Goal: Contribute content: Add original content to the website for others to see

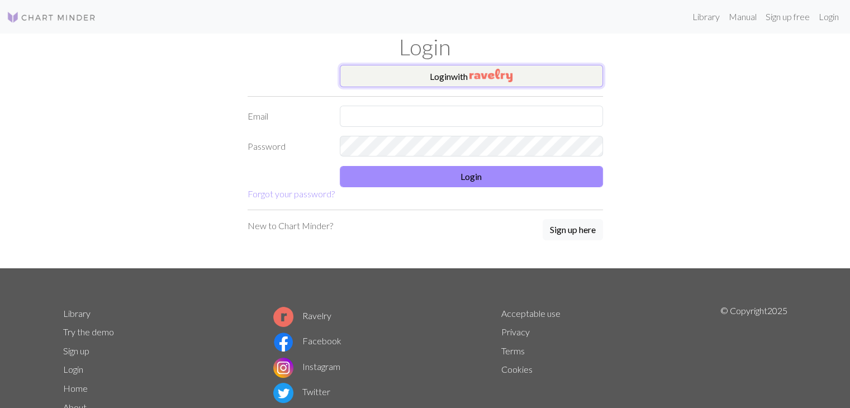
drag, startPoint x: 0, startPoint y: 0, endPoint x: 532, endPoint y: 75, distance: 537.4
click at [532, 75] on button "Login with" at bounding box center [471, 76] width 263 height 22
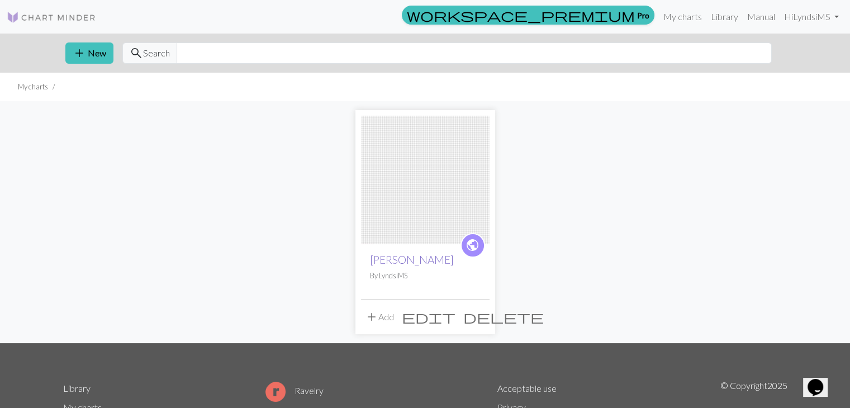
click at [405, 253] on link "[PERSON_NAME]" at bounding box center [412, 259] width 84 height 13
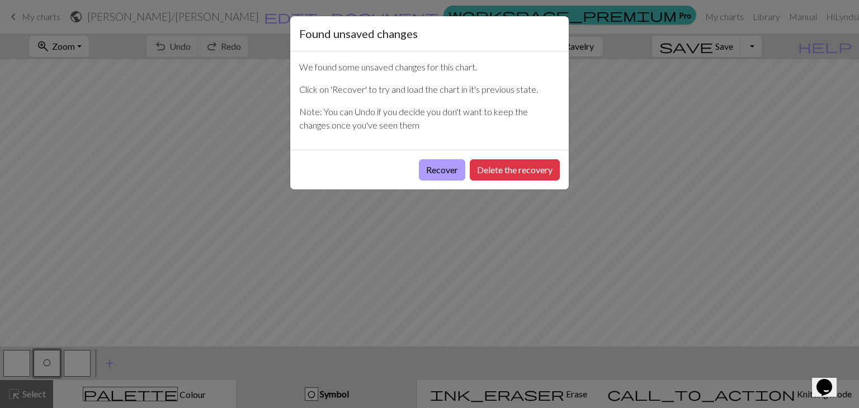
click at [447, 169] on button "Recover" at bounding box center [442, 169] width 46 height 21
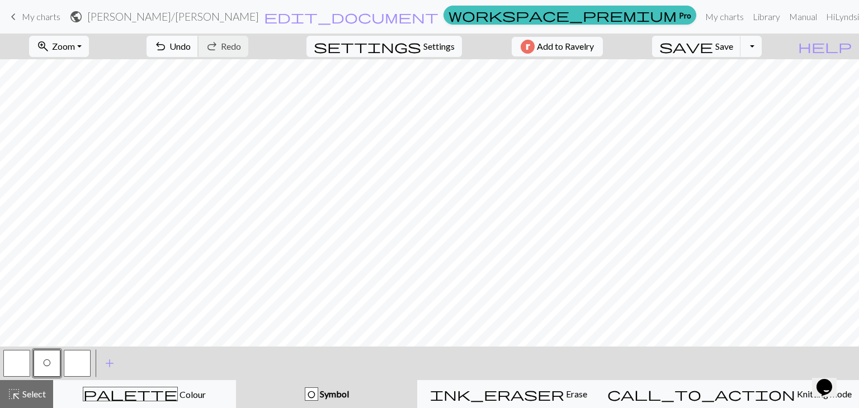
click at [198, 49] on button "undo Undo Undo" at bounding box center [172, 46] width 52 height 21
click at [89, 52] on button "zoom_in Zoom Zoom" at bounding box center [59, 46] width 60 height 21
click at [101, 71] on button "Fit all" at bounding box center [74, 71] width 88 height 18
click at [569, 389] on span "Erase" at bounding box center [575, 394] width 23 height 11
click at [556, 399] on div "ink_eraser Erase Erase" at bounding box center [508, 393] width 168 height 13
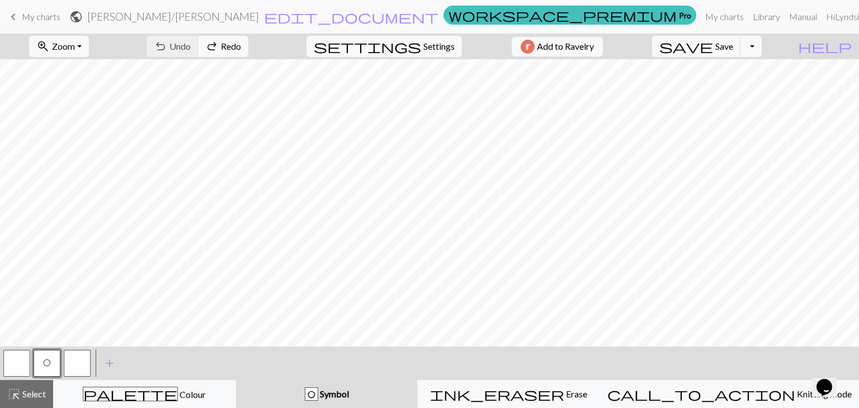
scroll to position [56, 0]
click at [423, 48] on span "Settings" at bounding box center [438, 46] width 31 height 13
select select "aran"
click button "Resize"
click input "60"
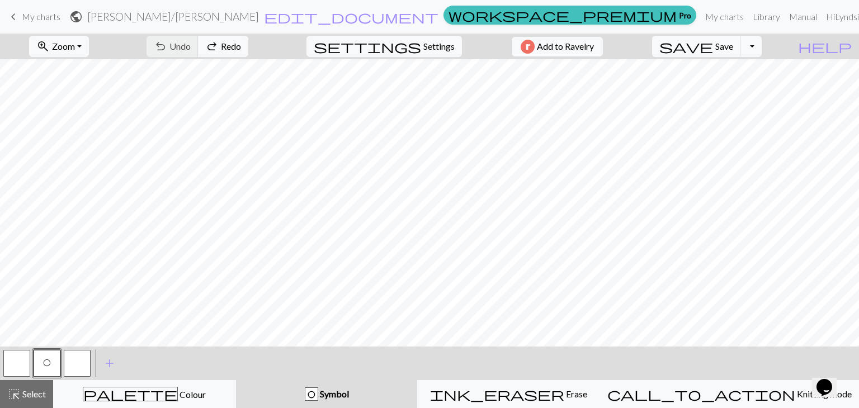
click input "60"
type input "6"
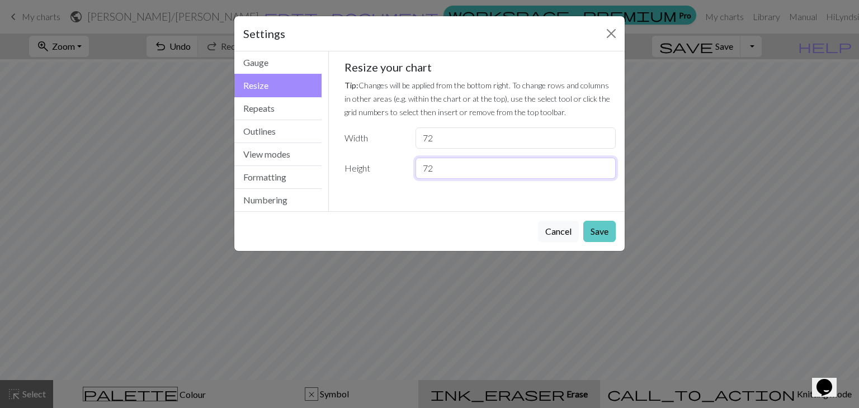
type input "72"
click at [597, 239] on button "Save" at bounding box center [599, 231] width 32 height 21
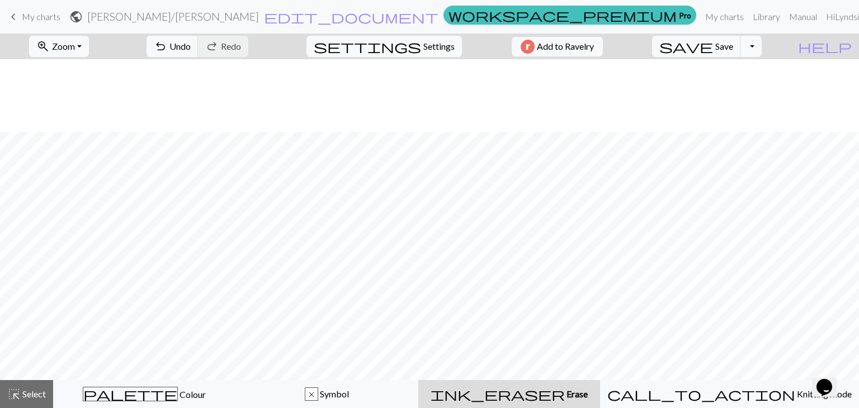
scroll to position [129, 0]
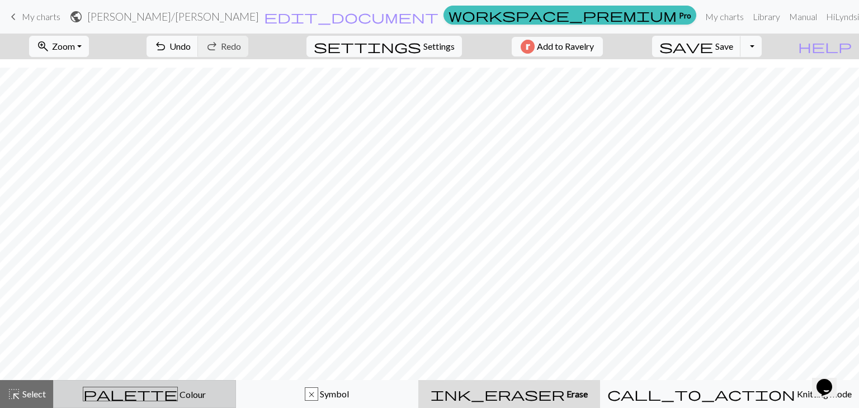
click at [161, 387] on div "palette Colour Colour" at bounding box center [144, 394] width 168 height 15
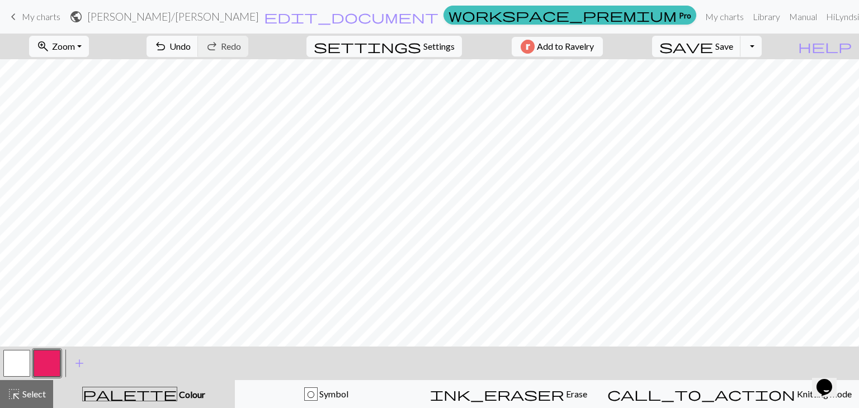
click at [44, 365] on button "button" at bounding box center [47, 363] width 27 height 27
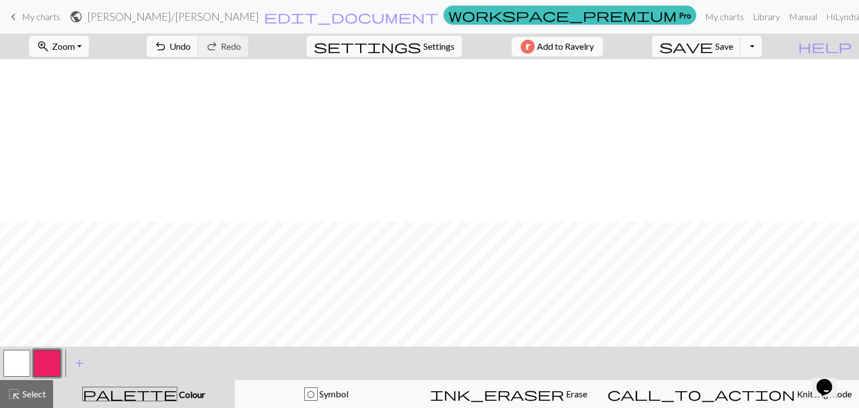
scroll to position [163, 0]
click at [191, 47] on span "Undo" at bounding box center [179, 46] width 21 height 11
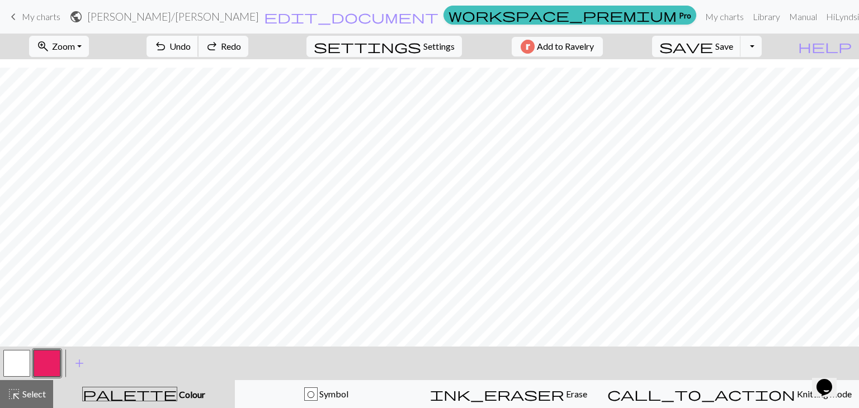
click at [191, 47] on span "Undo" at bounding box center [179, 46] width 21 height 11
click at [401, 10] on span "edit_document" at bounding box center [351, 17] width 174 height 16
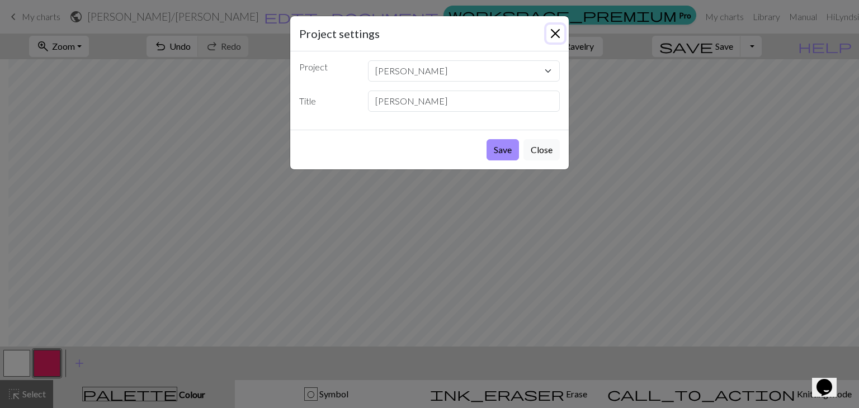
click at [548, 34] on button "Close" at bounding box center [555, 34] width 18 height 18
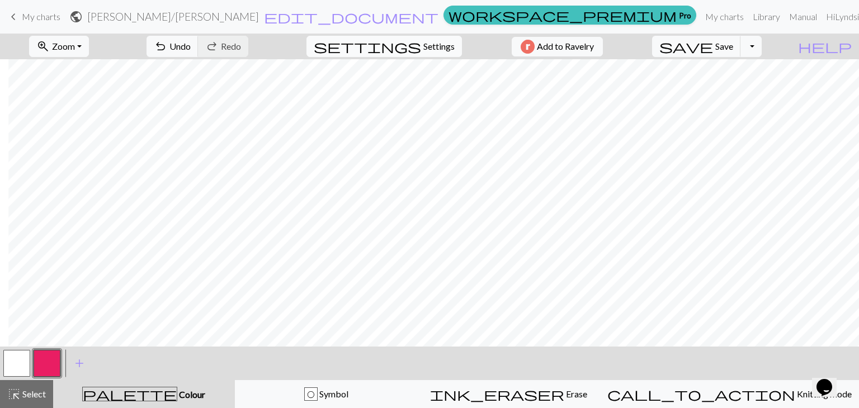
click at [427, 48] on span "Settings" at bounding box center [438, 46] width 31 height 13
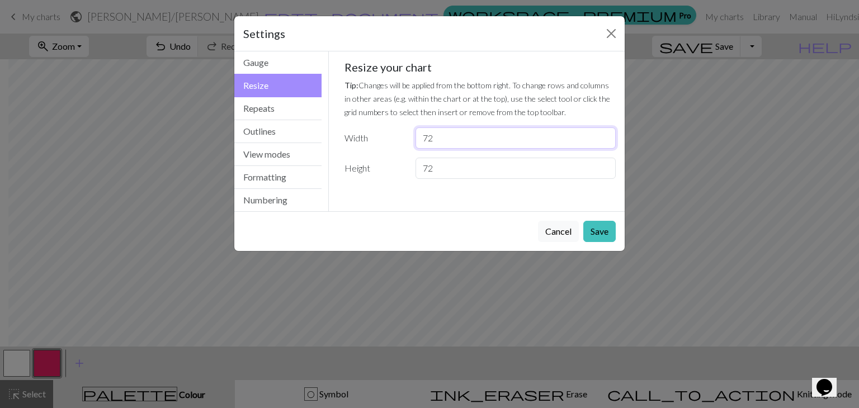
click at [445, 139] on input "72" at bounding box center [515, 137] width 200 height 21
type input "73"
click at [586, 228] on button "Save" at bounding box center [599, 231] width 32 height 21
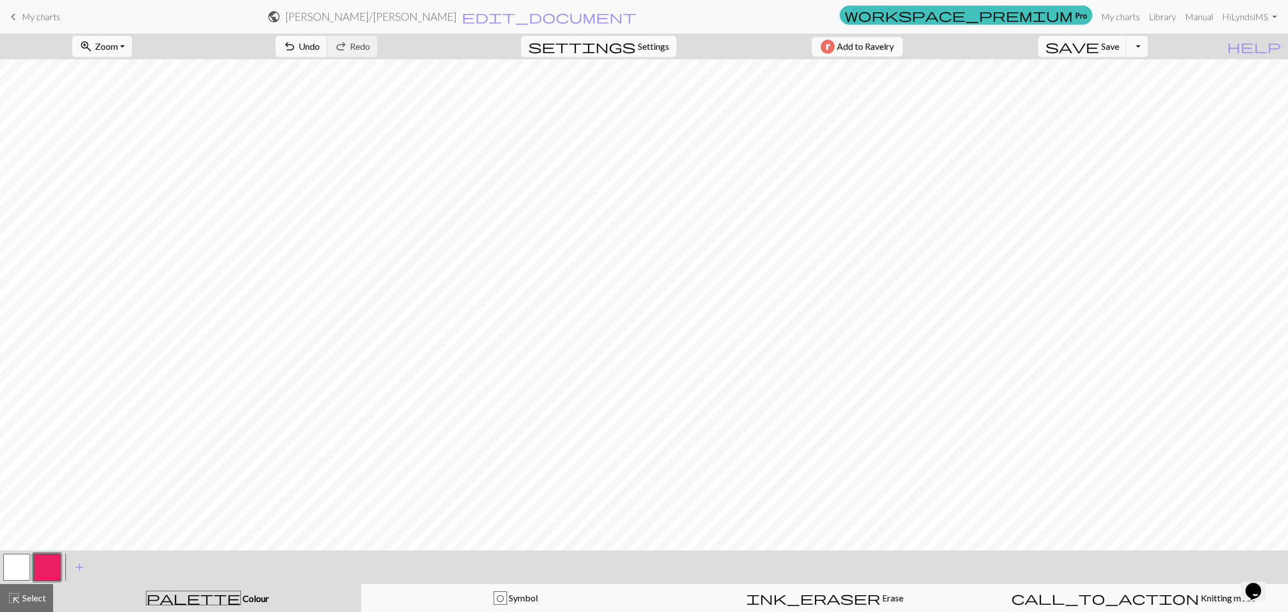
scroll to position [0, 0]
drag, startPoint x: 783, startPoint y: 1, endPoint x: 79, endPoint y: 561, distance: 899.9
click at [79, 408] on span "add" at bounding box center [79, 567] width 13 height 16
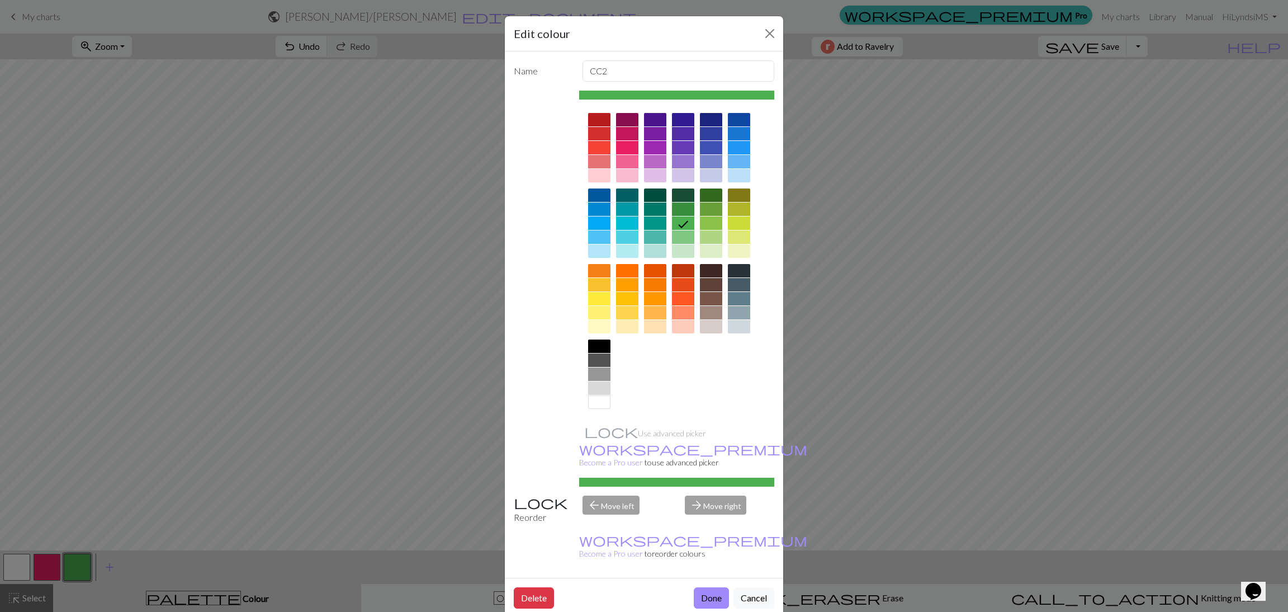
click at [630, 201] on div at bounding box center [627, 194] width 22 height 13
click at [630, 204] on div at bounding box center [627, 208] width 22 height 13
click at [707, 408] on button "Done" at bounding box center [711, 597] width 35 height 21
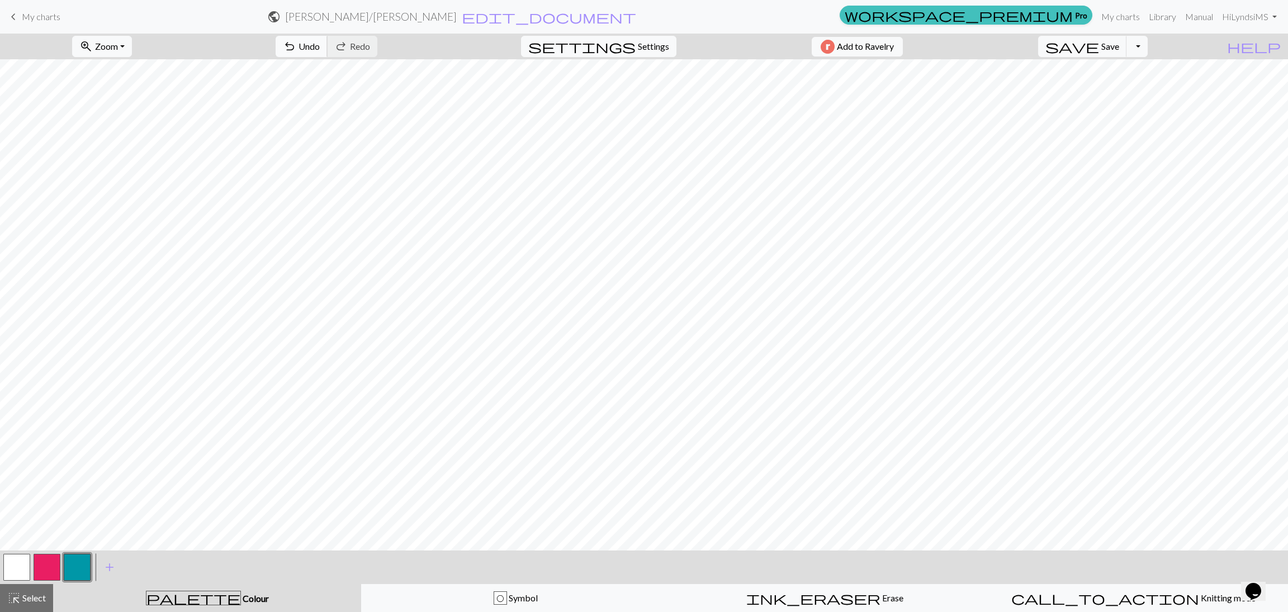
click at [296, 45] on span "undo" at bounding box center [289, 47] width 13 height 16
click at [320, 49] on span "Undo" at bounding box center [309, 46] width 21 height 11
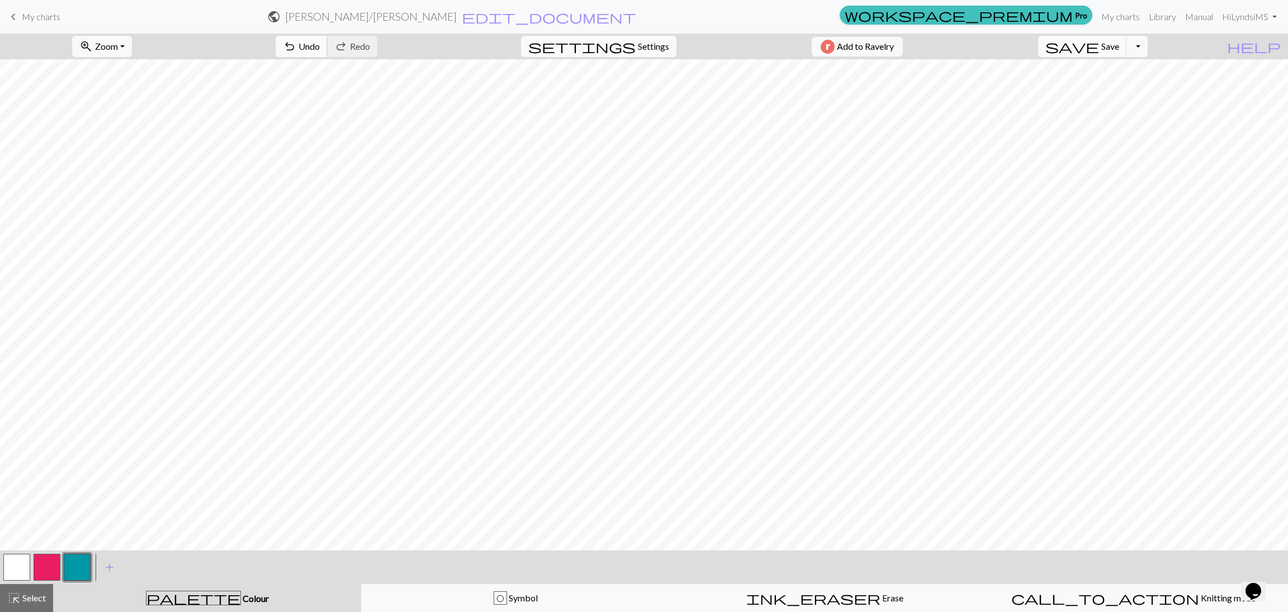
click at [320, 49] on span "Undo" at bounding box center [309, 46] width 21 height 11
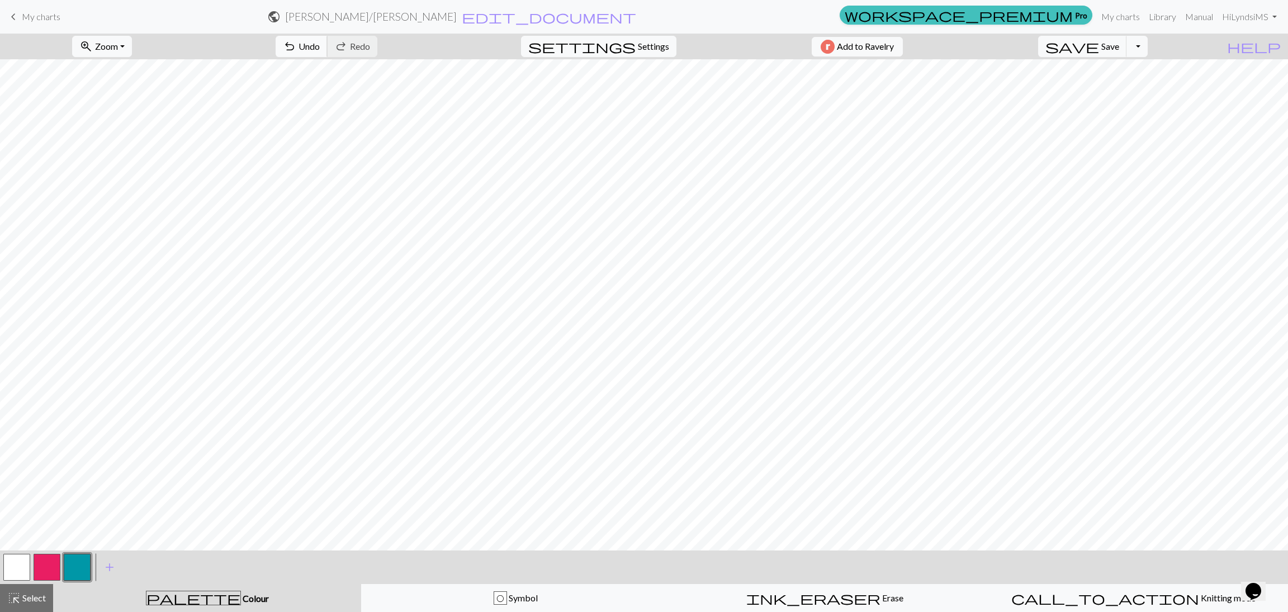
click at [320, 49] on span "Undo" at bounding box center [309, 46] width 21 height 11
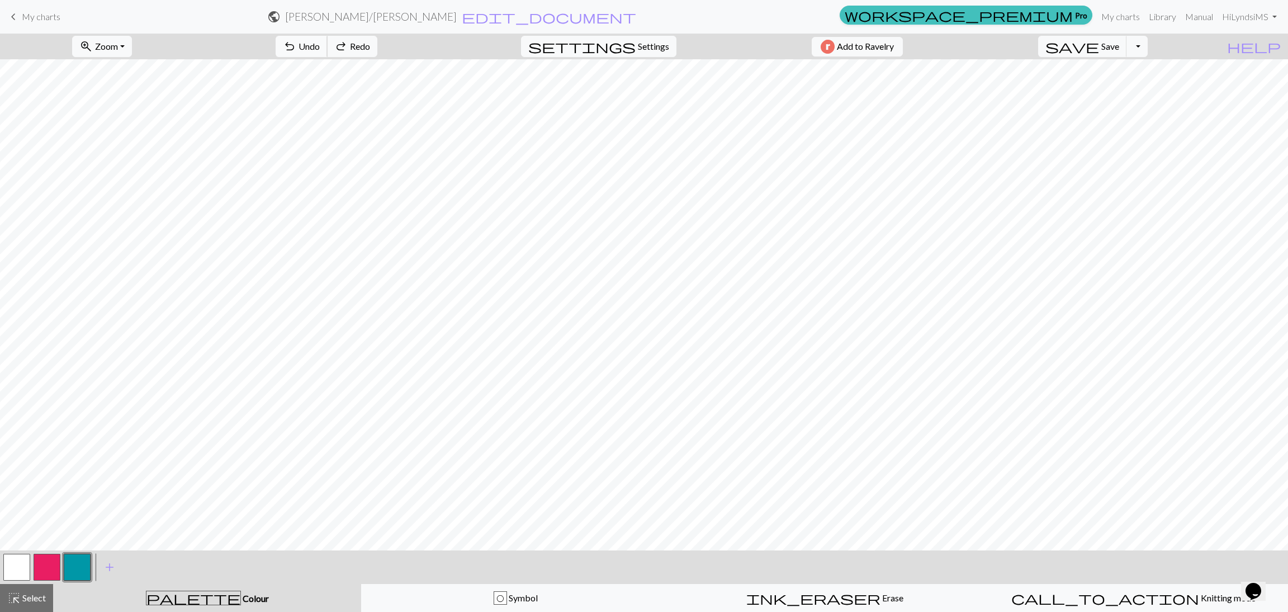
click at [320, 49] on span "Undo" at bounding box center [309, 46] width 21 height 11
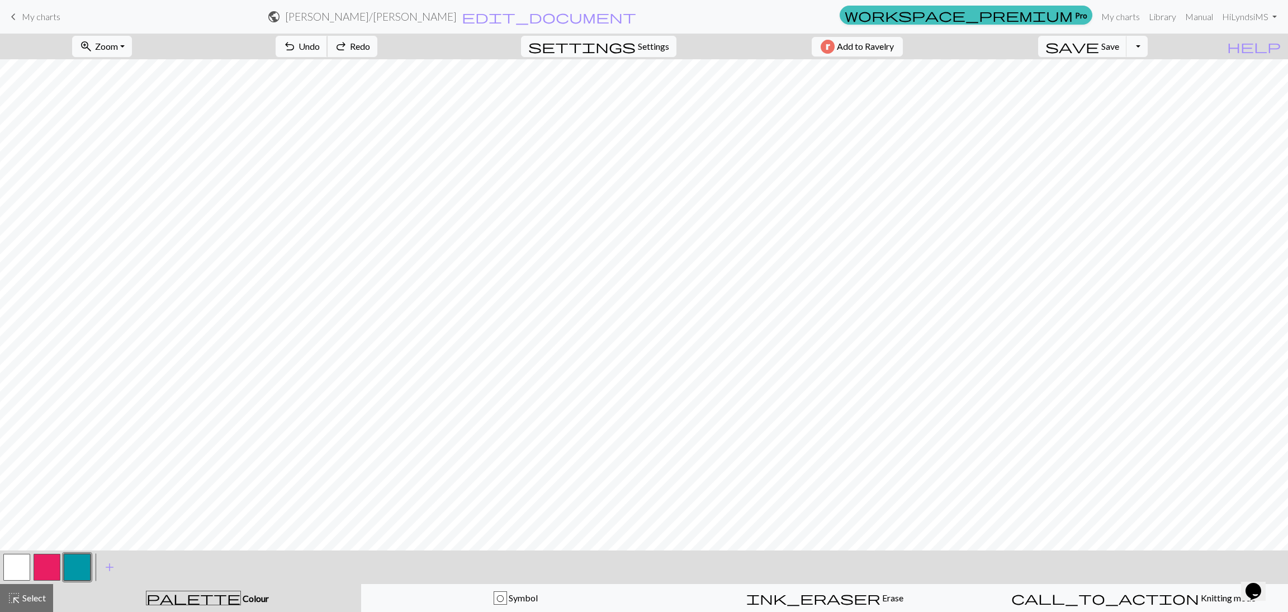
click at [320, 49] on span "Undo" at bounding box center [309, 46] width 21 height 11
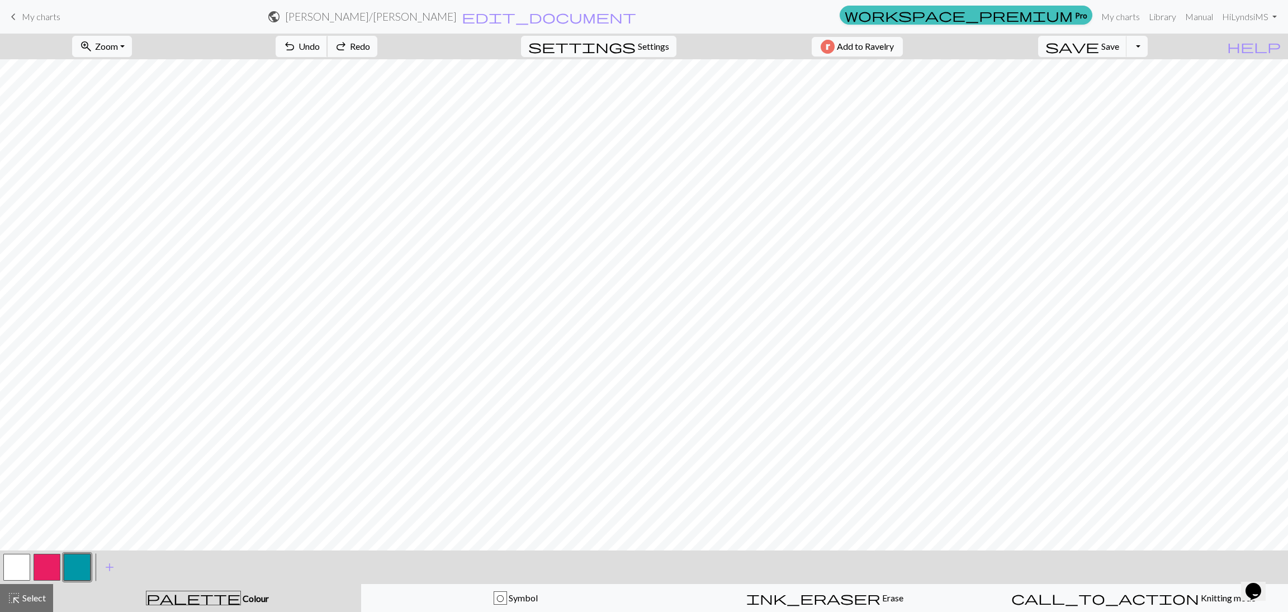
click at [320, 49] on span "Undo" at bounding box center [309, 46] width 21 height 11
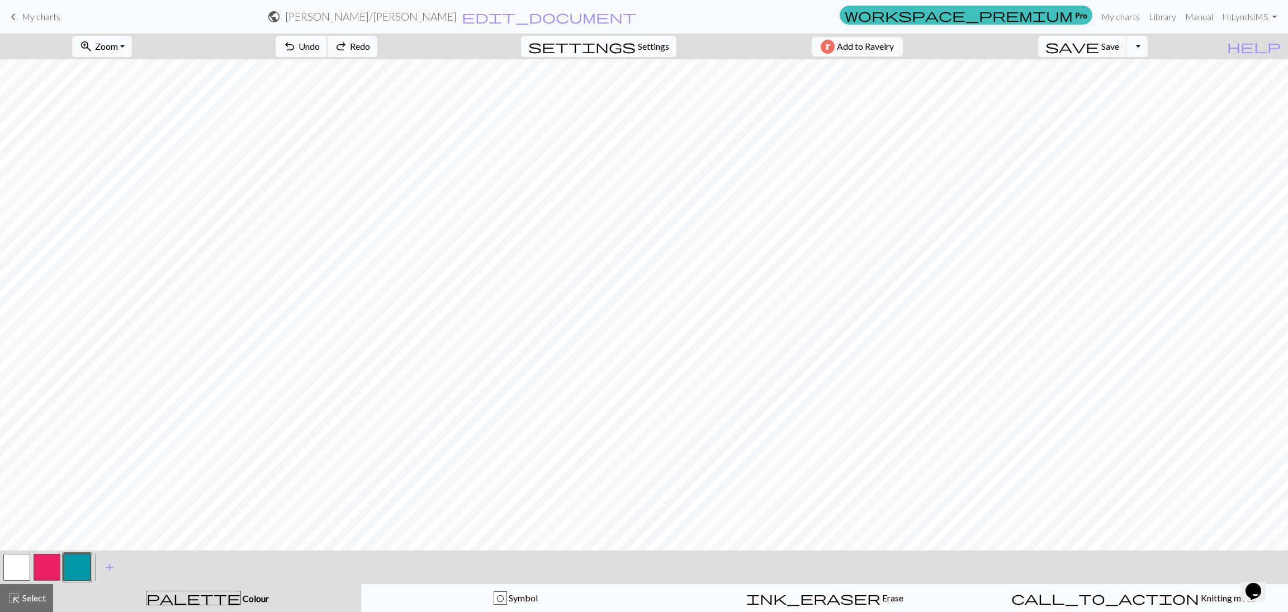
click at [320, 49] on span "Undo" at bounding box center [309, 46] width 21 height 11
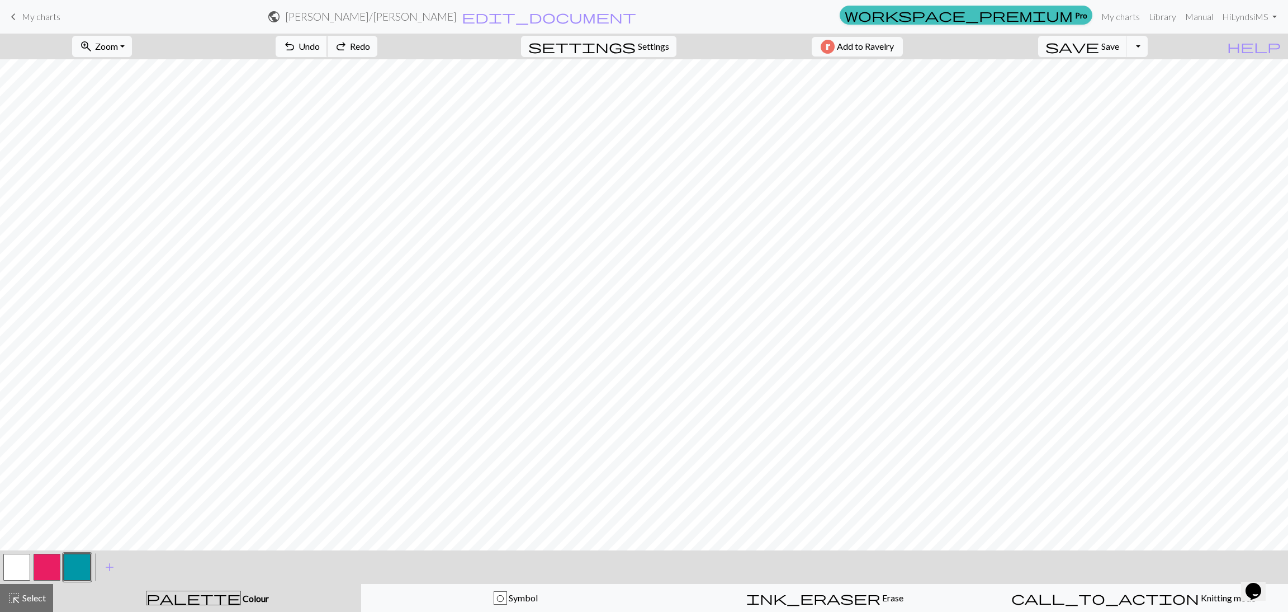
click at [320, 49] on span "Undo" at bounding box center [309, 46] width 21 height 11
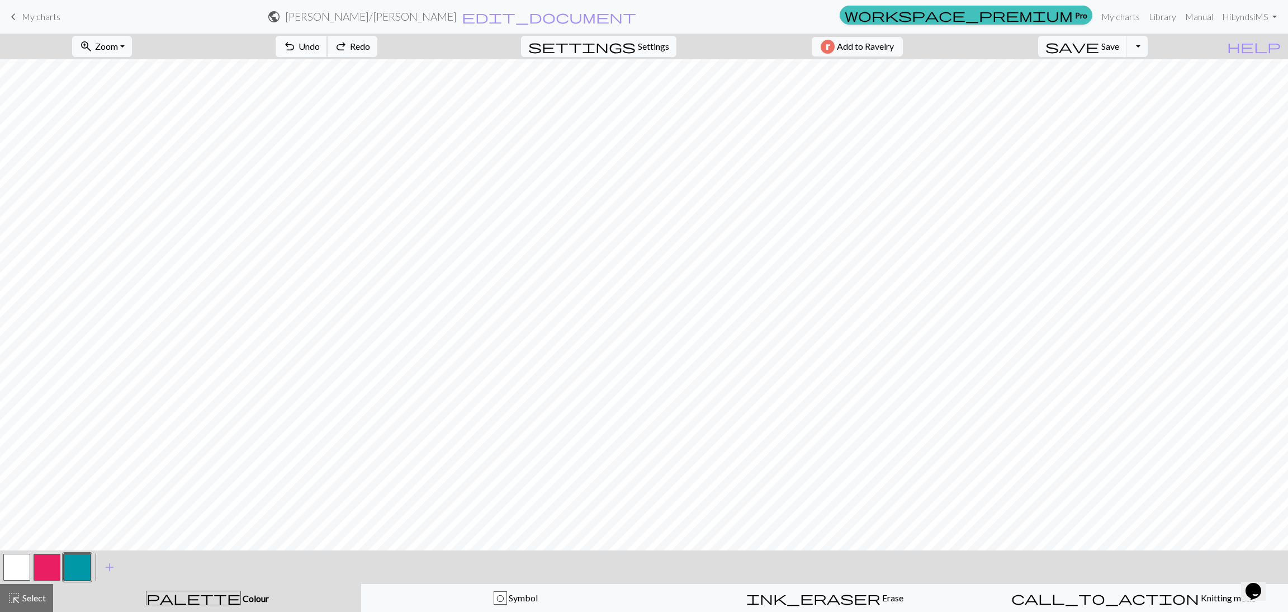
click at [320, 49] on span "Undo" at bounding box center [309, 46] width 21 height 11
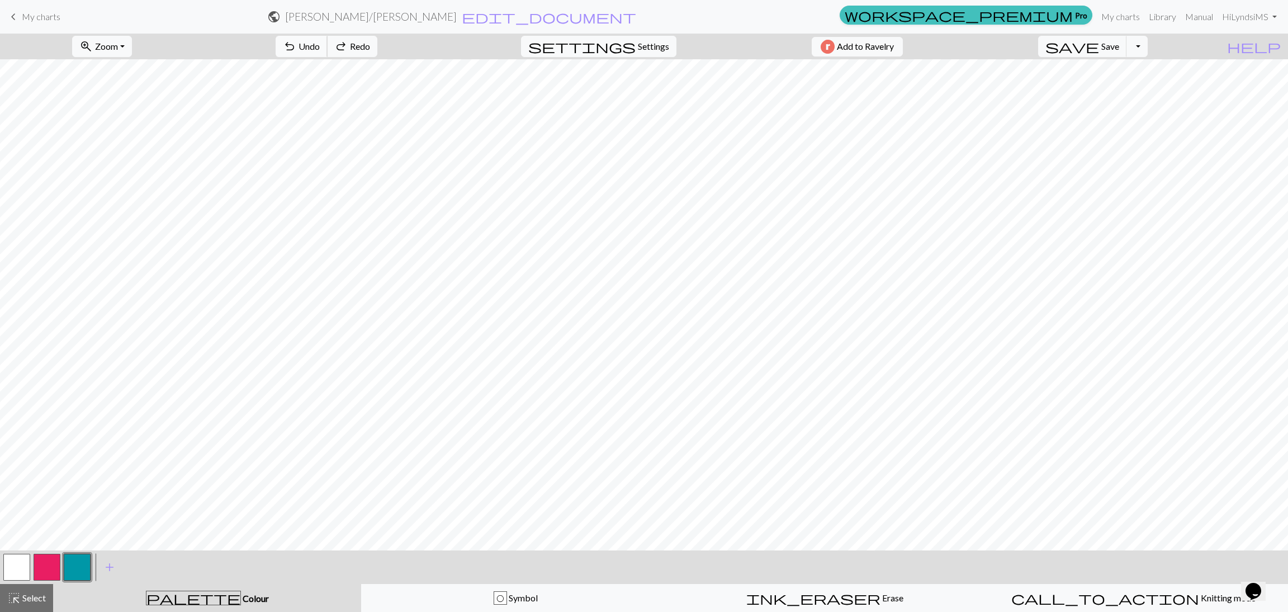
click at [320, 49] on span "Undo" at bounding box center [309, 46] width 21 height 11
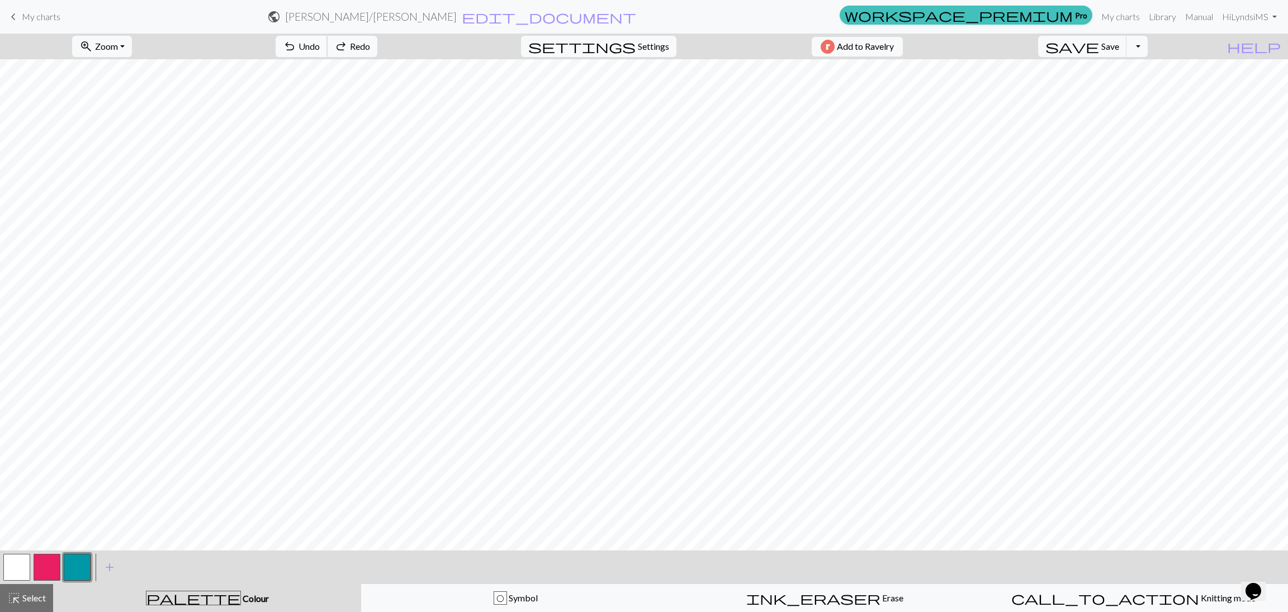
click at [363, 49] on div "undo Undo Undo redo Redo Redo" at bounding box center [326, 47] width 119 height 26
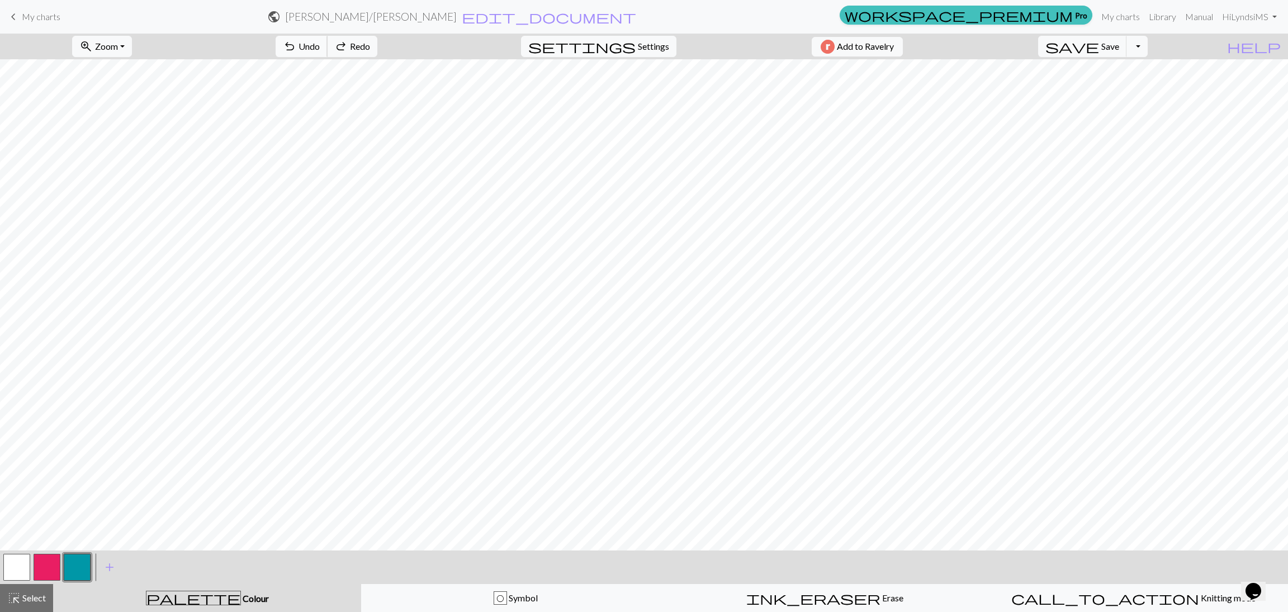
click at [363, 49] on div "undo Undo Undo redo Redo Redo" at bounding box center [326, 47] width 119 height 26
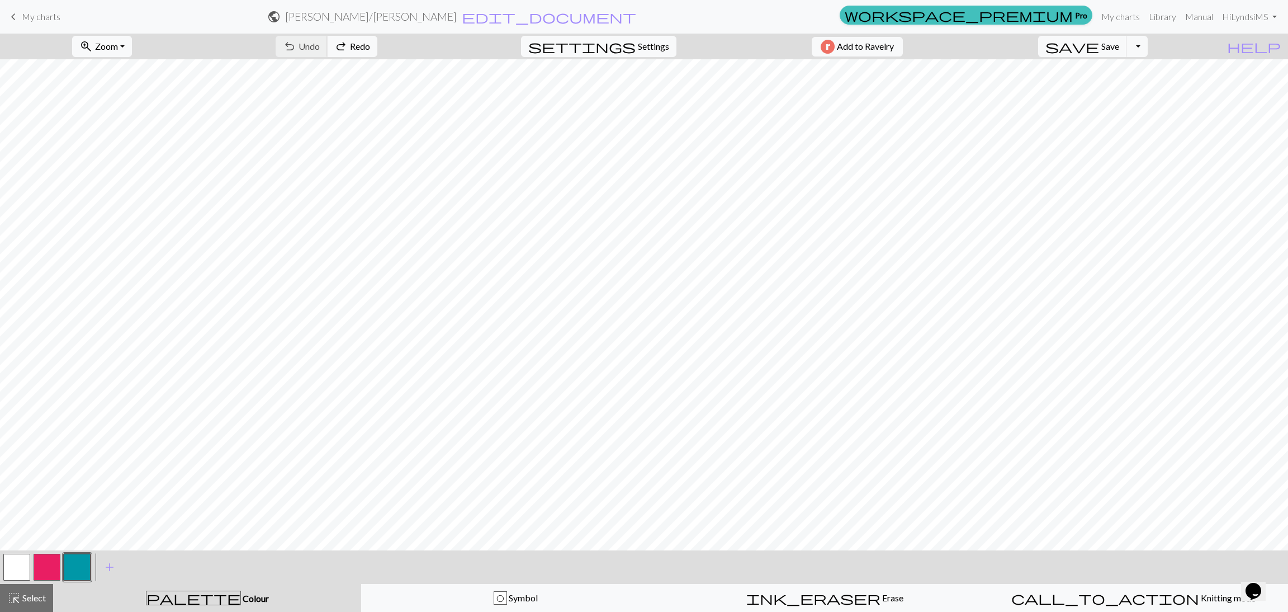
click at [363, 49] on div "undo Undo Undo redo Redo Redo" at bounding box center [326, 47] width 119 height 26
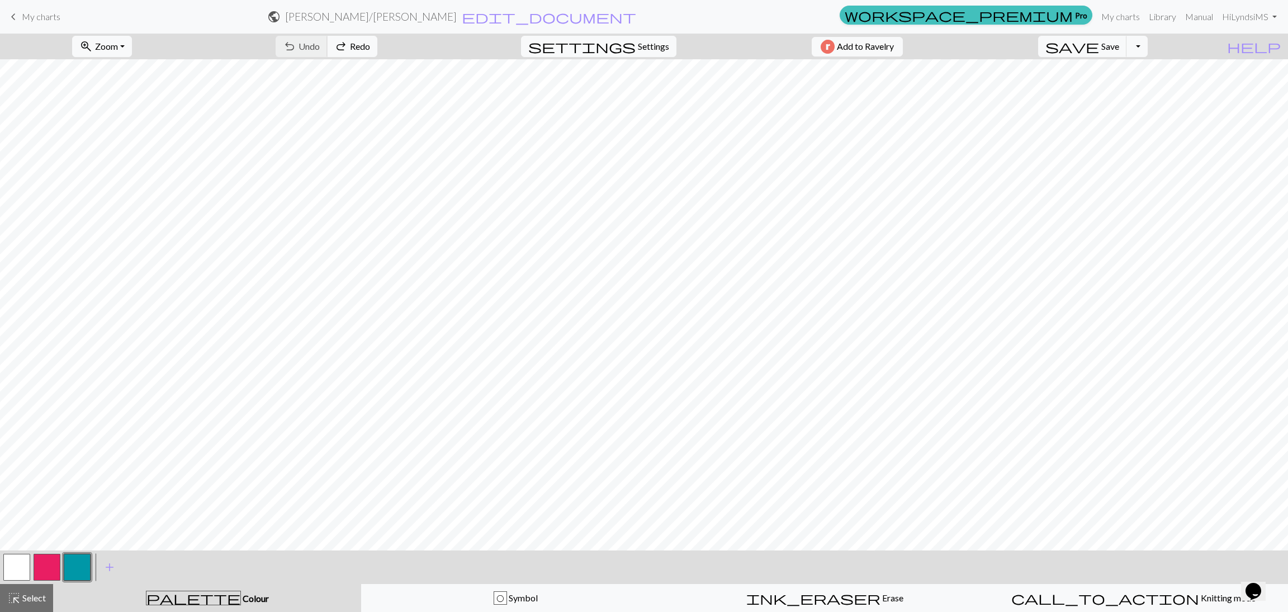
click at [363, 49] on div "undo Undo Undo redo Redo Redo" at bounding box center [326, 47] width 119 height 26
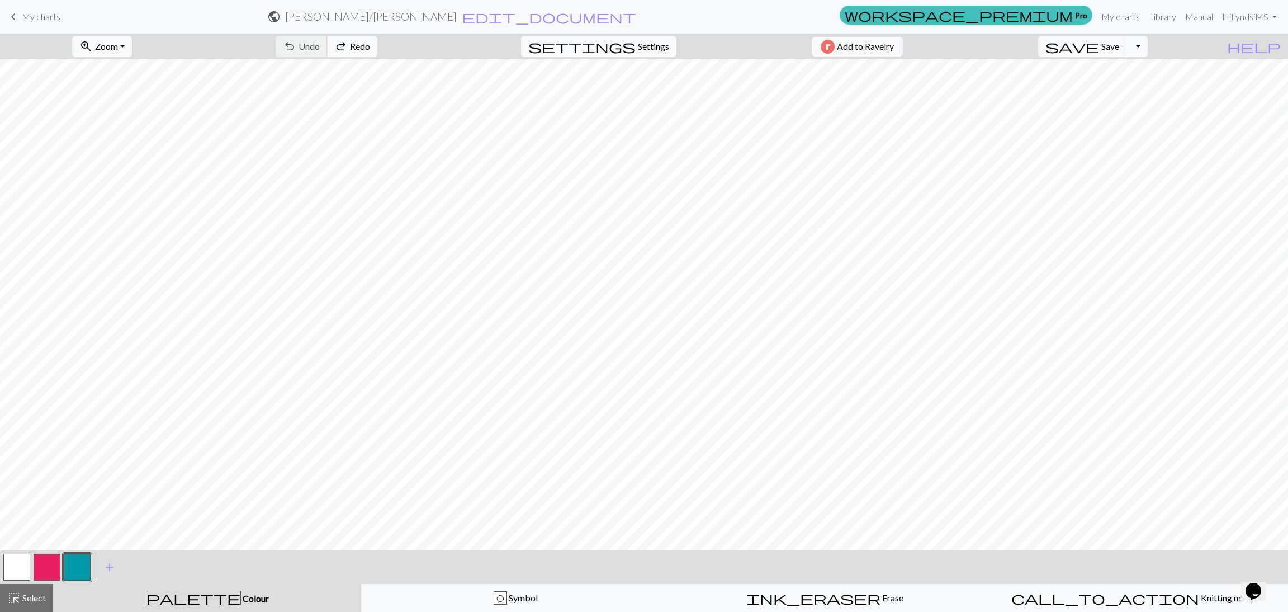
click at [363, 49] on div "undo Undo Undo redo Redo Redo" at bounding box center [326, 47] width 119 height 26
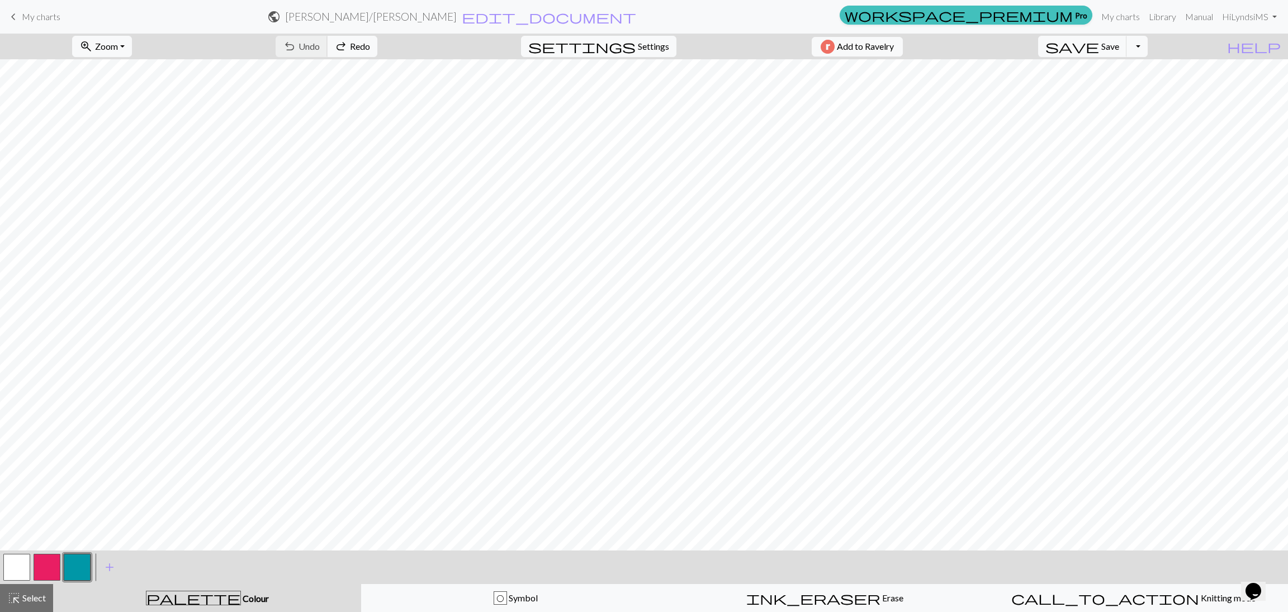
click at [363, 49] on div "undo Undo Undo redo Redo Redo" at bounding box center [326, 47] width 119 height 26
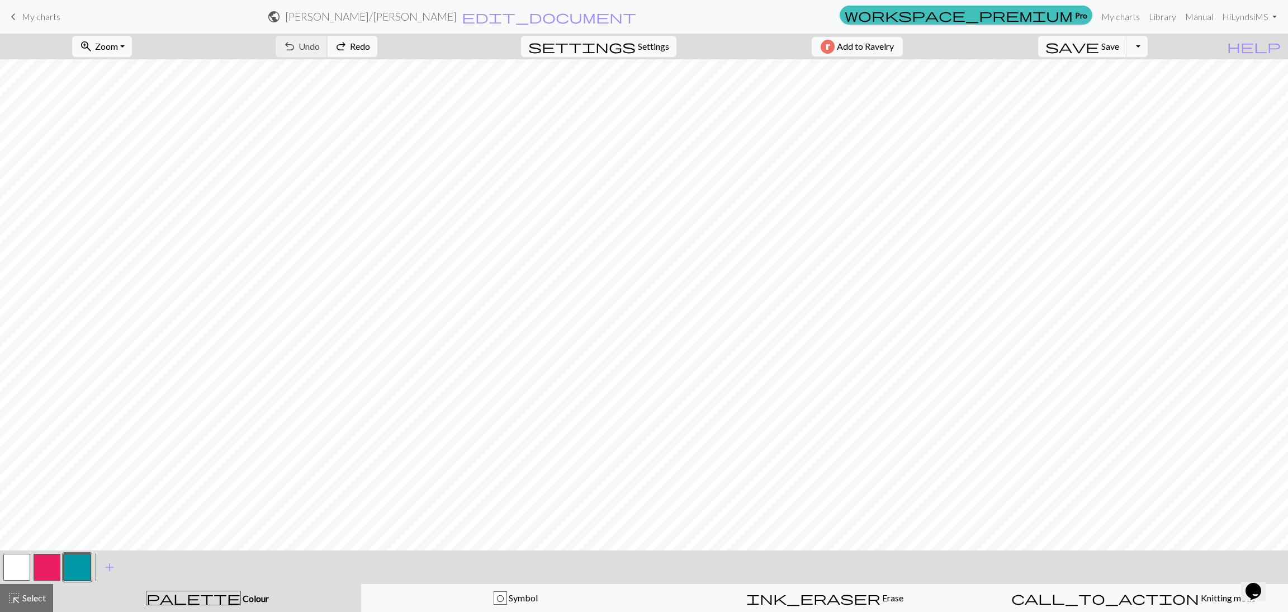
click at [363, 49] on div "undo Undo Undo redo Redo Redo" at bounding box center [326, 47] width 119 height 26
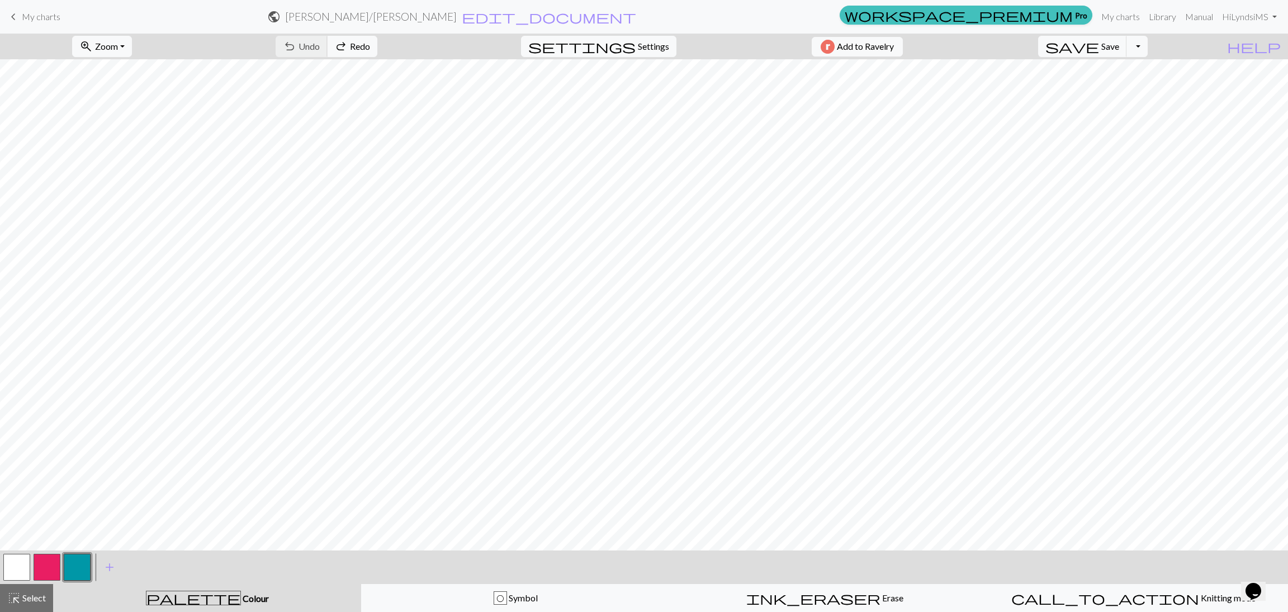
click at [363, 49] on div "undo Undo Undo redo Redo Redo" at bounding box center [326, 47] width 119 height 26
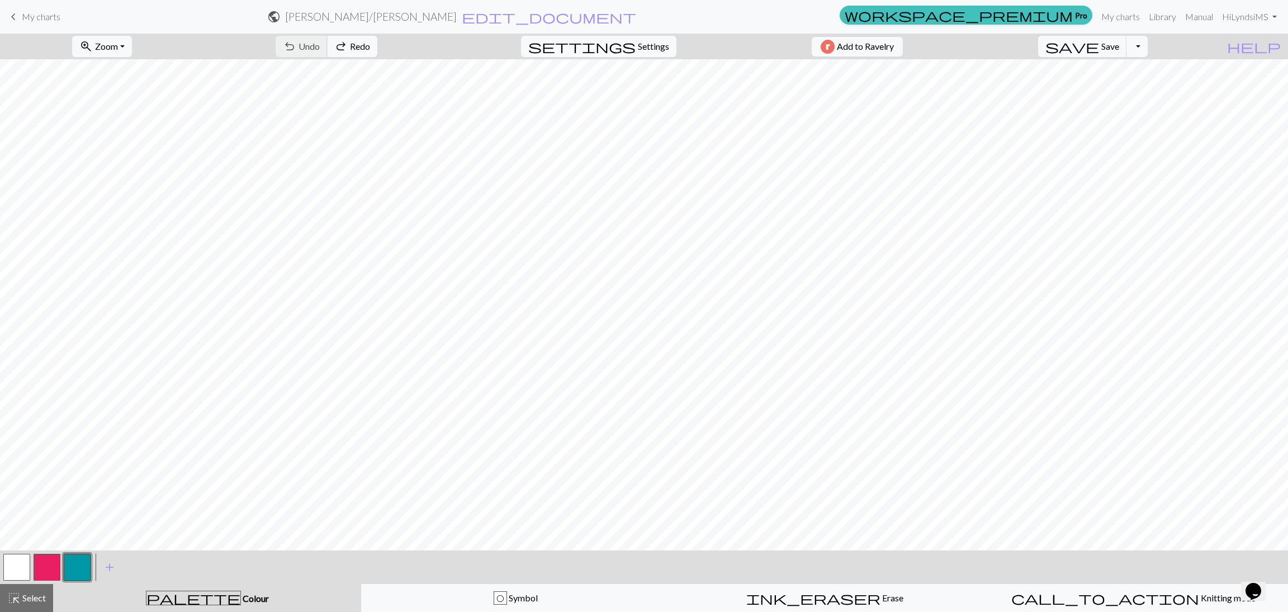
click at [363, 49] on div "undo Undo Undo redo Redo Redo" at bounding box center [326, 47] width 119 height 26
click at [538, 164] on div "zoom_in Zoom Zoom Fit all Fit width Fit height 50% 100% 150% 200% undo Undo Und…" at bounding box center [644, 323] width 1288 height 578
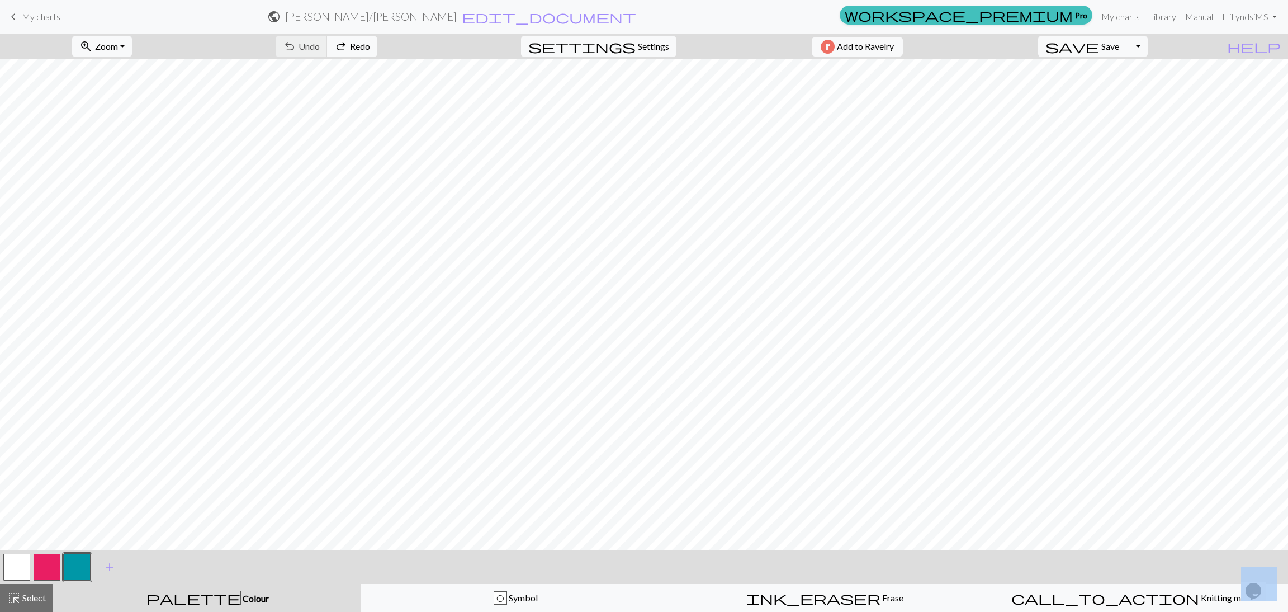
click at [42, 13] on span "My charts" at bounding box center [41, 16] width 39 height 11
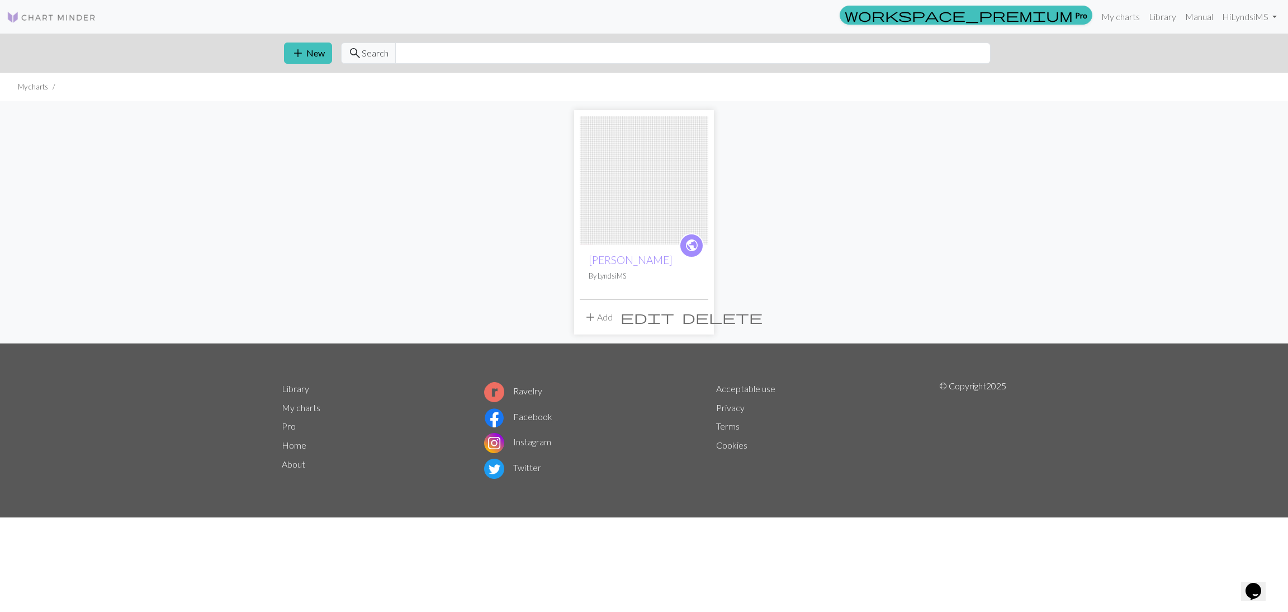
click at [617, 246] on div "public [PERSON_NAME] By LyndsiMS" at bounding box center [644, 271] width 129 height 55
click at [619, 259] on link "[PERSON_NAME]" at bounding box center [631, 259] width 84 height 13
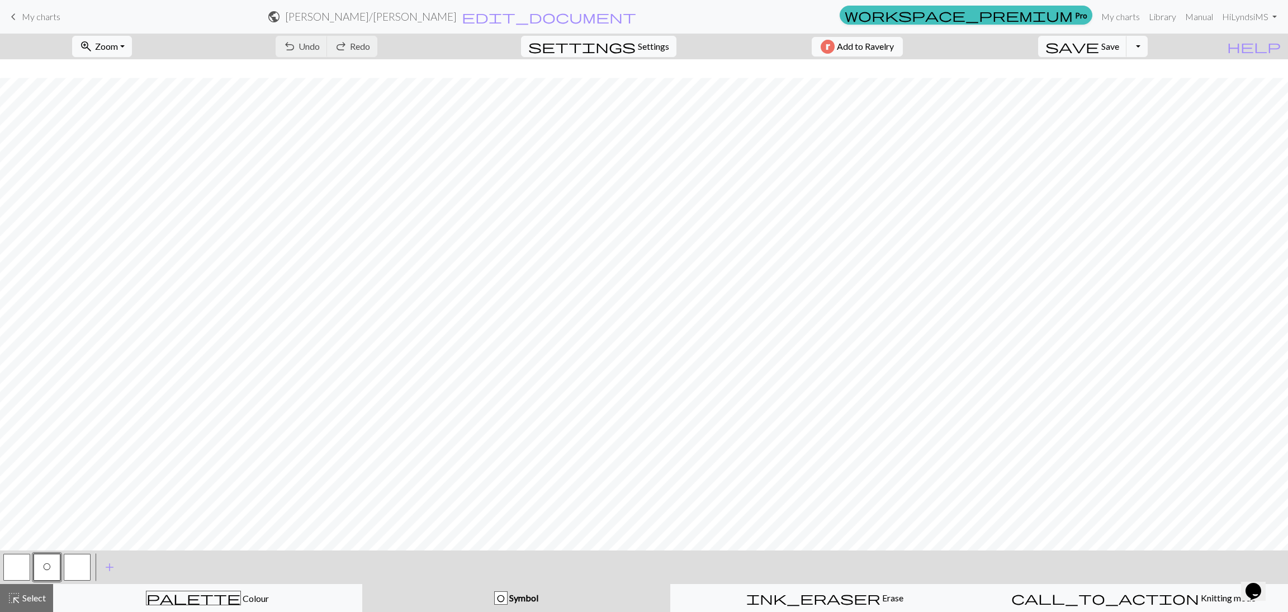
scroll to position [18, 0]
click at [850, 408] on span "Erase" at bounding box center [891, 597] width 23 height 11
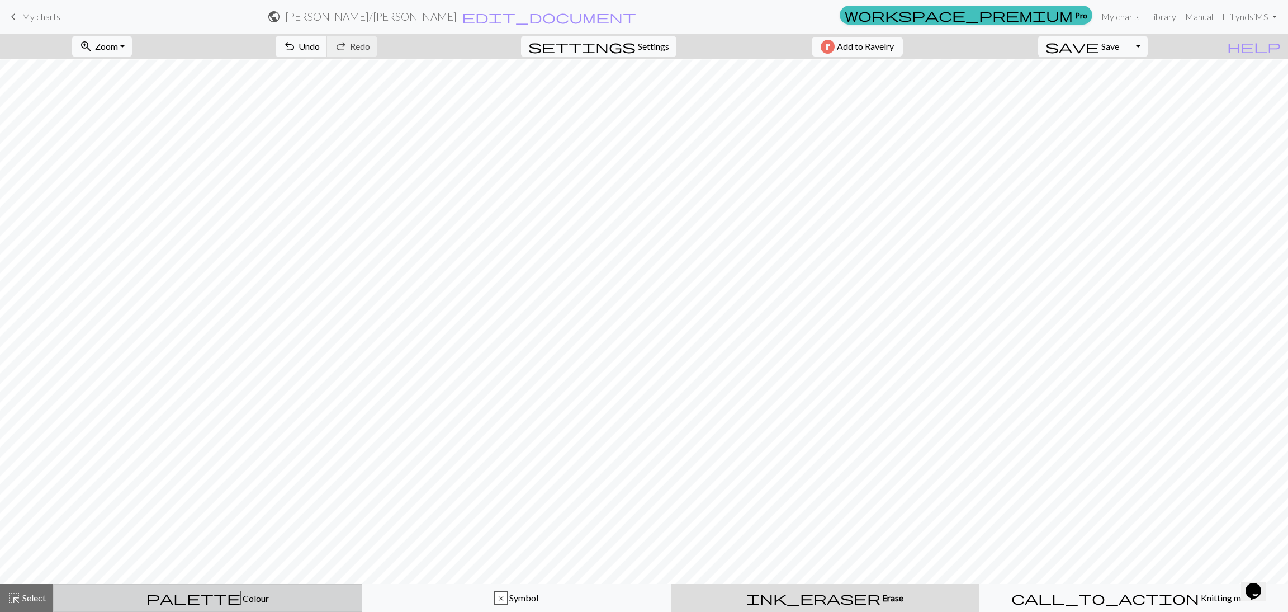
click at [336, 408] on div "palette Colour Colour" at bounding box center [207, 597] width 295 height 15
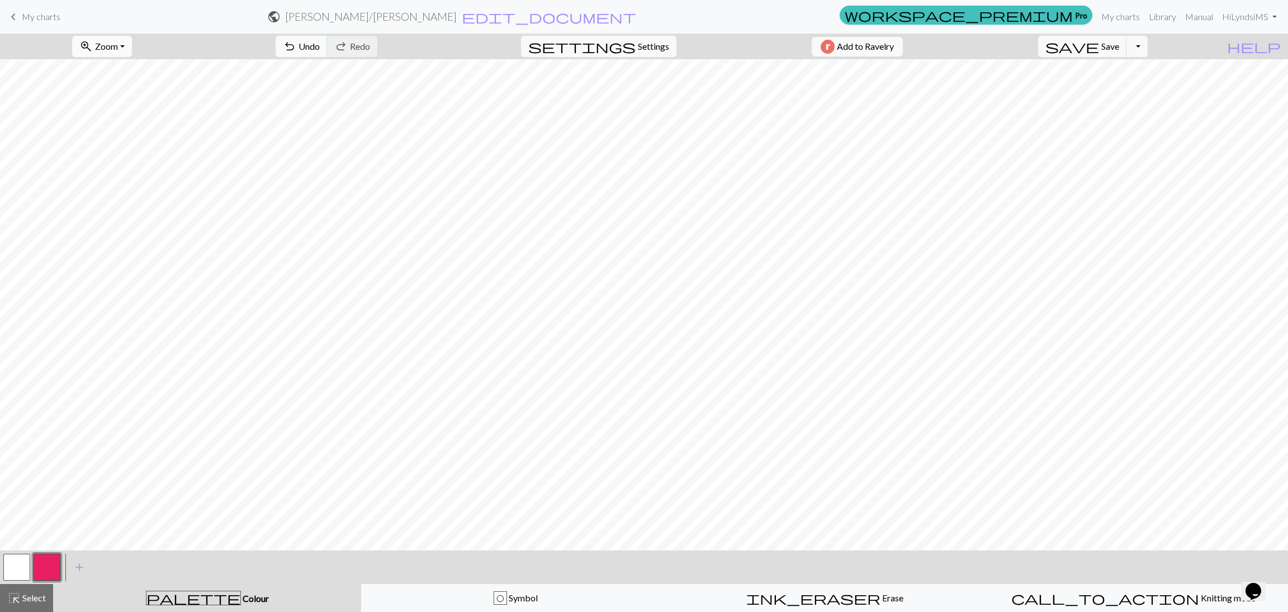
click at [132, 47] on button "zoom_in Zoom Zoom" at bounding box center [102, 46] width 60 height 21
click at [141, 68] on button "Fit all" at bounding box center [117, 71] width 88 height 18
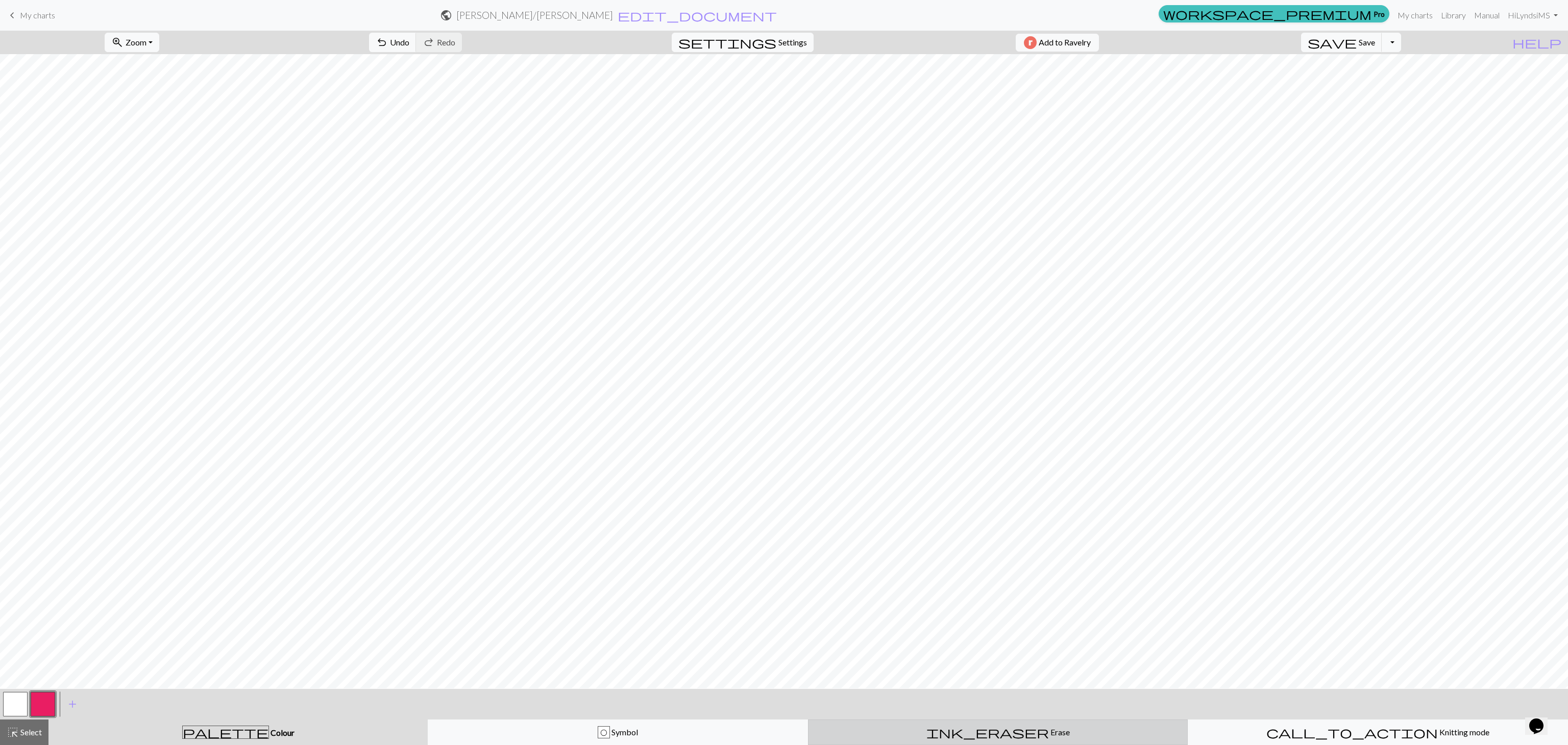
click at [776, 372] on div "ink_eraser Erase Erase" at bounding box center [998, 731] width 367 height 12
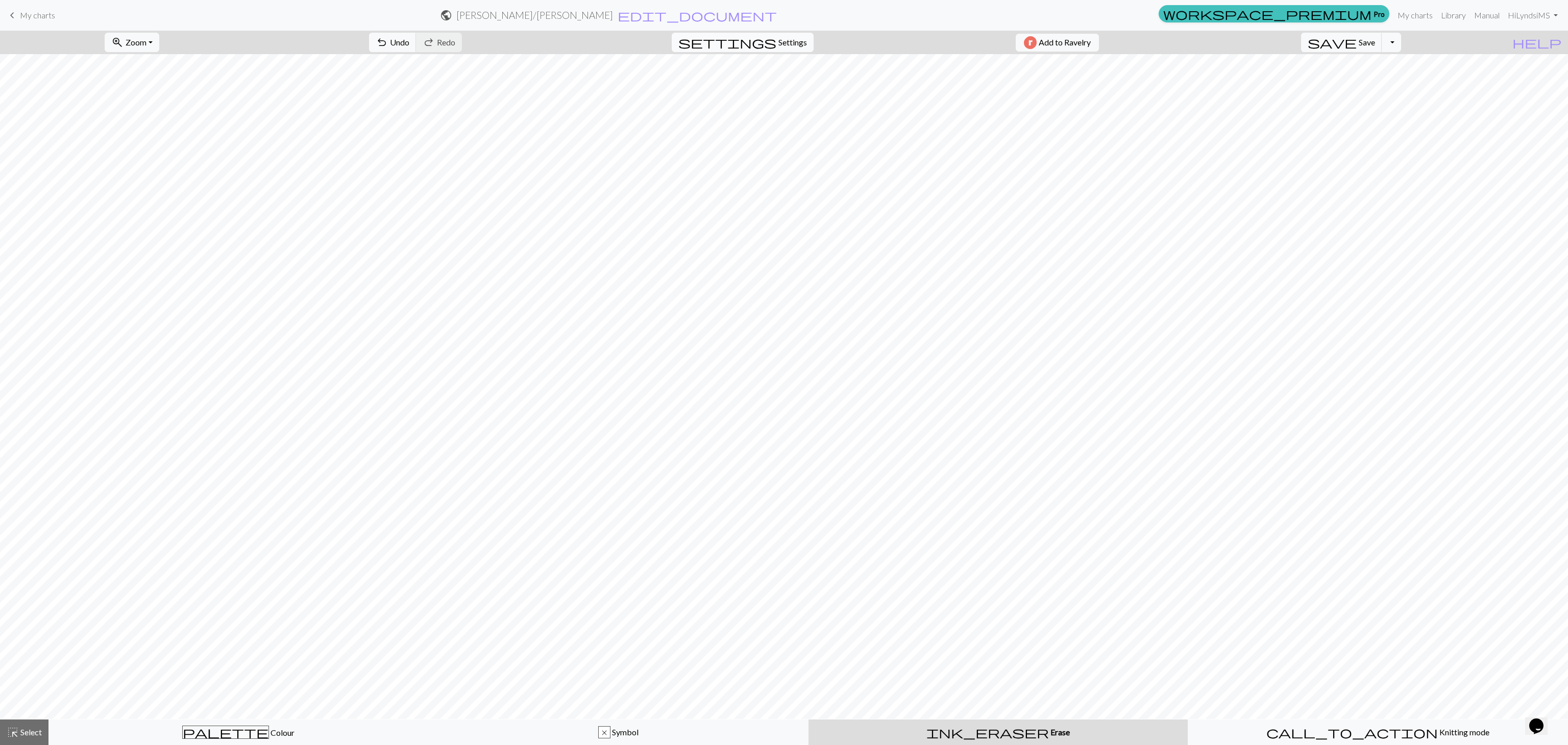
click at [776, 41] on span "Settings" at bounding box center [793, 42] width 28 height 12
select select "aran"
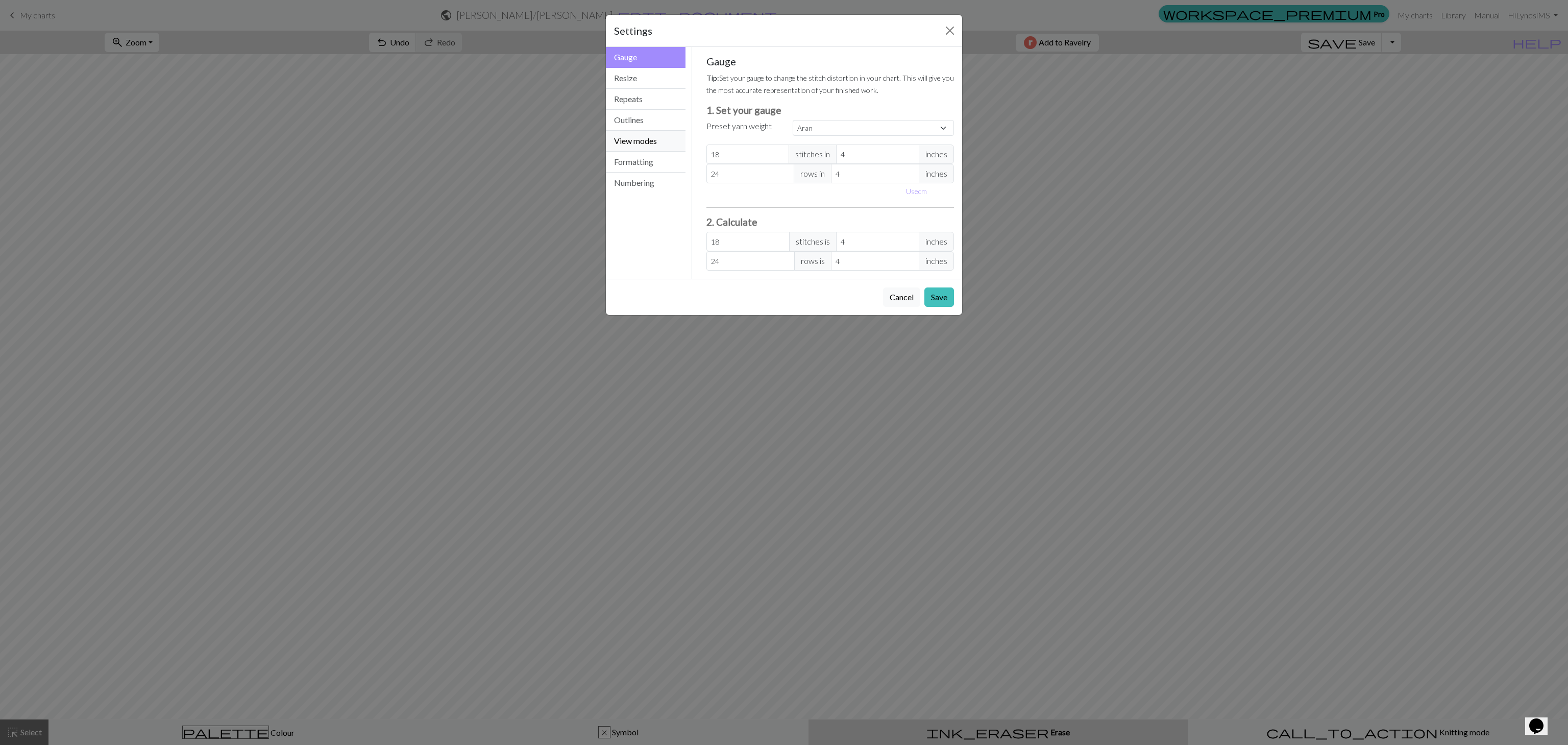
click at [659, 143] on button "View modes" at bounding box center [646, 141] width 79 height 21
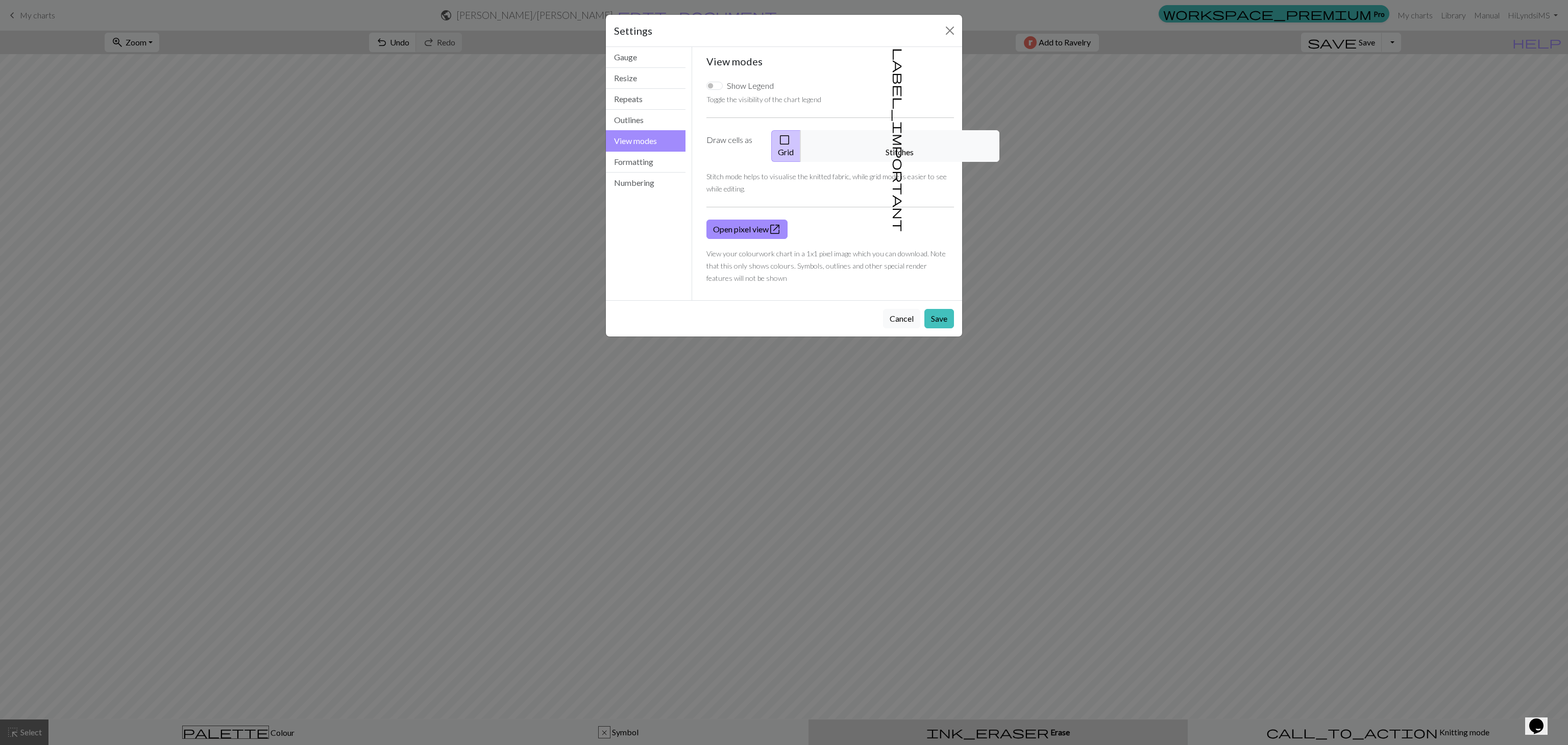
click at [659, 150] on button "View modes" at bounding box center [646, 141] width 79 height 21
click at [660, 151] on button "View modes" at bounding box center [646, 141] width 79 height 21
click at [629, 166] on button "Formatting" at bounding box center [646, 162] width 79 height 21
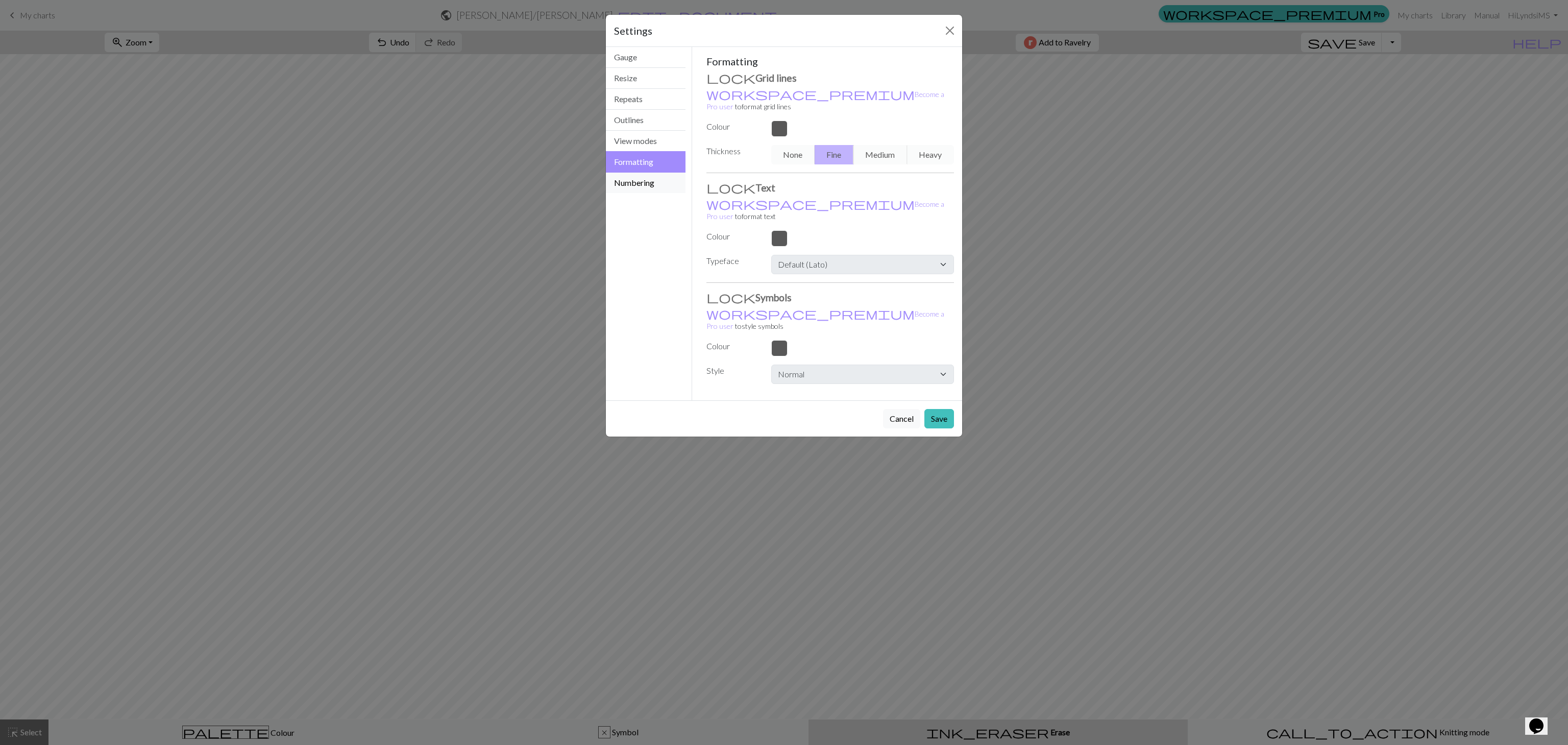
click at [637, 183] on button "Numbering" at bounding box center [646, 183] width 79 height 20
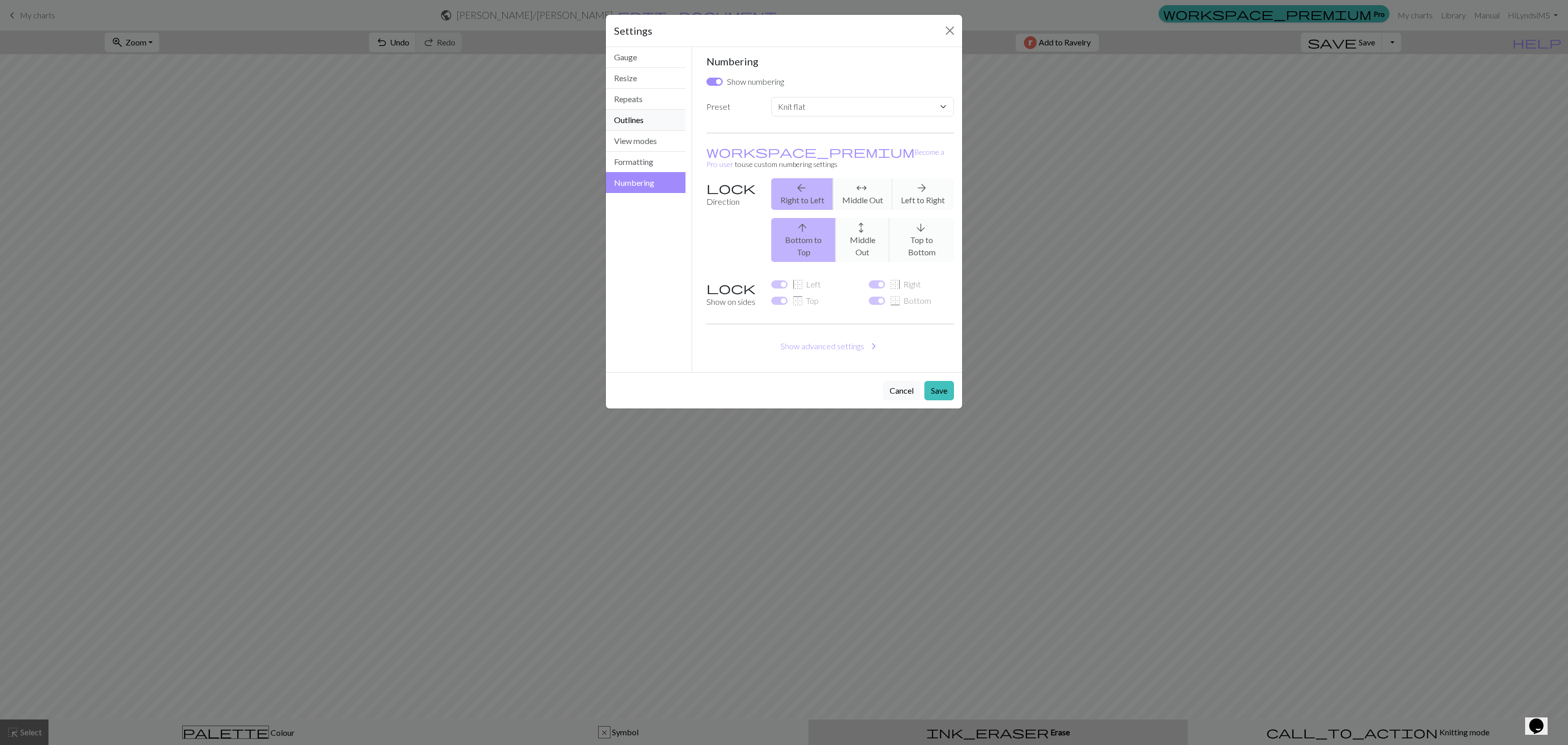
click at [657, 111] on button "Outlines" at bounding box center [646, 120] width 79 height 21
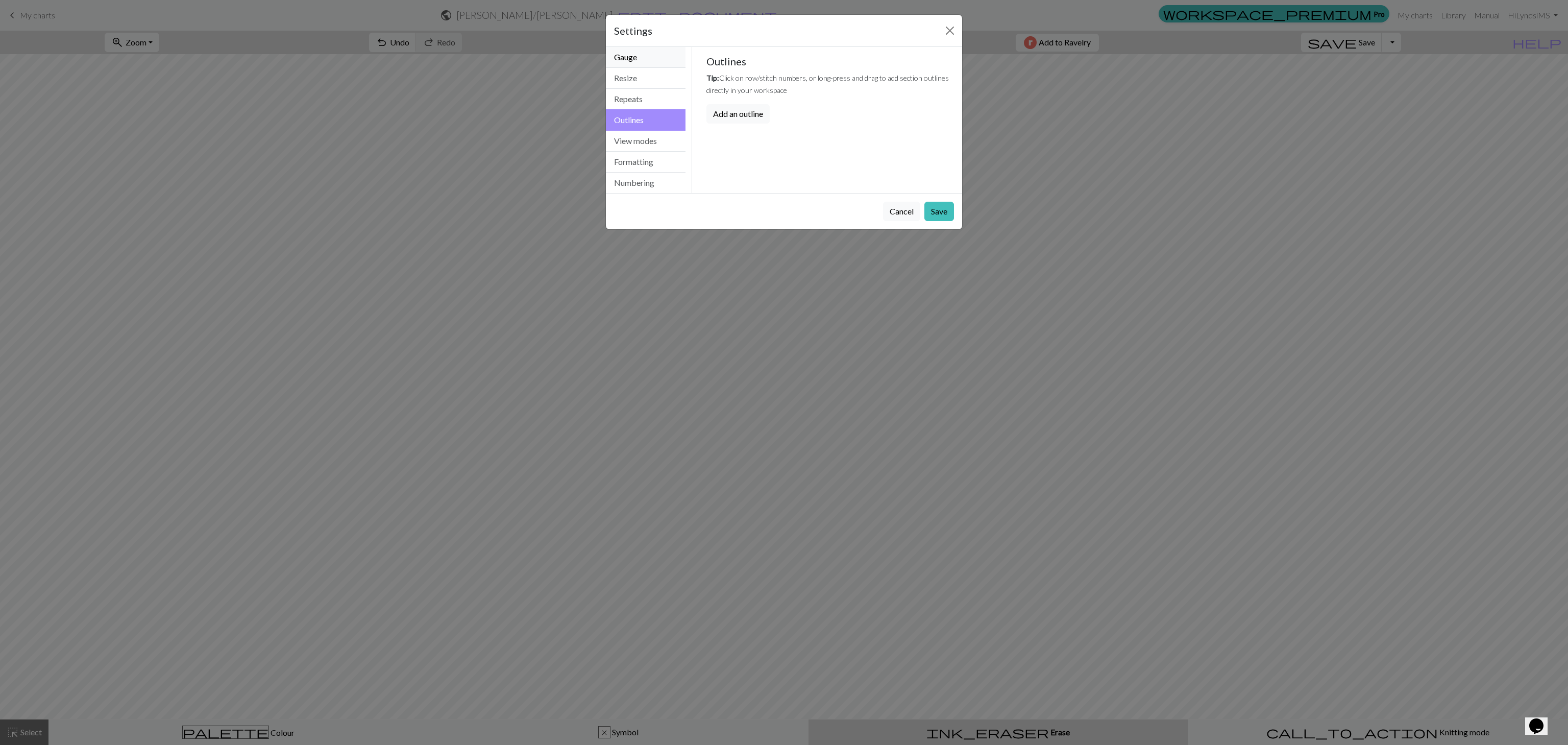
click at [668, 60] on button "Gauge" at bounding box center [646, 57] width 79 height 21
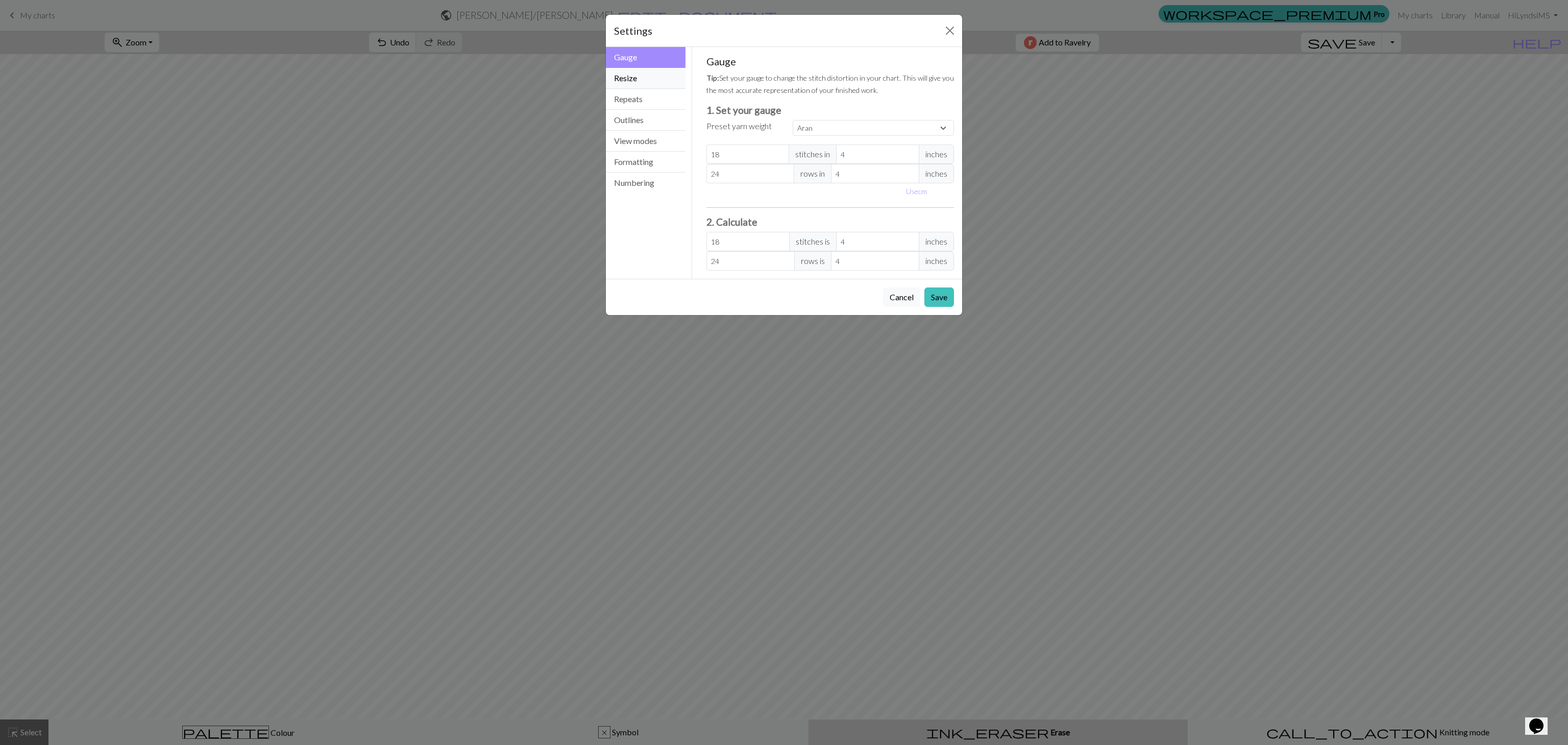
click at [668, 75] on button "Resize" at bounding box center [646, 78] width 79 height 21
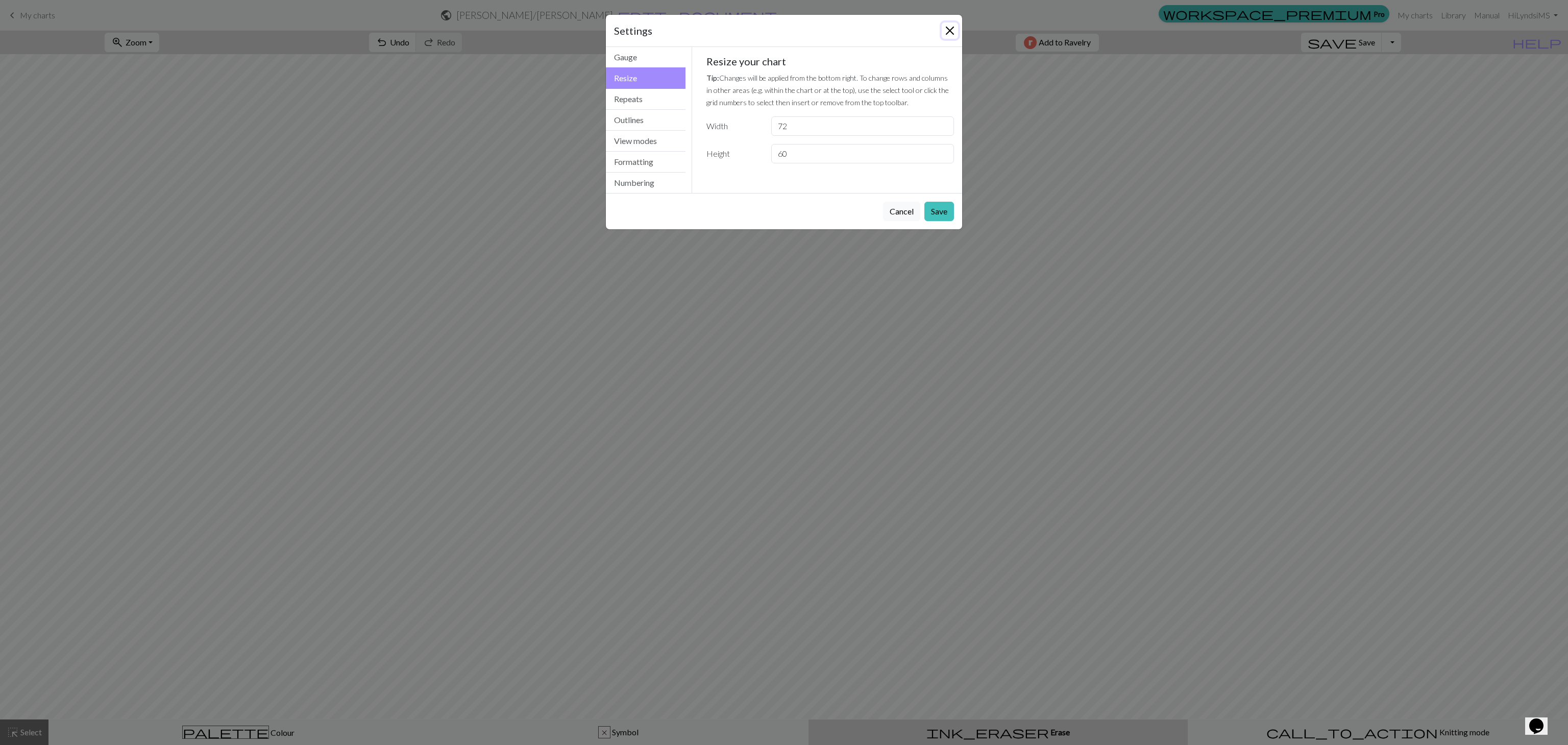
click at [776, 26] on button "Close" at bounding box center [950, 31] width 16 height 16
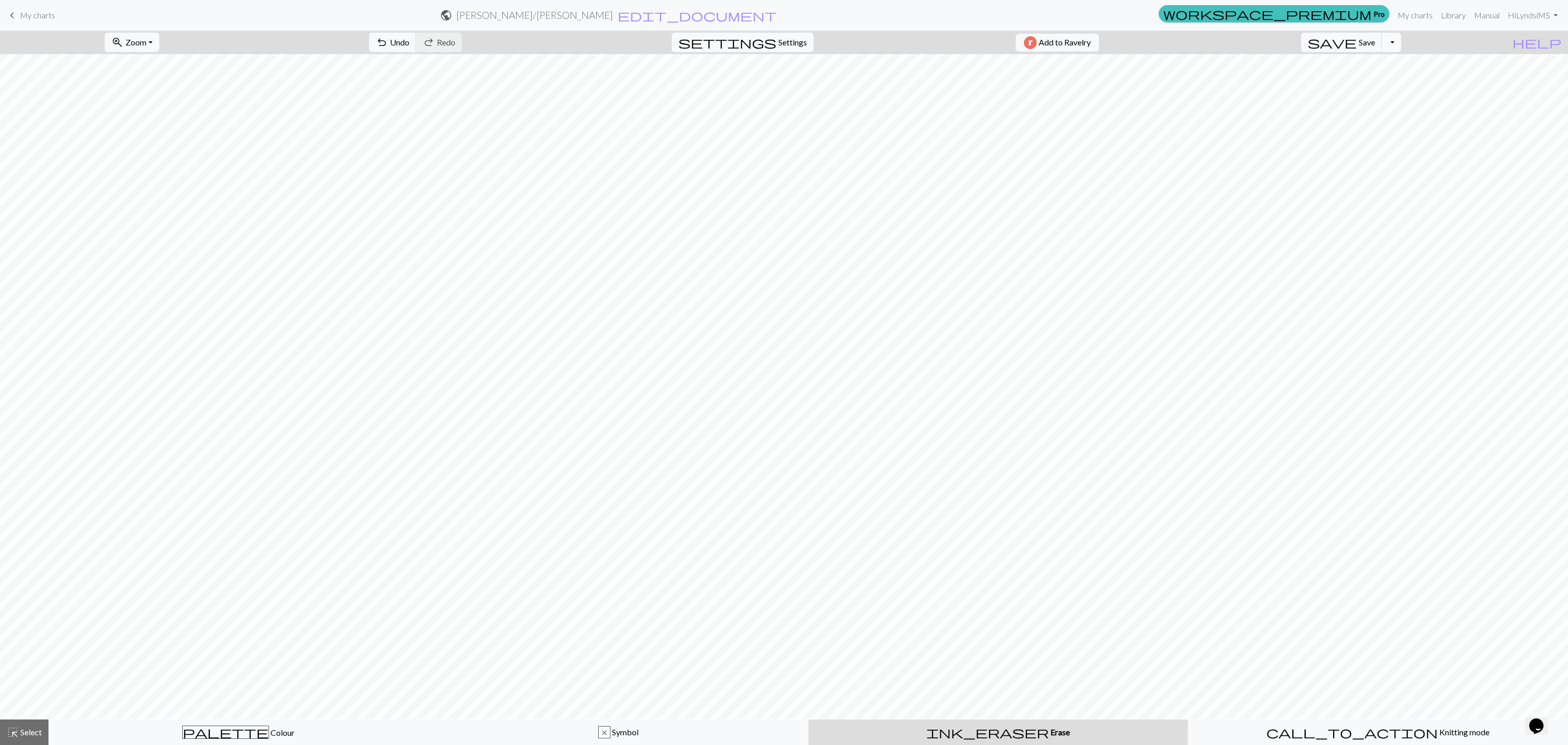
click at [776, 46] on button "Toggle Dropdown" at bounding box center [1391, 42] width 19 height 19
click at [773, 33] on button "settings Settings" at bounding box center [742, 42] width 142 height 19
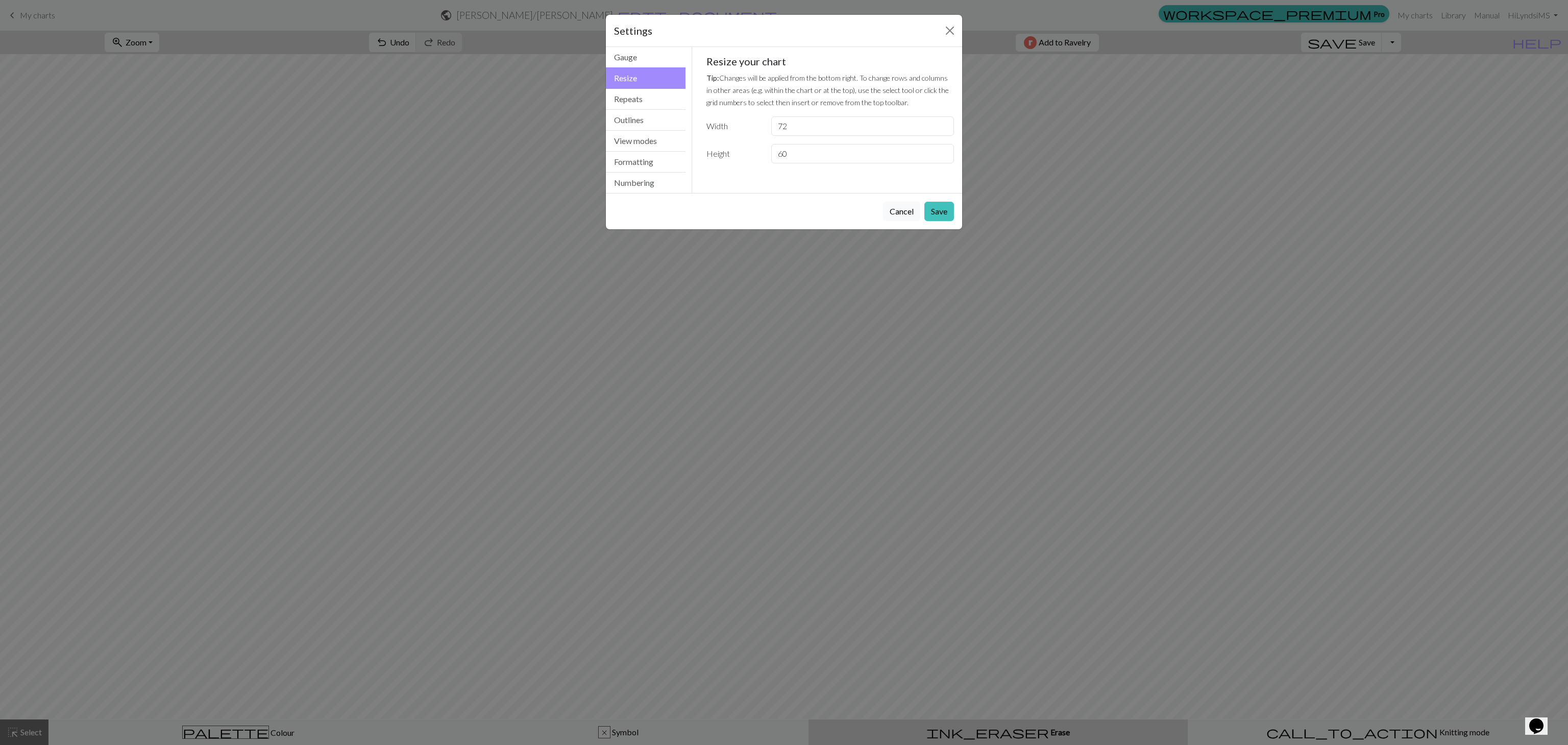
click at [776, 31] on div "Settings" at bounding box center [784, 30] width 356 height 32
click at [776, 37] on button "Close" at bounding box center [950, 31] width 16 height 16
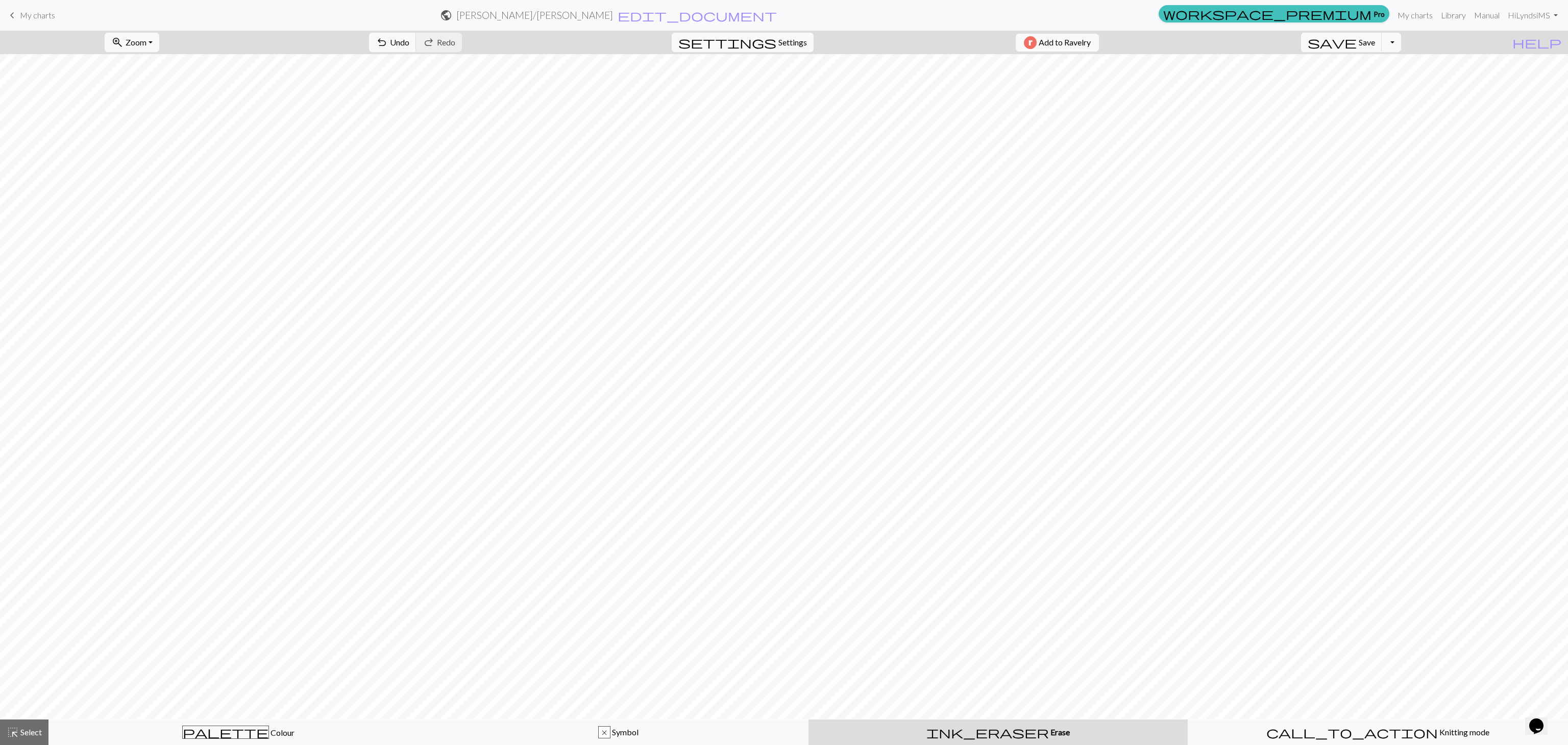
click at [28, 20] on link "keyboard_arrow_left My charts" at bounding box center [31, 15] width 49 height 17
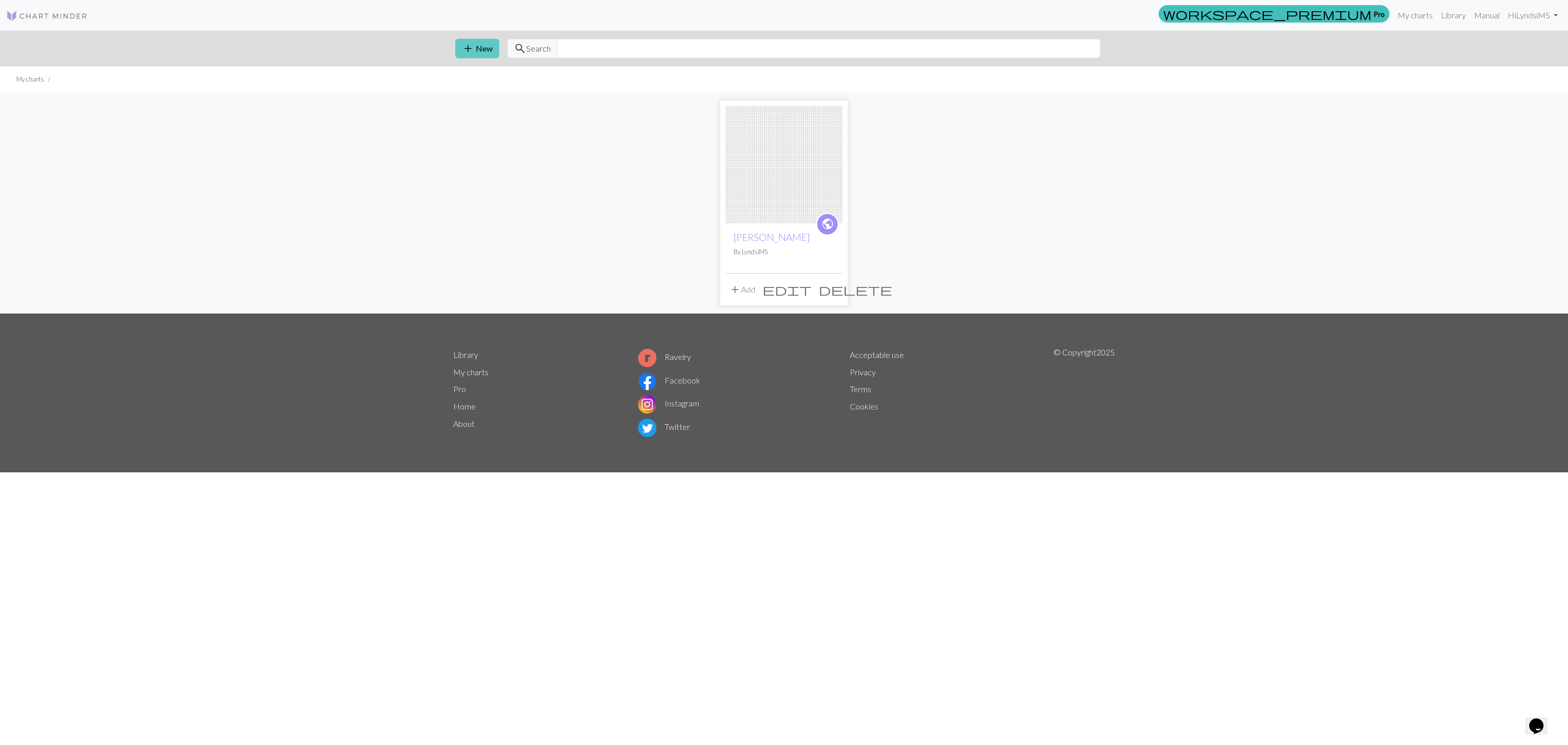
click at [486, 44] on button "add New" at bounding box center [478, 47] width 44 height 19
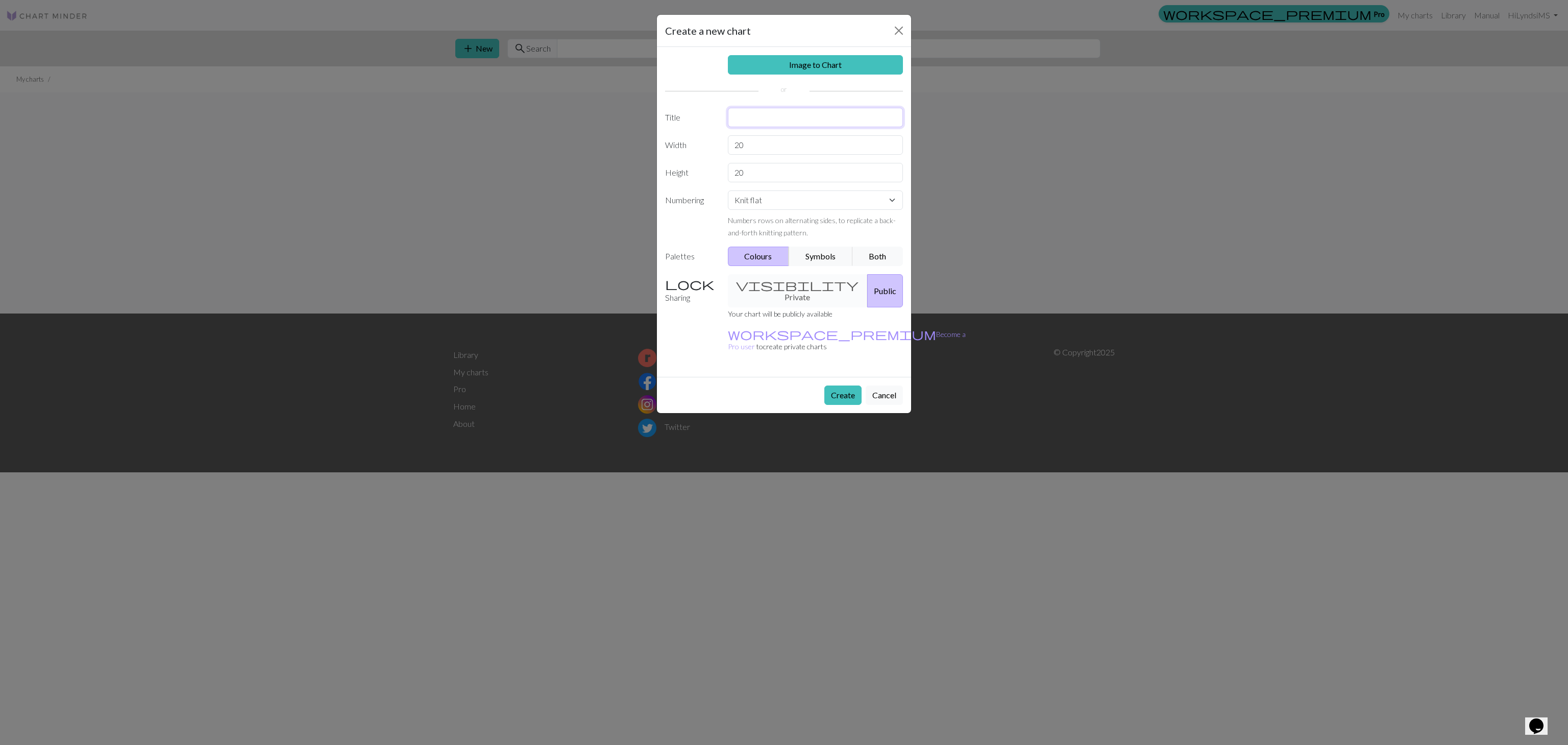
click at [776, 120] on input "text" at bounding box center [816, 117] width 175 height 19
type input "[PERSON_NAME] 2"
click at [763, 152] on input "20" at bounding box center [816, 144] width 175 height 19
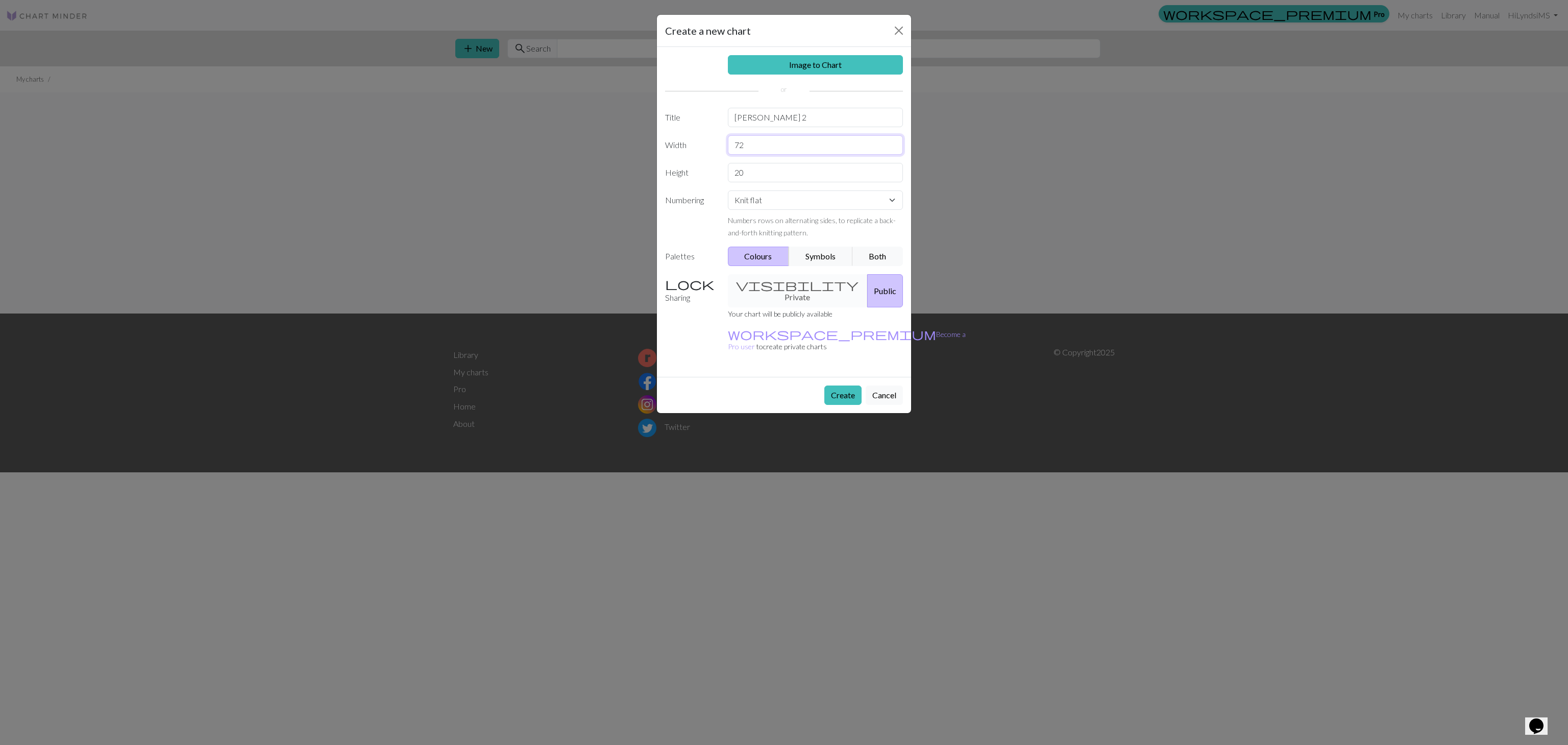
type input "72"
click at [769, 183] on input "20" at bounding box center [816, 172] width 175 height 19
type input "60"
click at [776, 202] on select "Knit flat Knit in the round Lace knitting Cross stitch" at bounding box center [816, 200] width 175 height 19
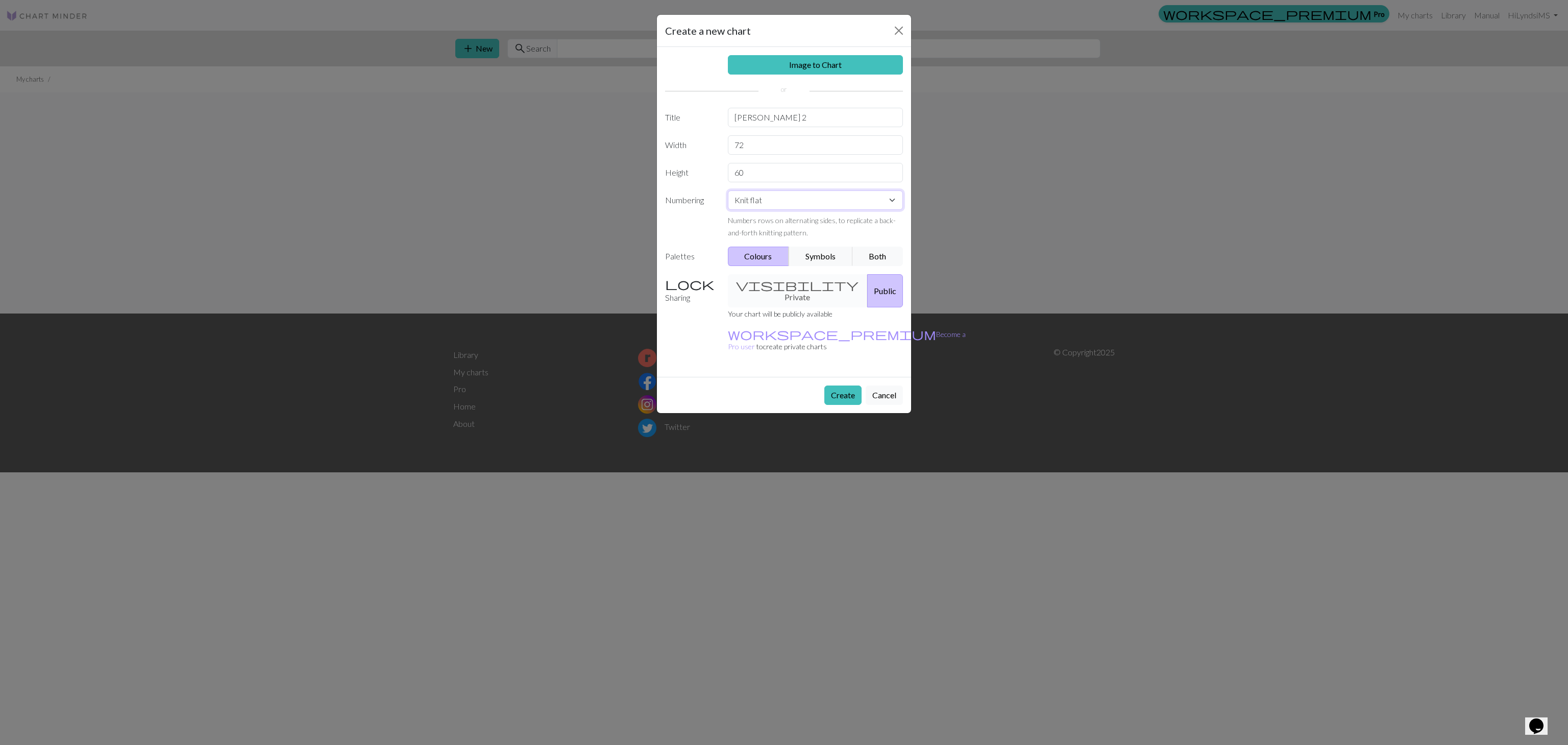
click at [776, 202] on select "Knit flat Knit in the round Lace knitting Cross stitch" at bounding box center [816, 200] width 175 height 19
click at [776, 210] on select "Knit flat Knit in the round Lace knitting Cross stitch" at bounding box center [816, 200] width 175 height 19
click at [776, 372] on button "Create" at bounding box center [843, 394] width 37 height 19
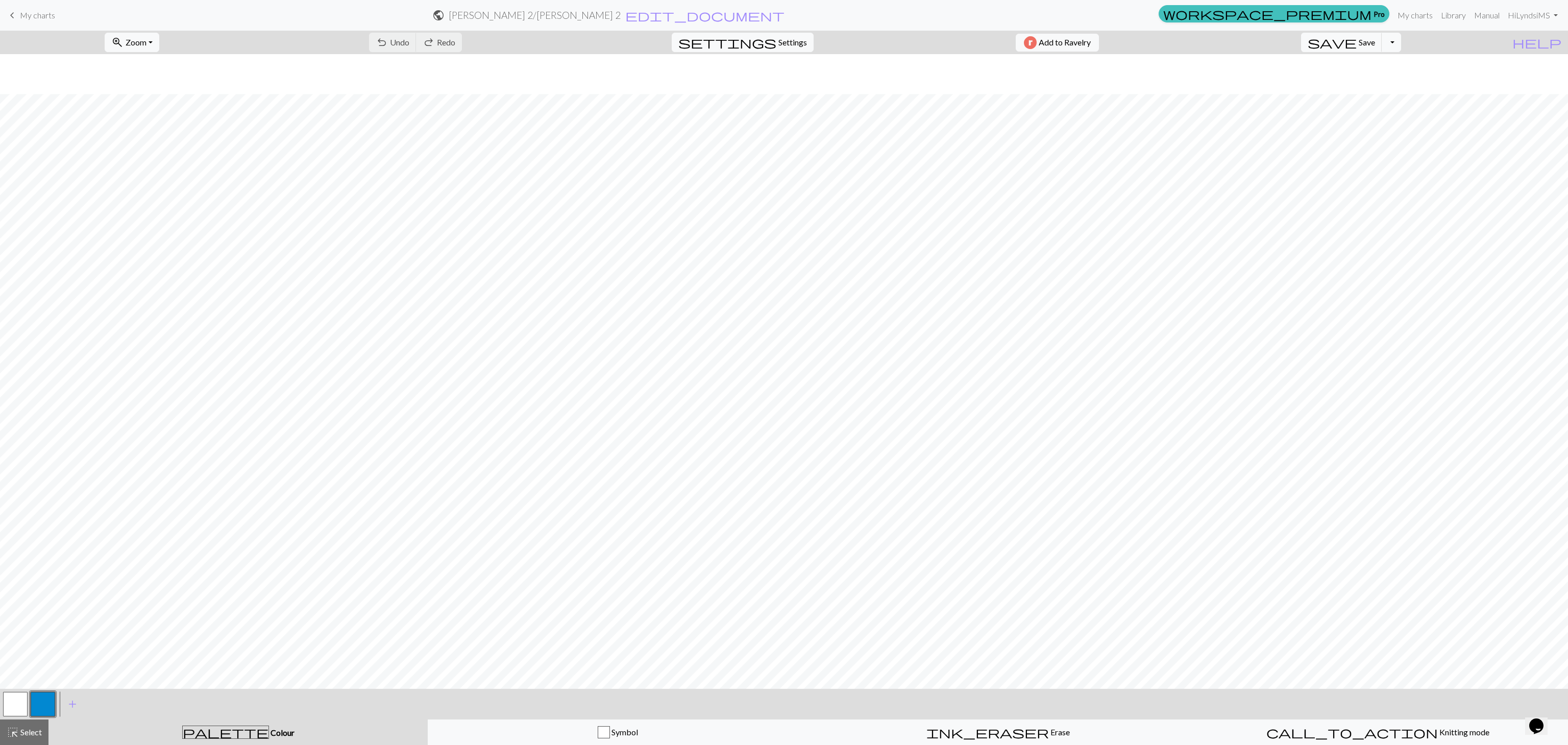
scroll to position [40, 0]
click at [68, 372] on span "add" at bounding box center [72, 704] width 12 height 15
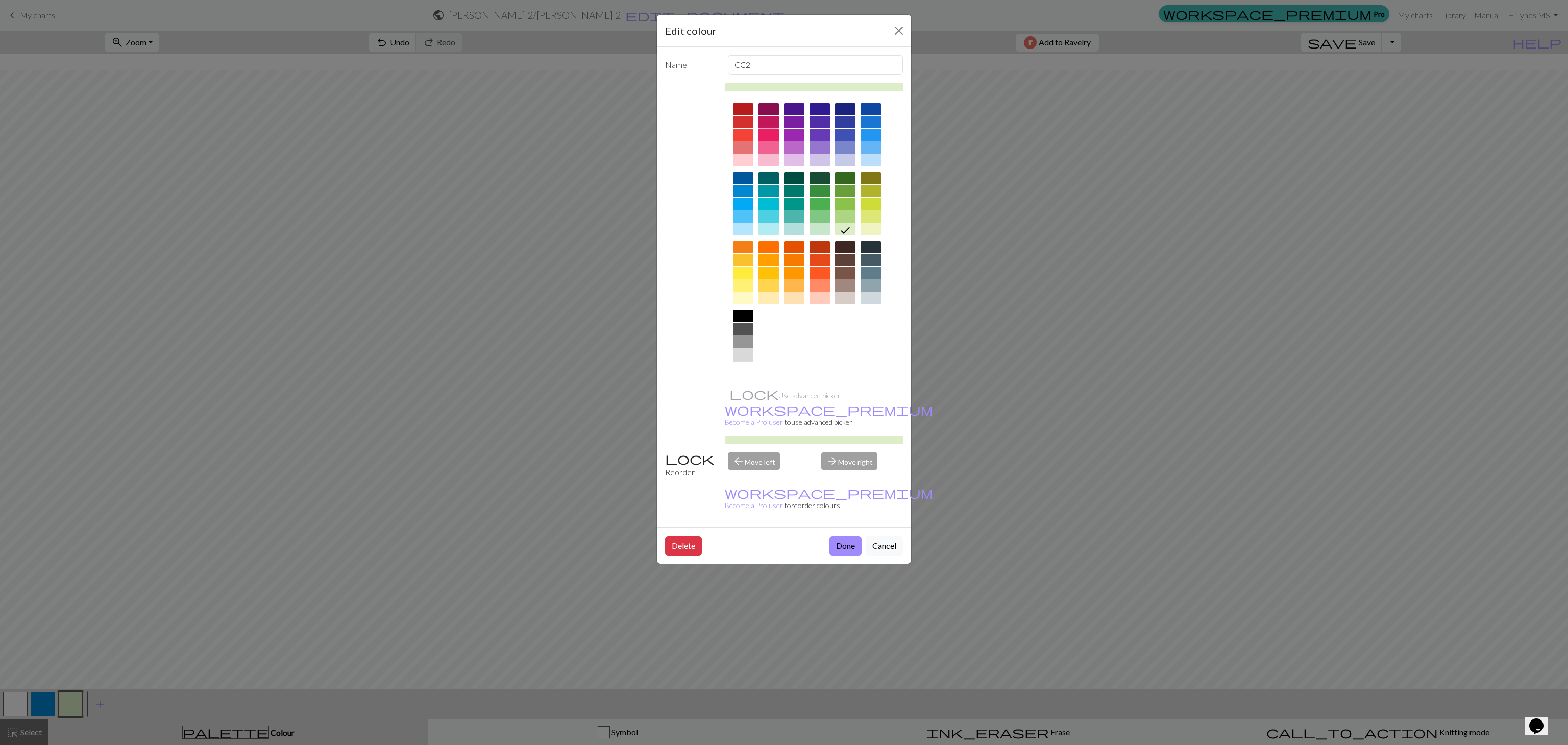
click at [776, 141] on div at bounding box center [769, 134] width 20 height 12
click at [776, 372] on button "Done" at bounding box center [845, 545] width 32 height 19
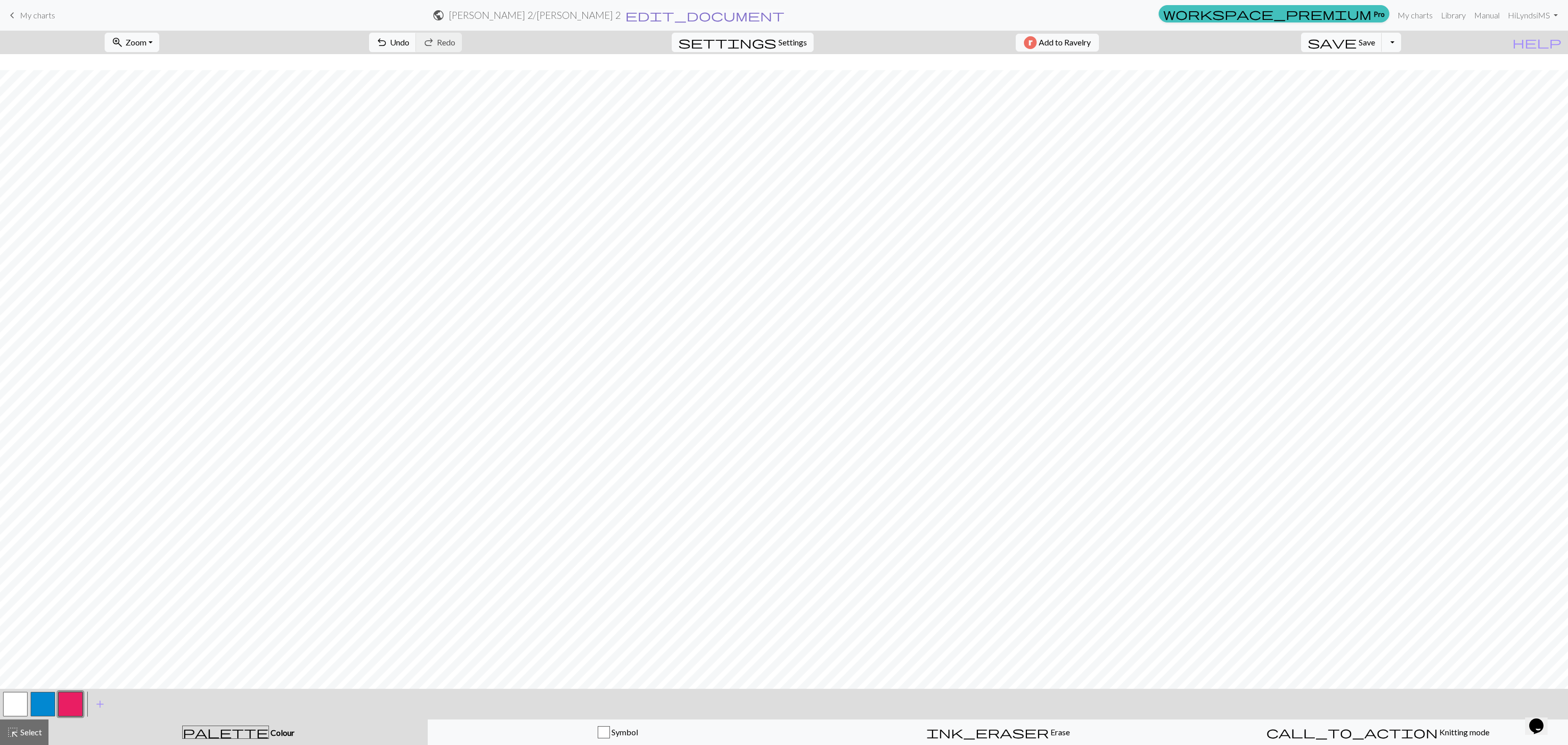
click at [762, 11] on span "edit_document" at bounding box center [705, 16] width 159 height 15
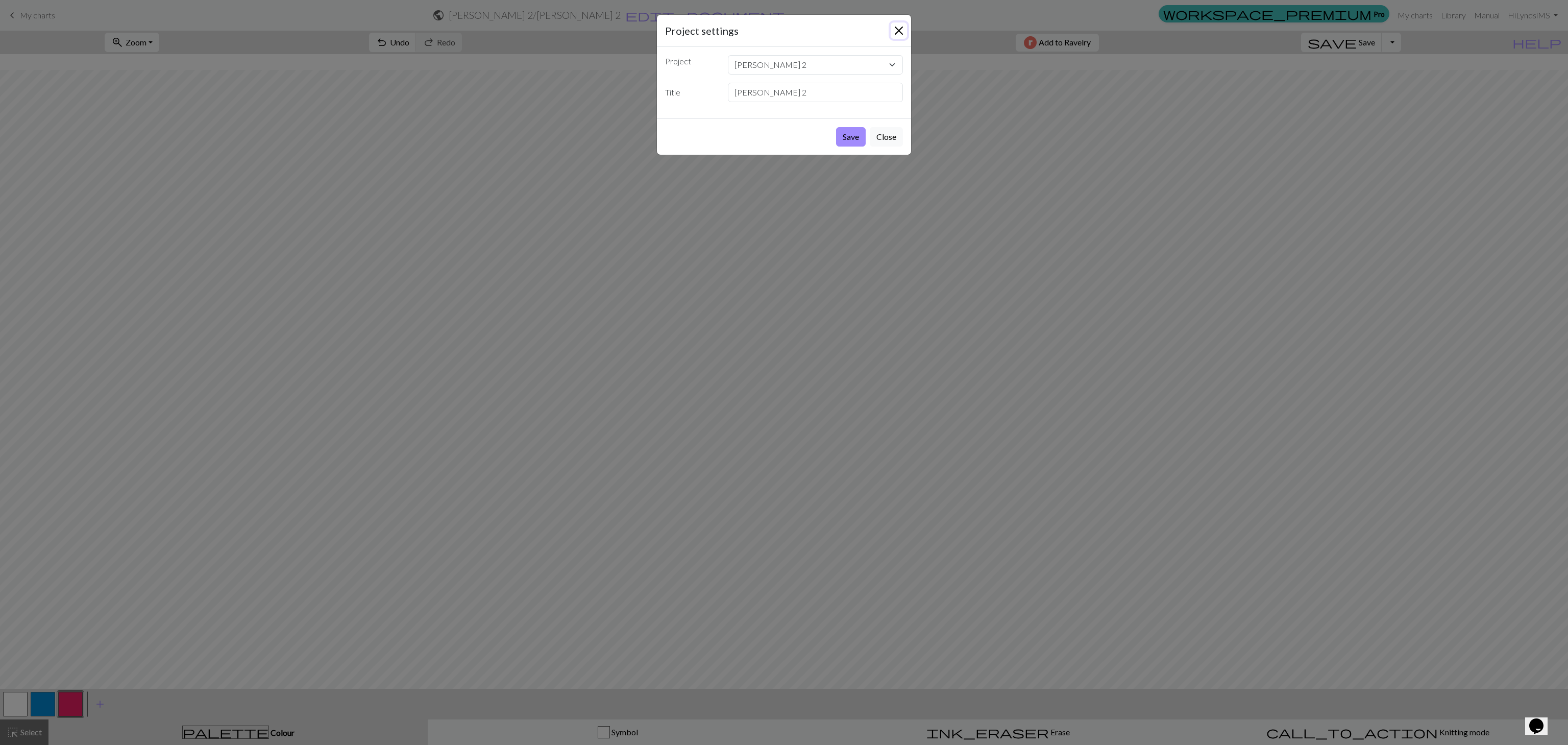
click at [776, 23] on button "Close" at bounding box center [900, 31] width 16 height 16
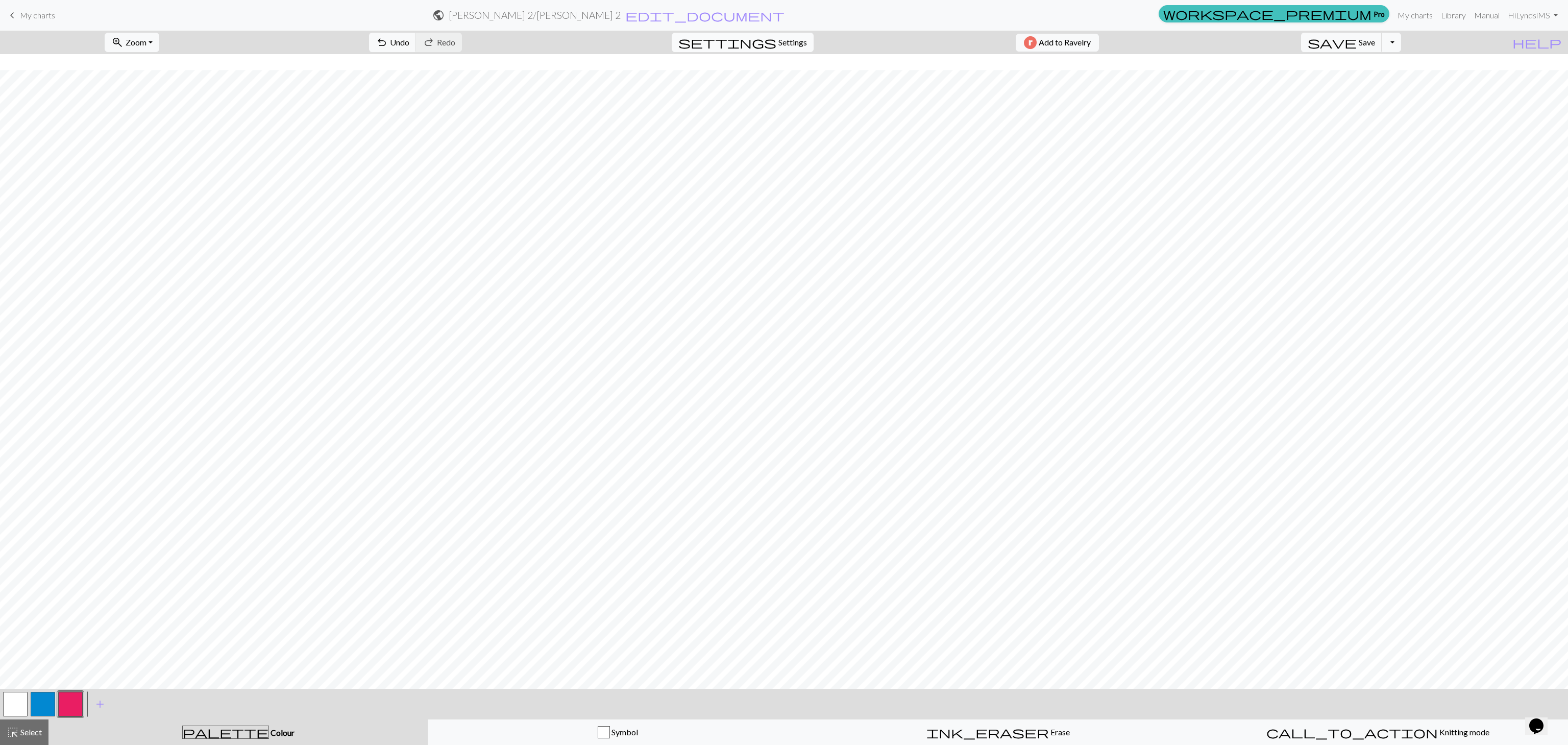
click at [776, 37] on span "Settings" at bounding box center [793, 42] width 28 height 12
select select "aran"
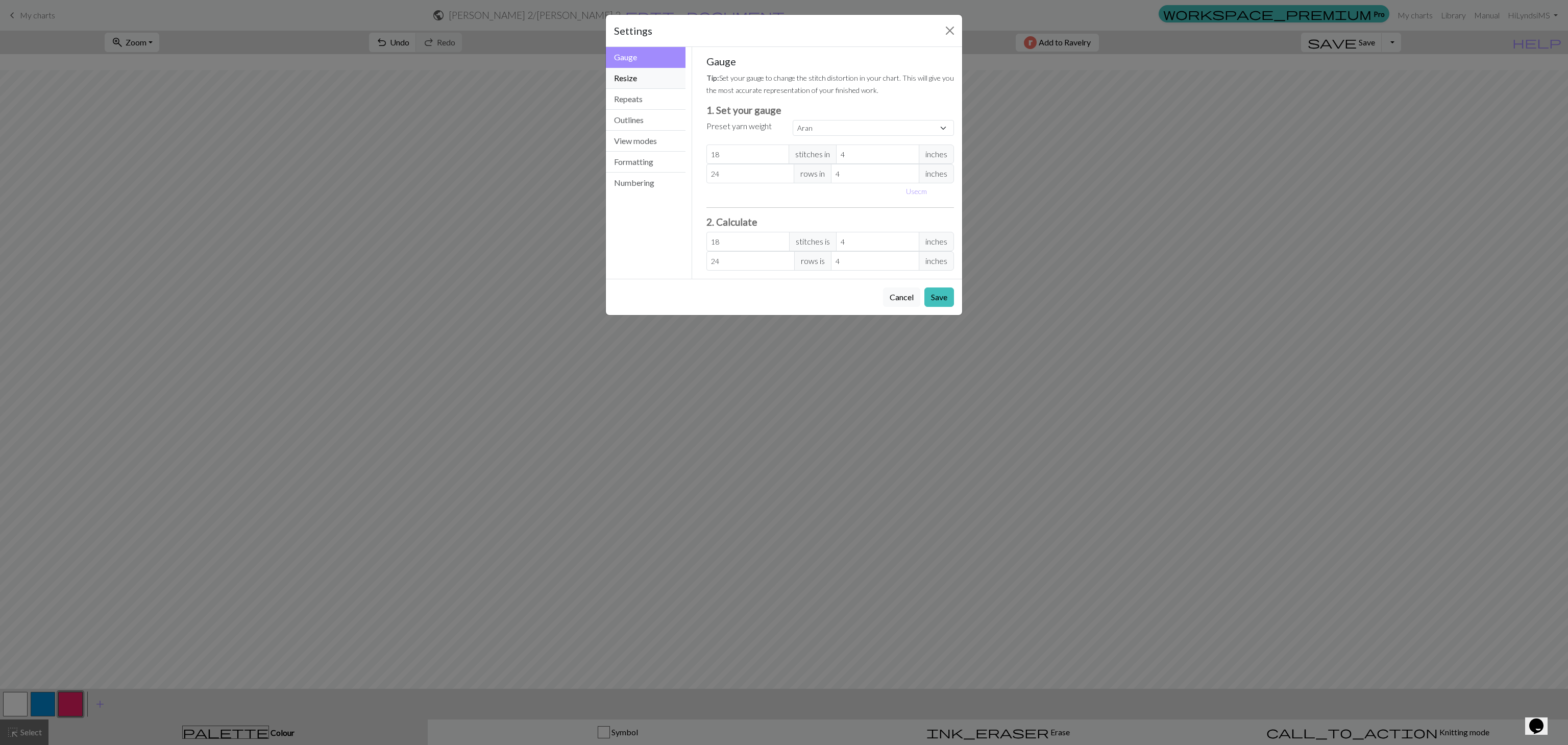
click at [657, 83] on button "Resize" at bounding box center [646, 78] width 79 height 21
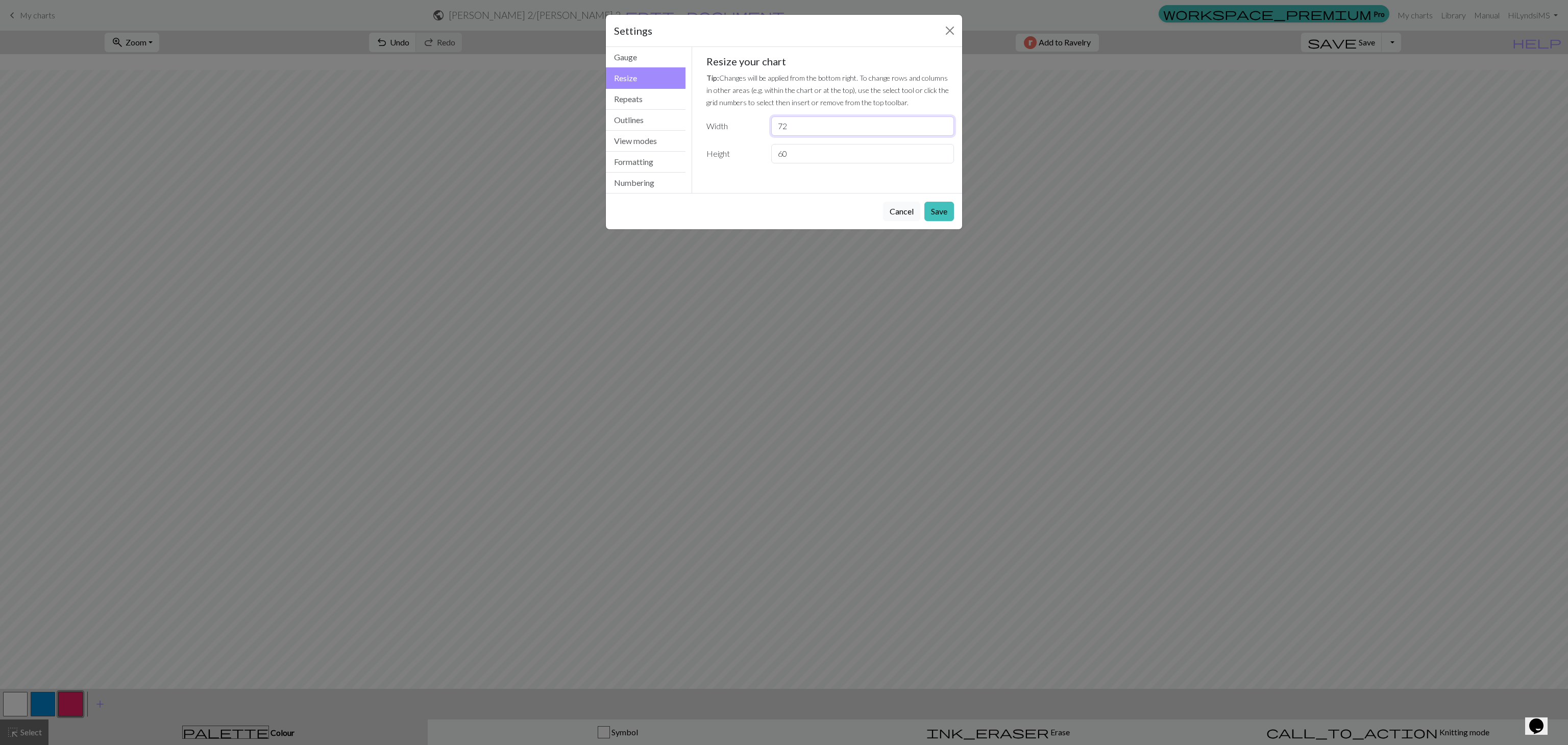
click at [776, 120] on input "72" at bounding box center [863, 125] width 183 height 19
type input "7"
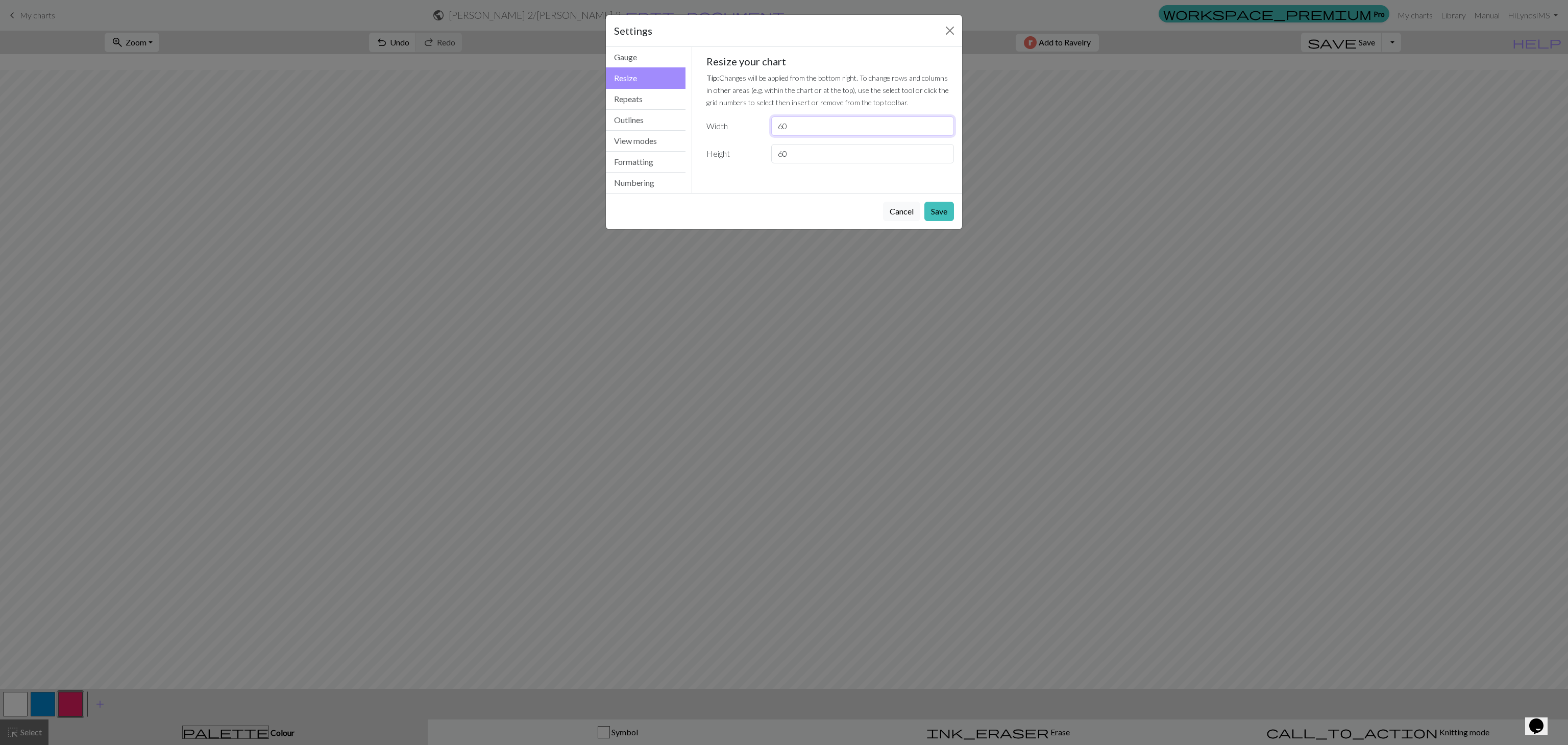
type input "60"
click at [776, 154] on input "60" at bounding box center [863, 153] width 183 height 19
type input "6"
type input "72"
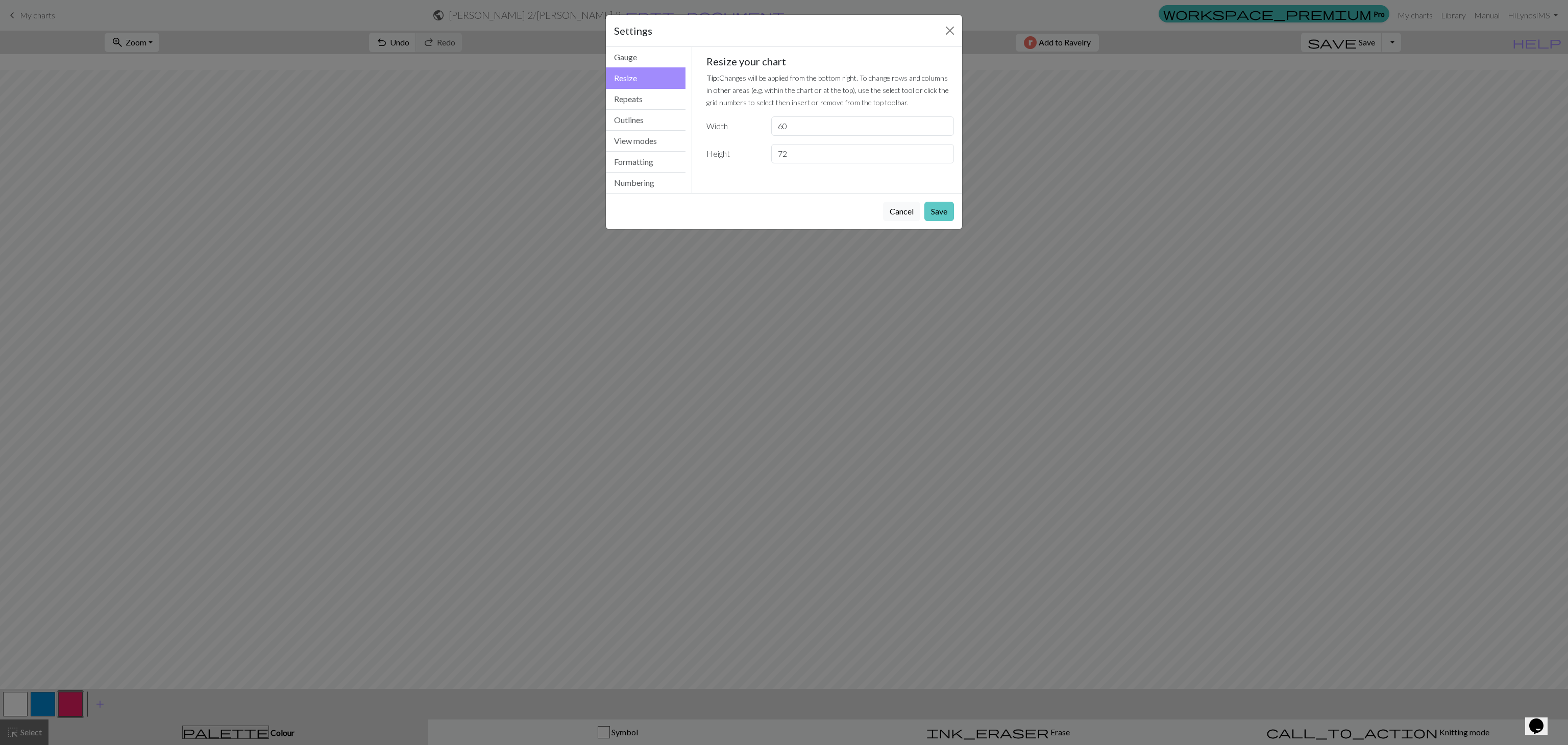
click at [776, 219] on button "Save" at bounding box center [939, 211] width 29 height 19
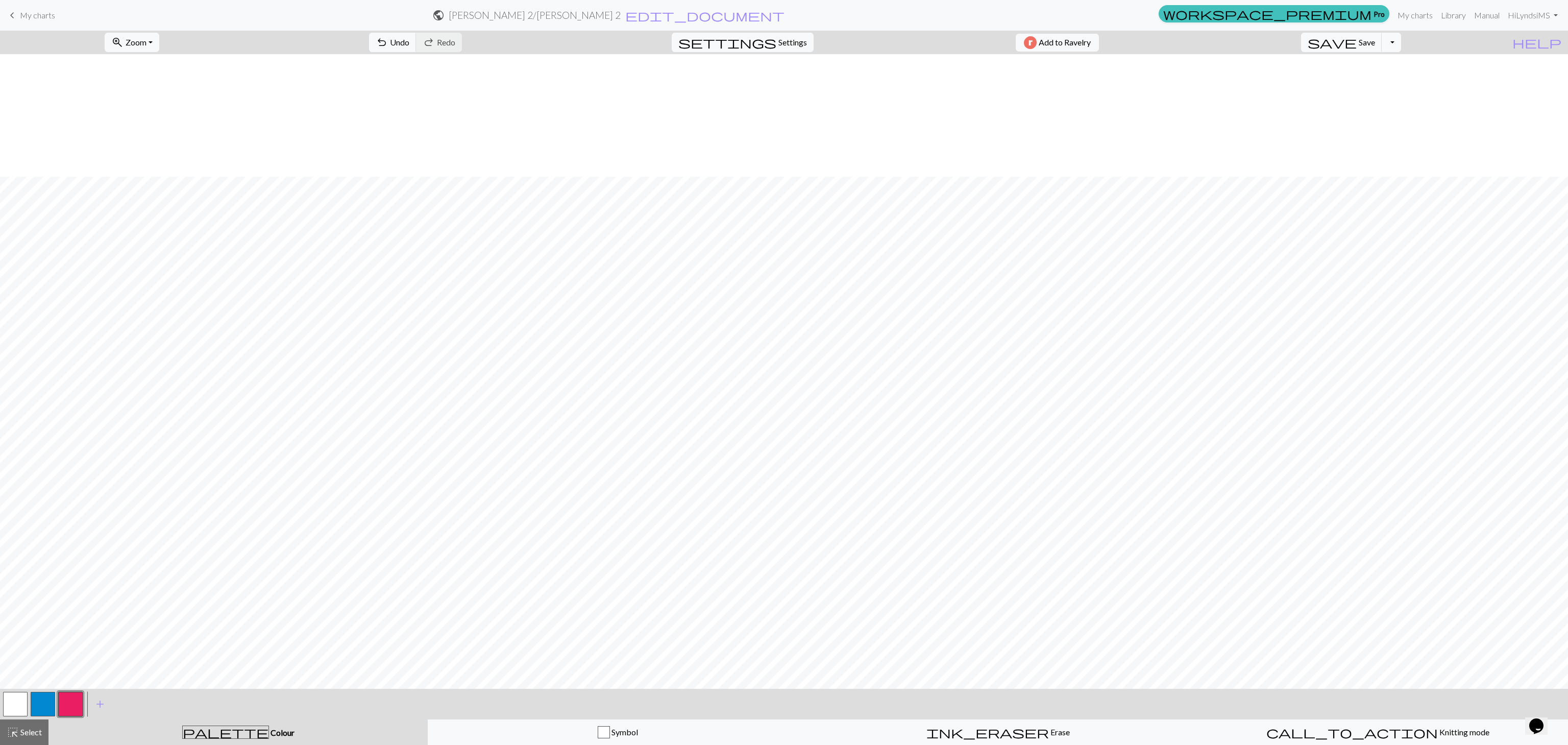
scroll to position [163, 0]
click at [388, 45] on span "undo" at bounding box center [381, 43] width 12 height 15
click at [456, 42] on span "Redo" at bounding box center [447, 42] width 18 height 10
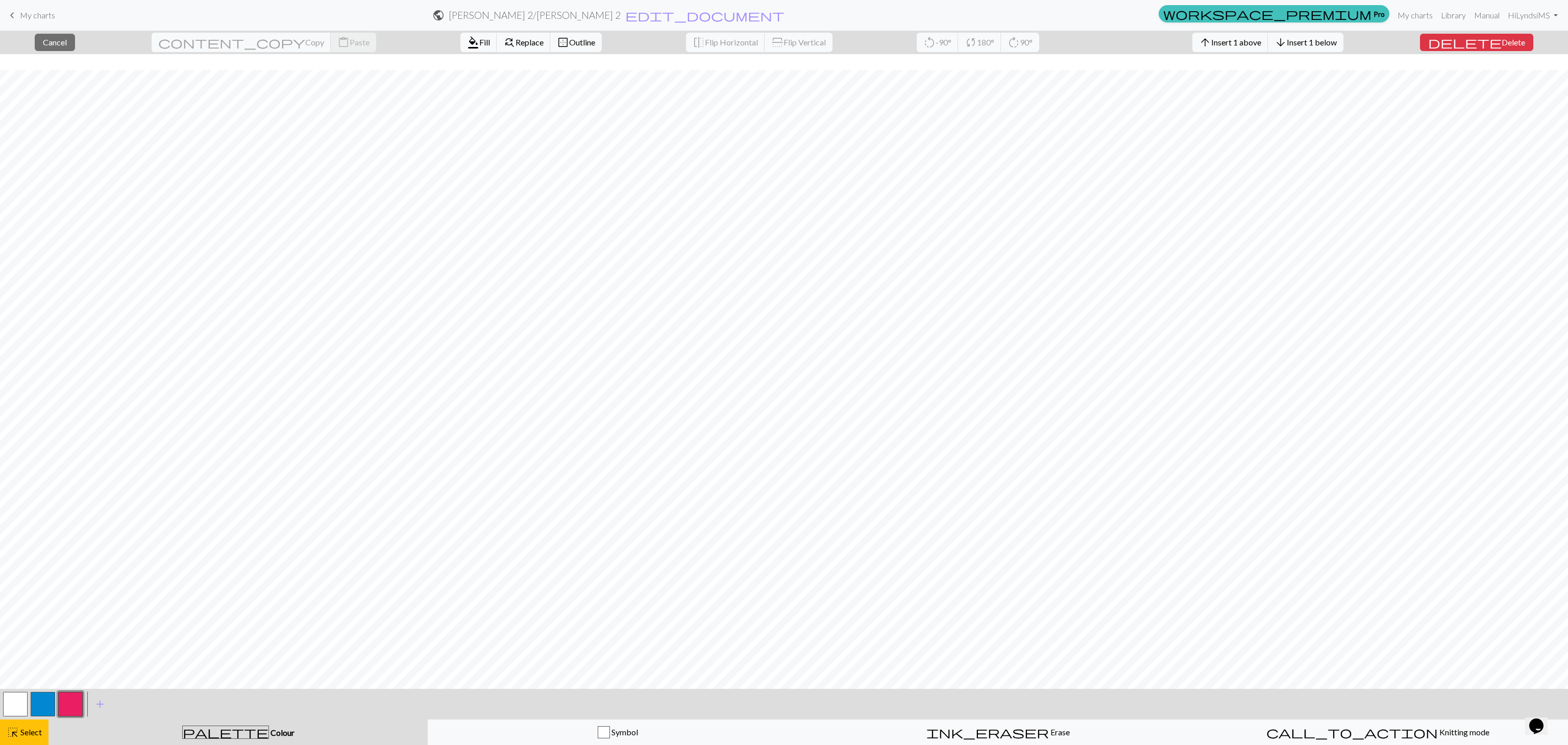
click at [258, 372] on button "palette Colour Colour" at bounding box center [237, 732] width 379 height 26
click at [38, 372] on span "Select" at bounding box center [30, 731] width 23 height 10
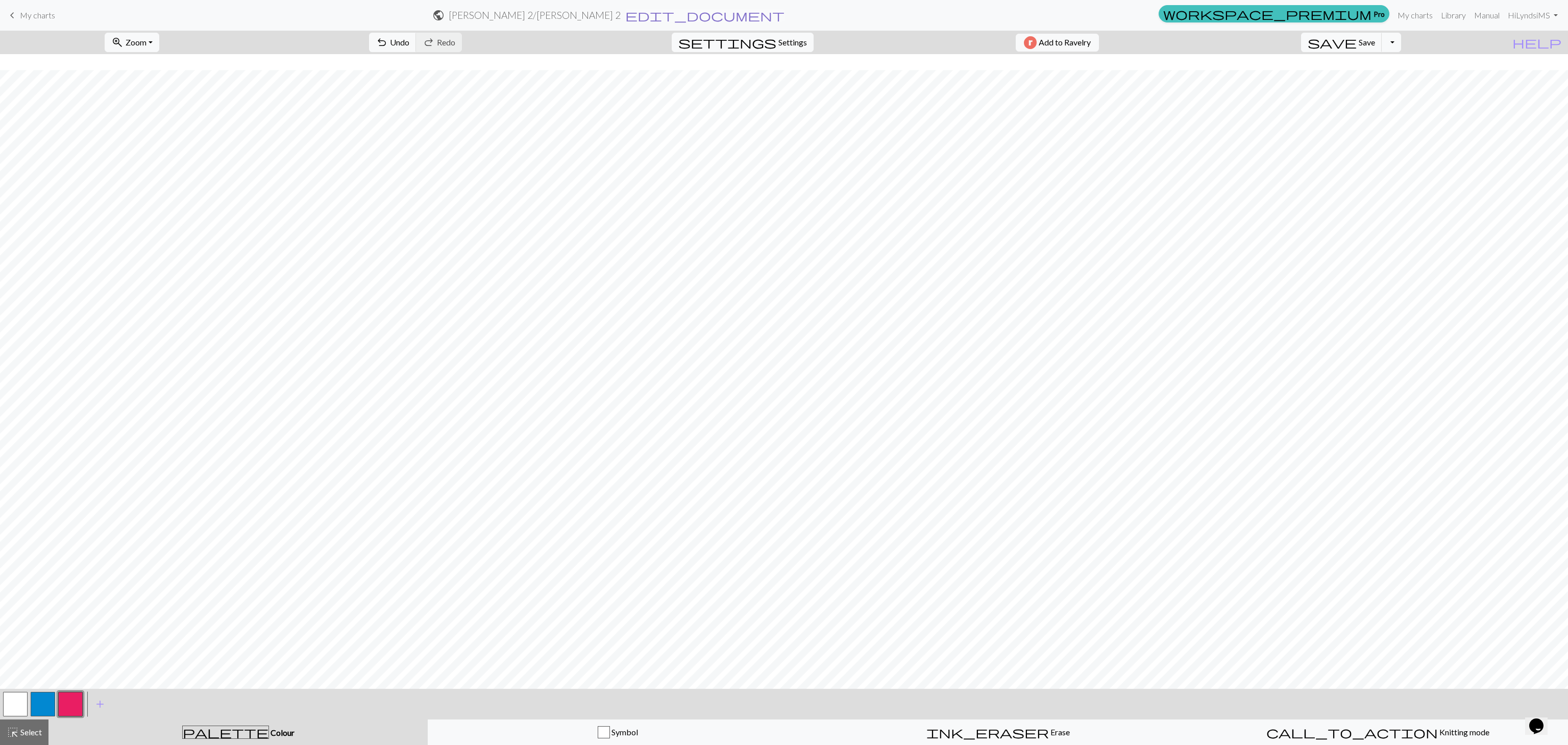
click at [773, 15] on span "edit_document" at bounding box center [705, 16] width 159 height 15
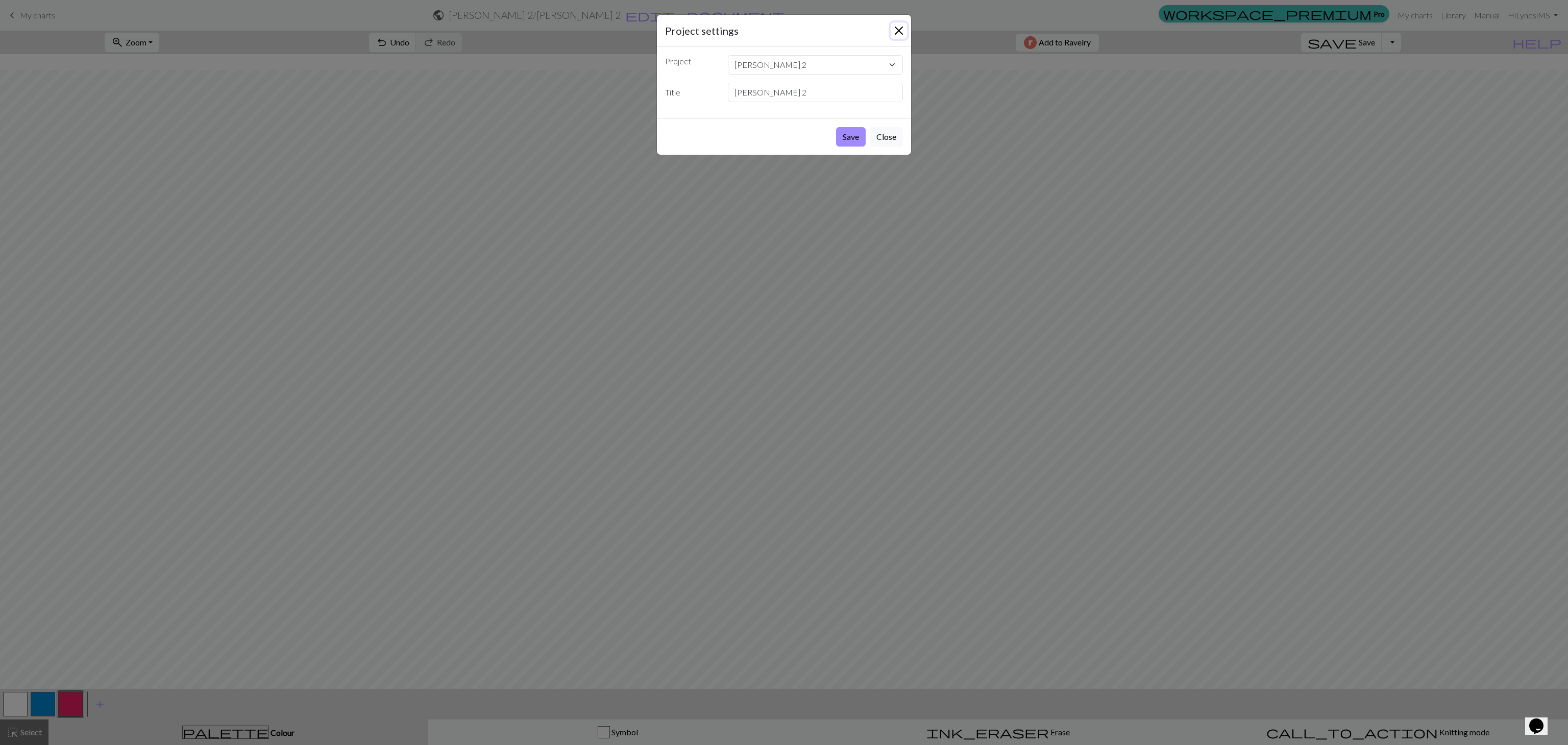
click at [776, 27] on button "Close" at bounding box center [900, 31] width 16 height 16
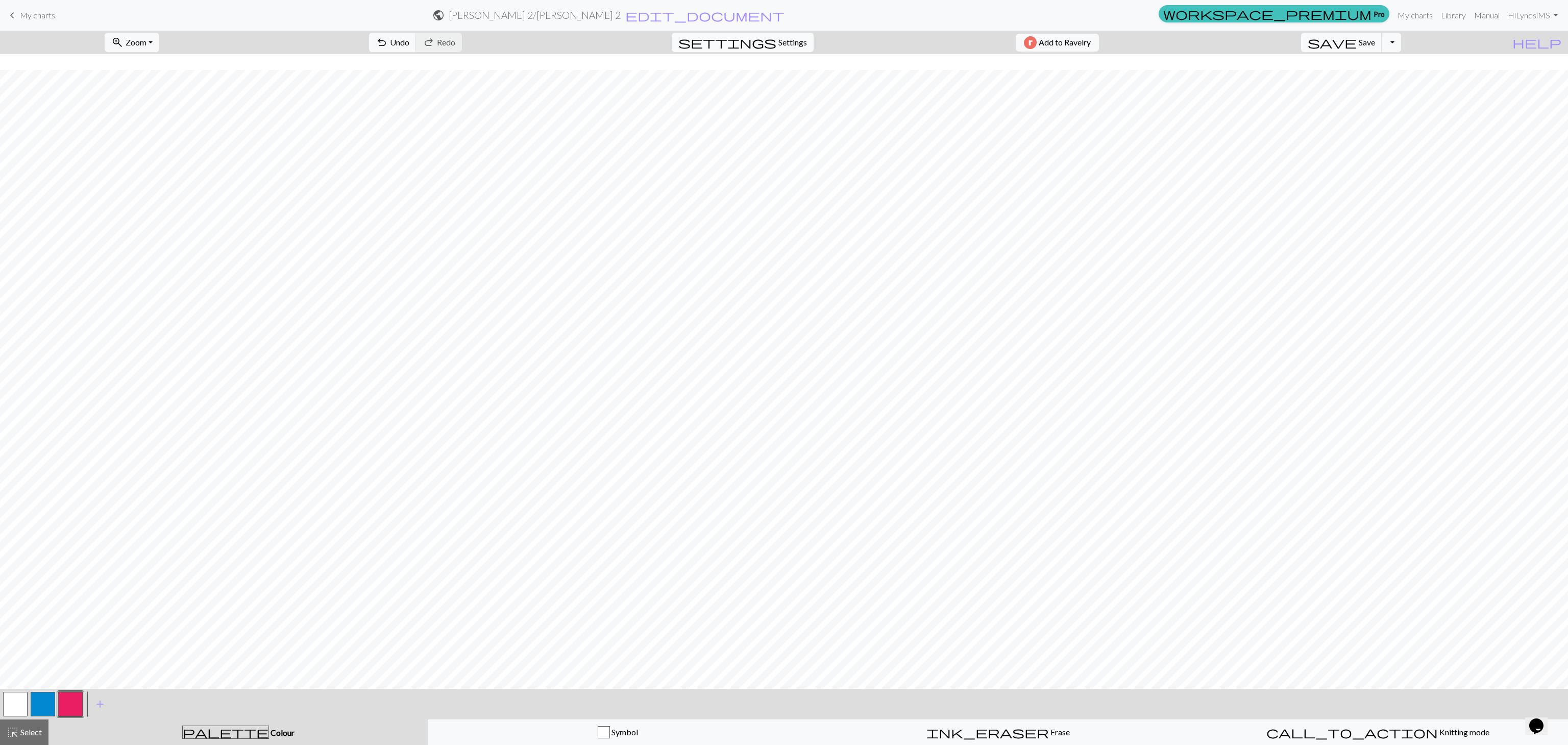
click at [776, 40] on span "Settings" at bounding box center [793, 42] width 28 height 12
select select "aran"
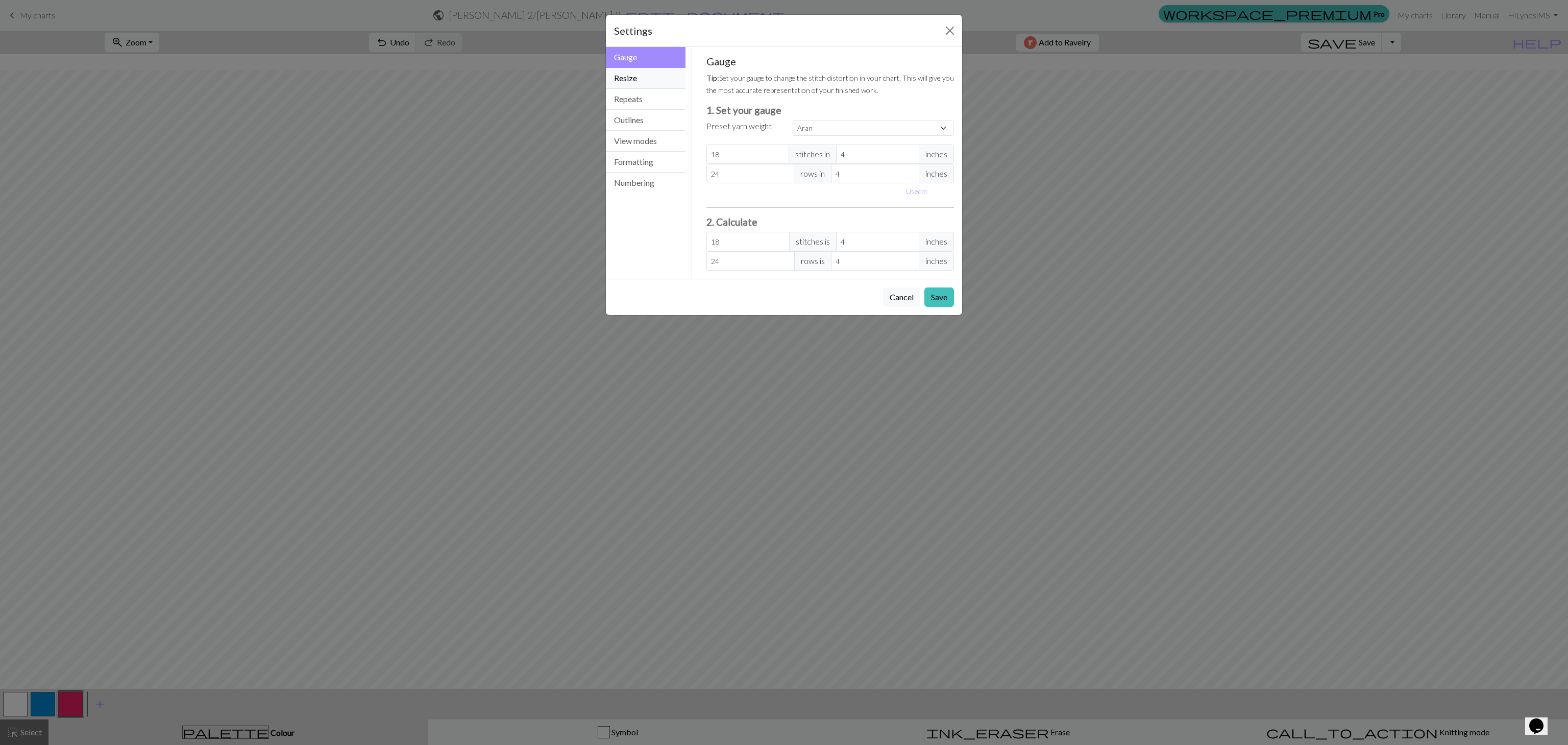
click at [639, 72] on button "Resize" at bounding box center [646, 78] width 79 height 21
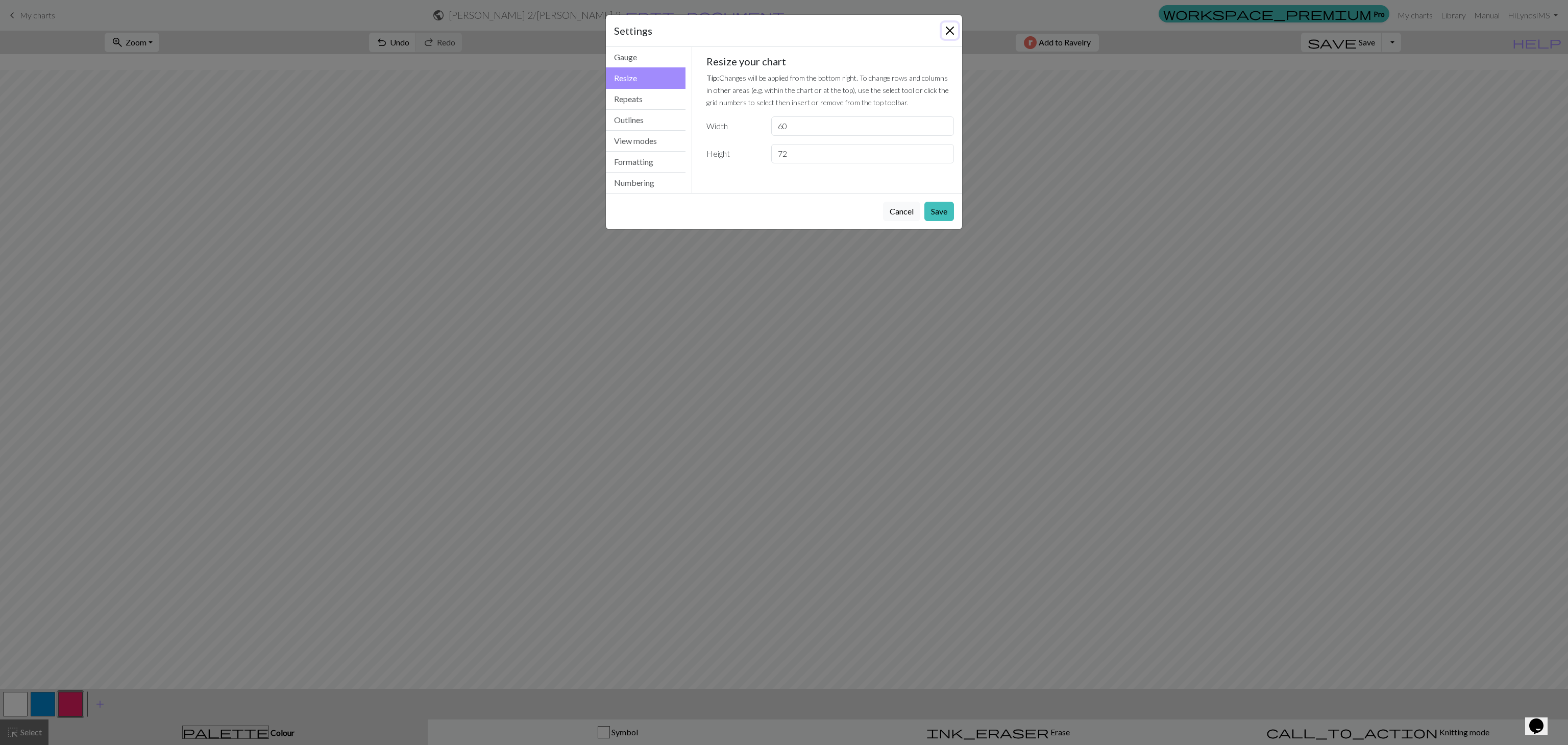
click at [776, 34] on button "Close" at bounding box center [950, 31] width 16 height 16
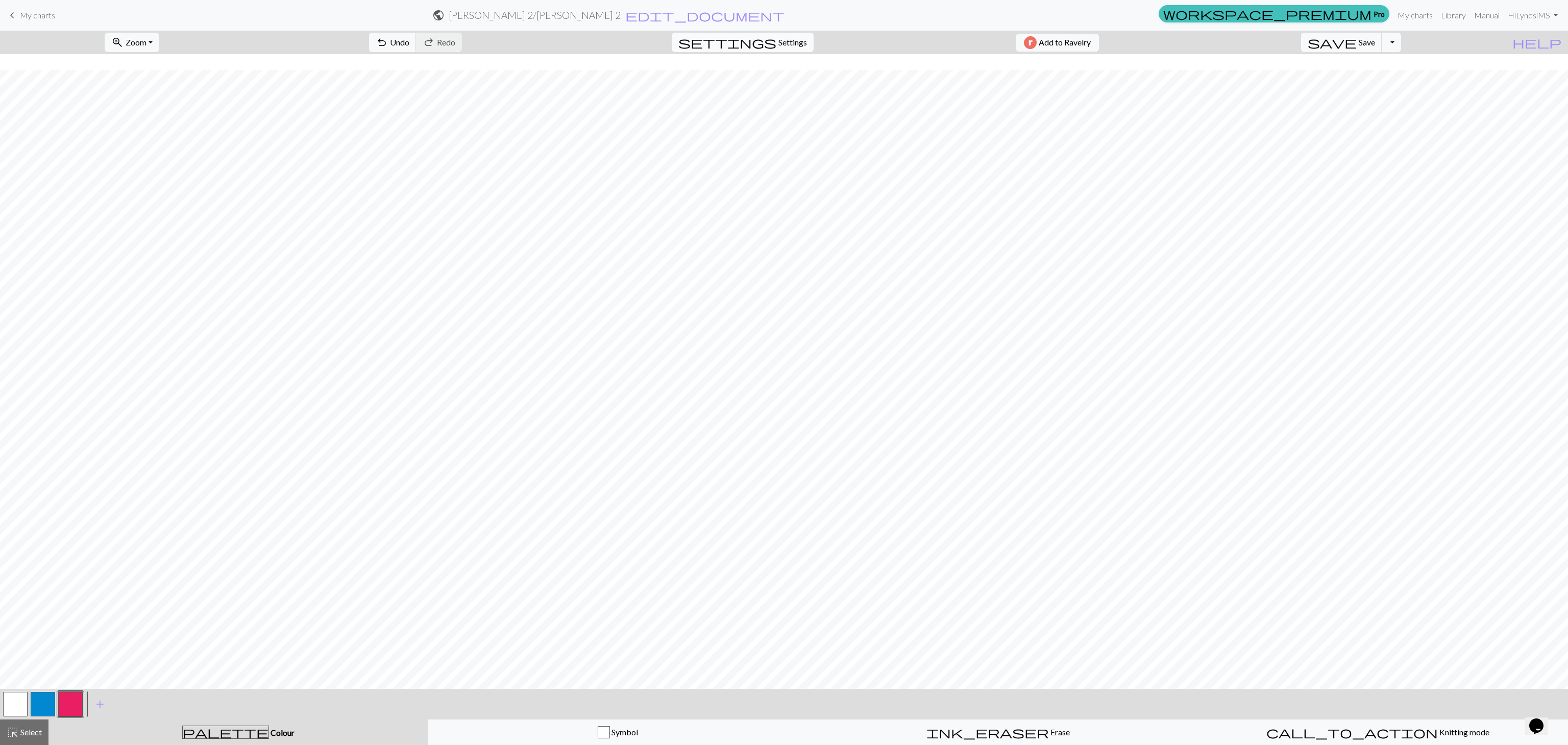
click at [776, 36] on button "settings Settings" at bounding box center [742, 42] width 142 height 19
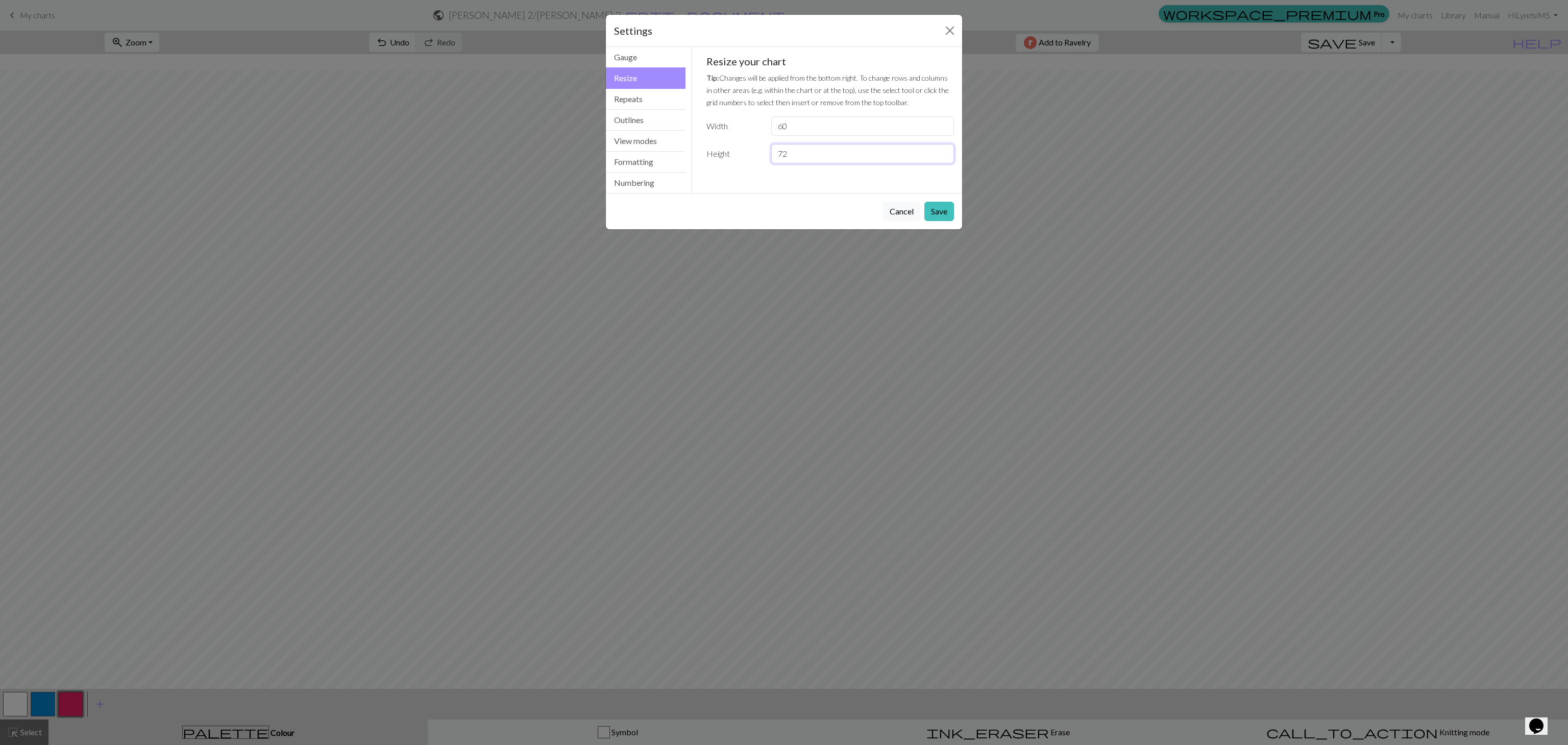
click at [776, 155] on input "72" at bounding box center [863, 153] width 183 height 19
click at [776, 216] on button "Save" at bounding box center [939, 211] width 29 height 19
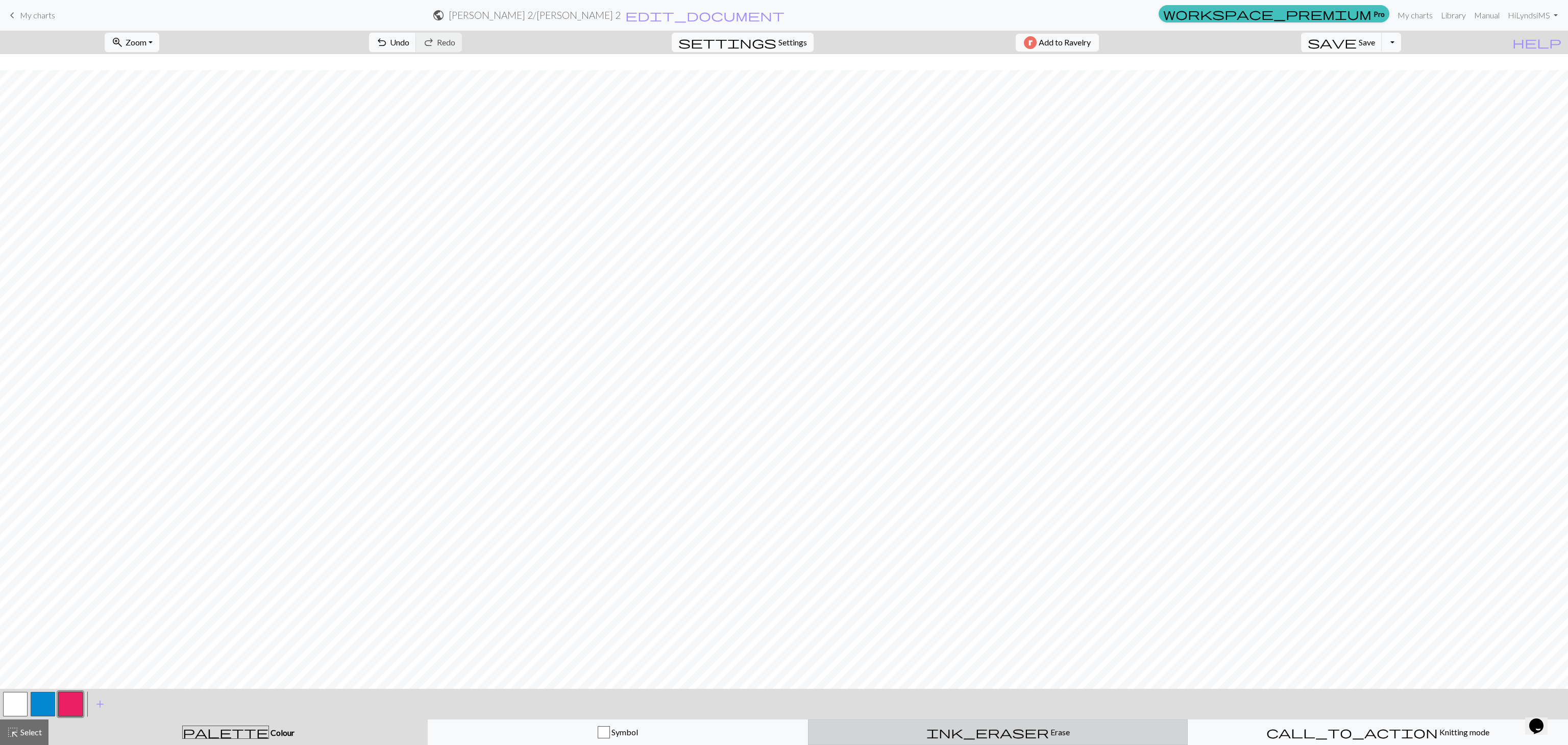
click at [776, 372] on button "ink_eraser Erase Erase" at bounding box center [998, 732] width 380 height 26
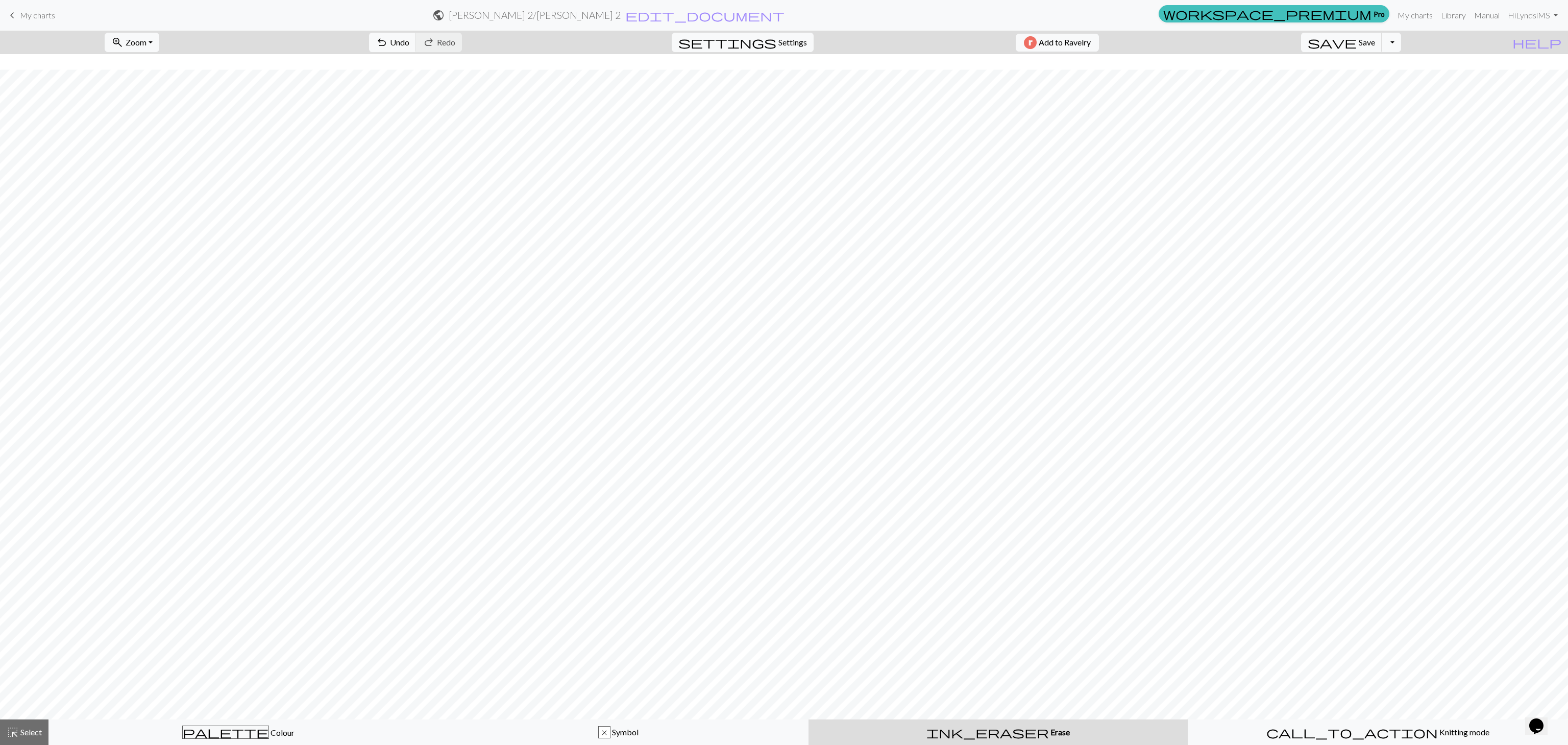
scroll to position [131, 0]
click at [267, 372] on div "palette Colour Colour" at bounding box center [238, 731] width 367 height 14
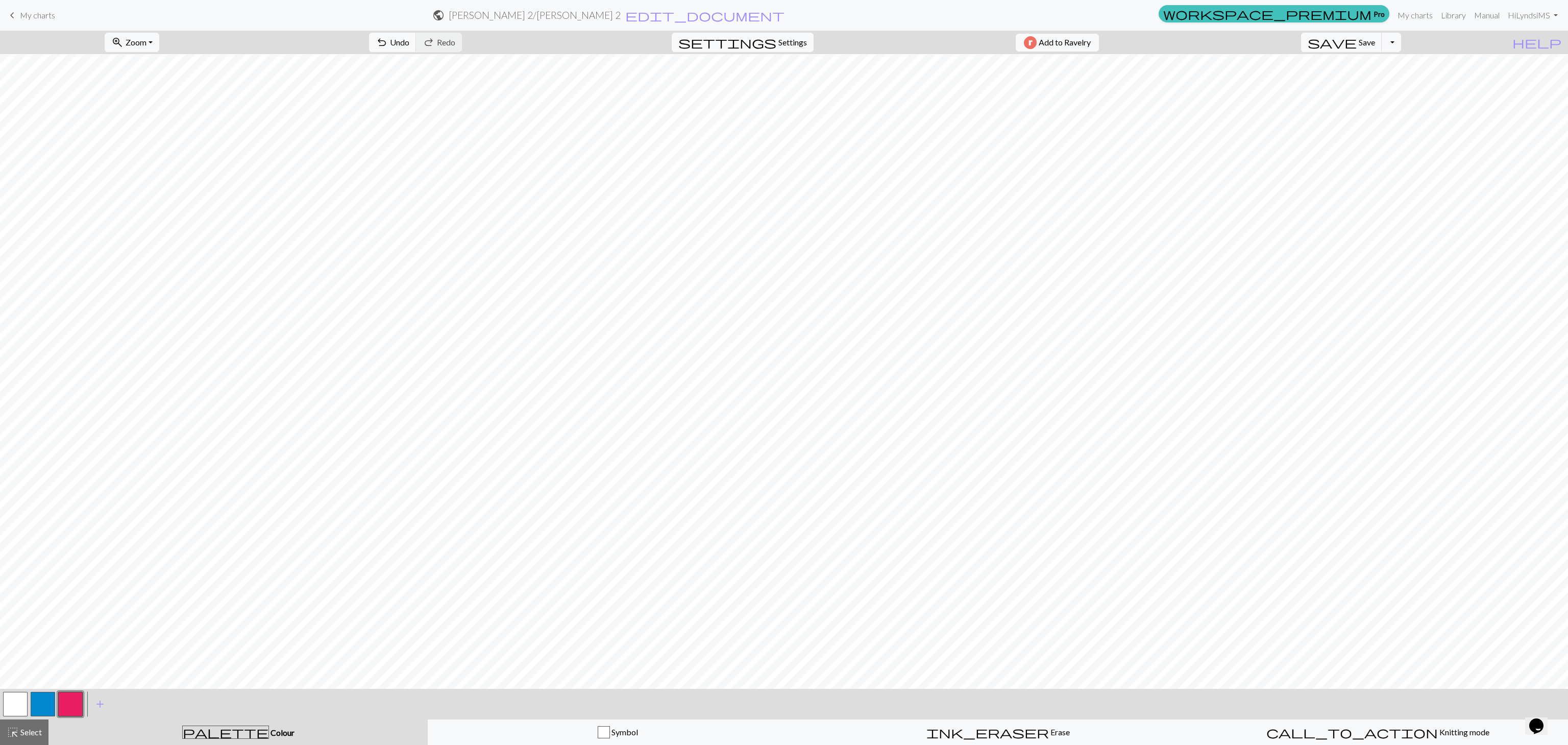
click at [74, 372] on button "button" at bounding box center [70, 703] width 25 height 25
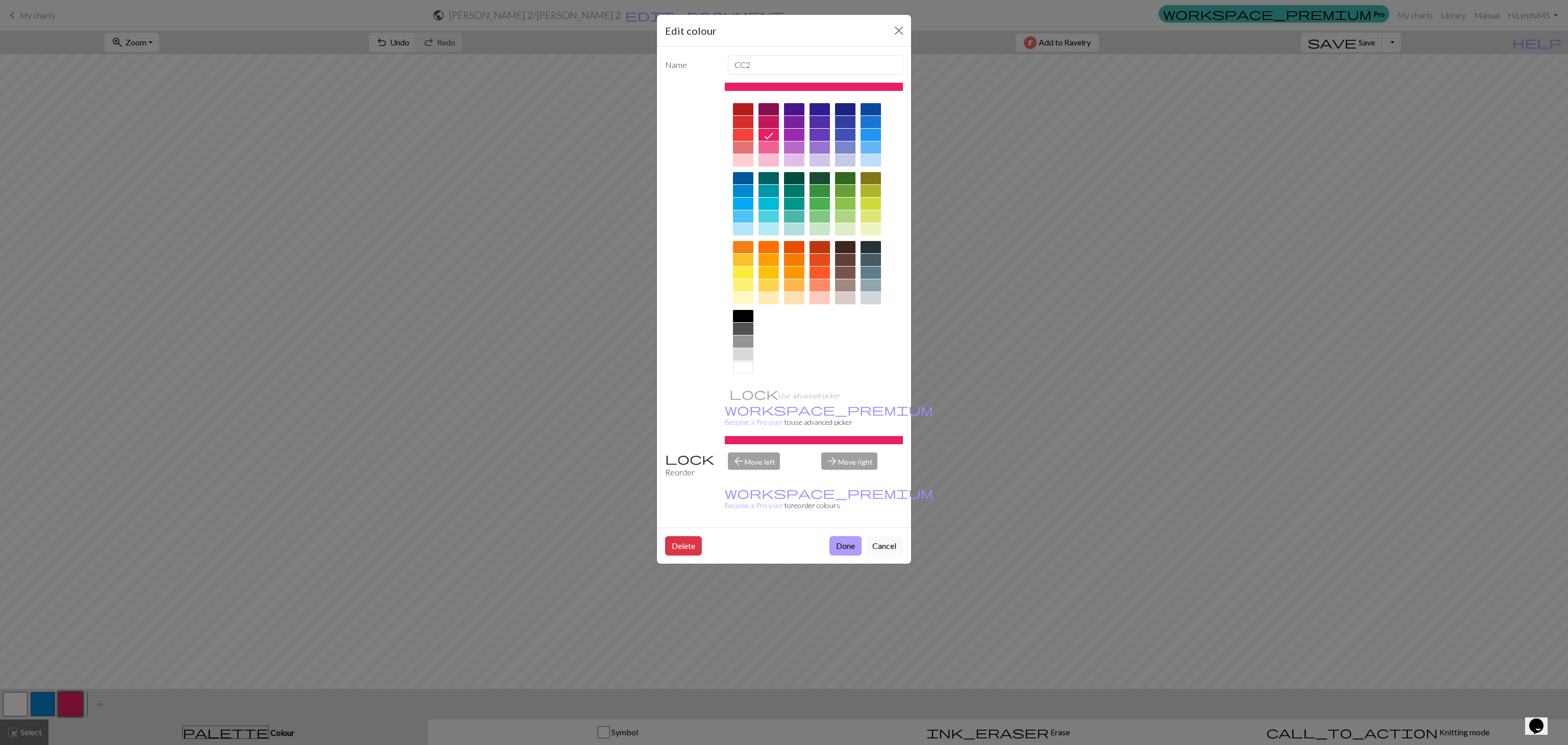
click at [776, 372] on button "Done" at bounding box center [845, 545] width 32 height 19
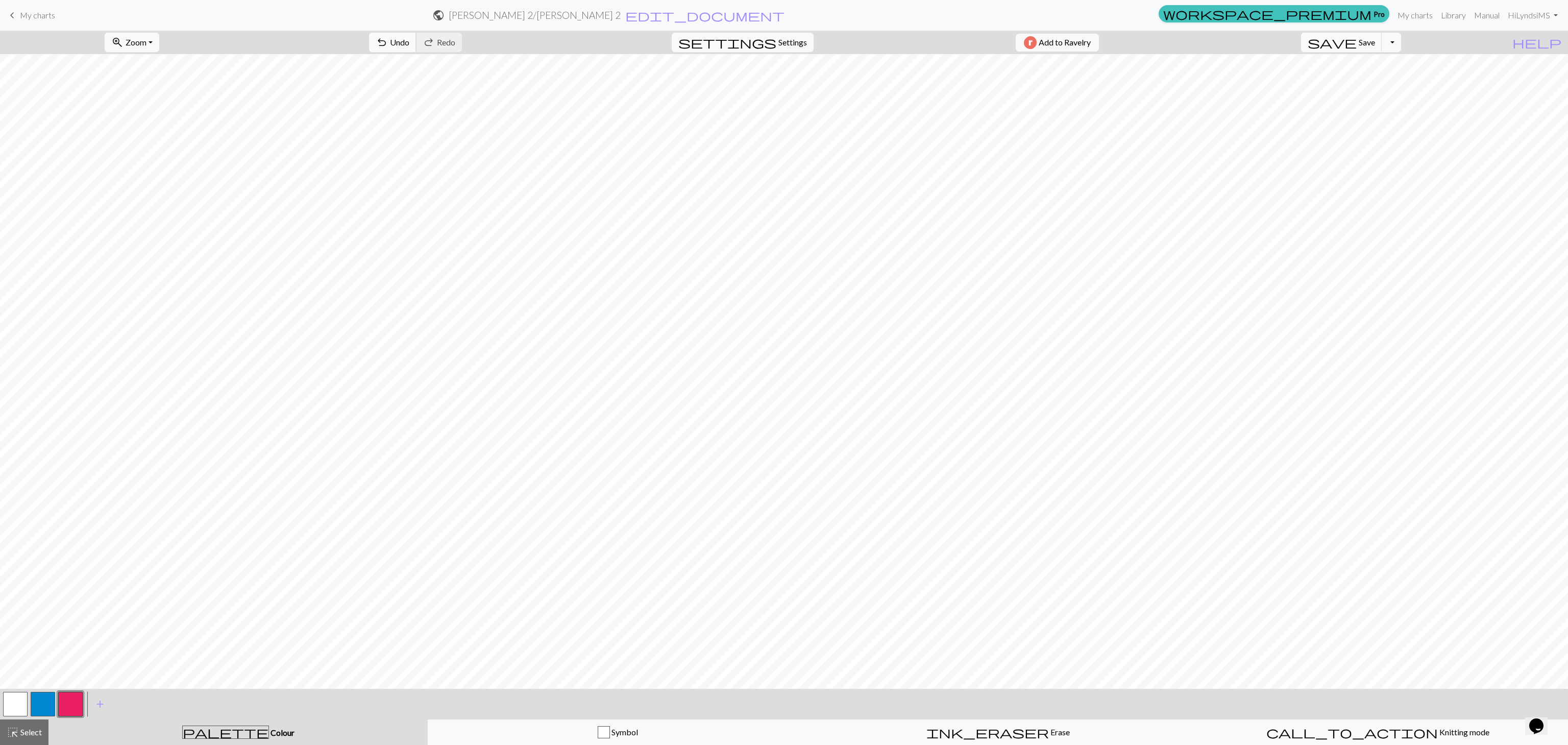
click at [409, 41] on span "Undo" at bounding box center [399, 42] width 19 height 10
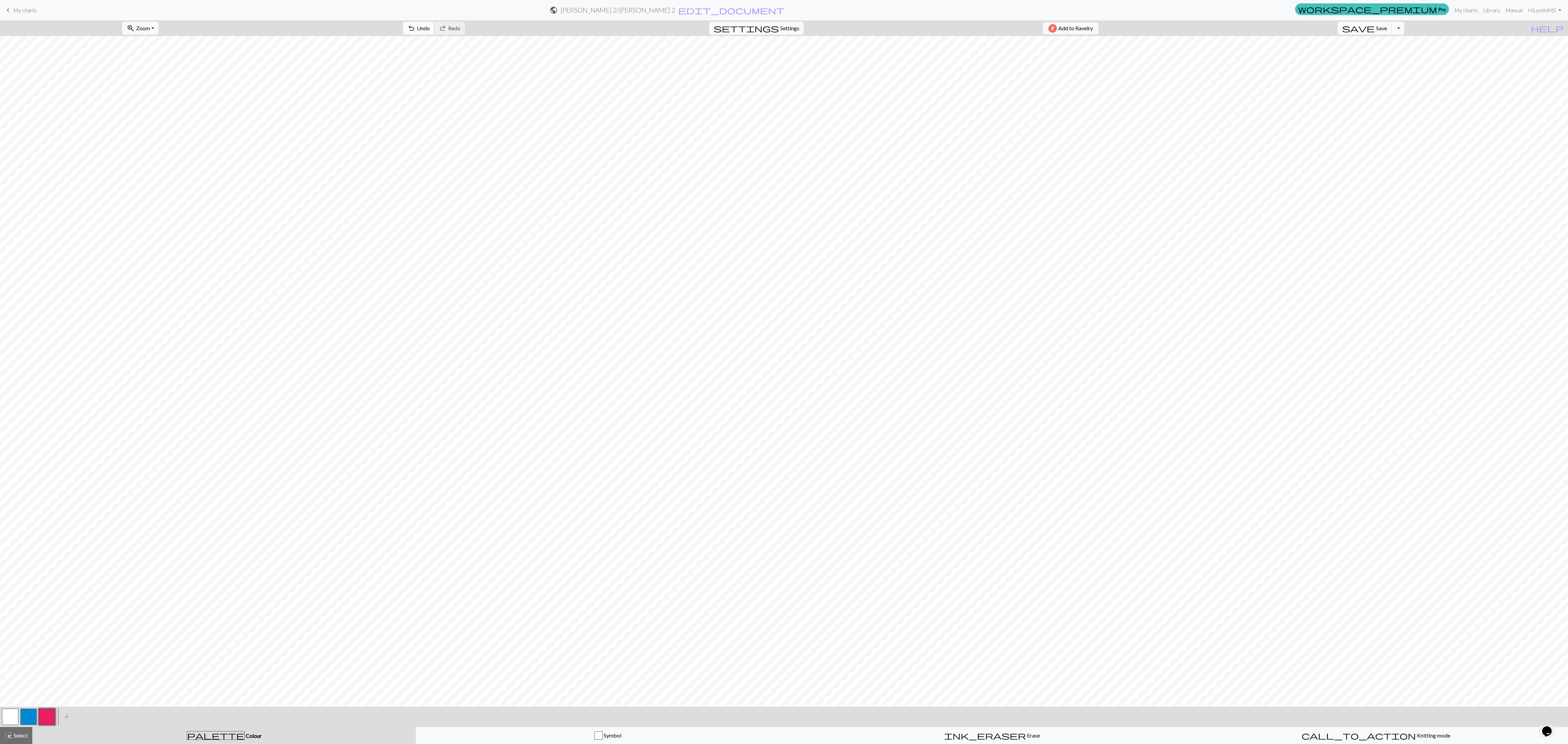
click at [435, 29] on button "undo Undo Undo" at bounding box center [419, 28] width 32 height 13
click at [517, 22] on button "settings Settings" at bounding box center [756, 28] width 94 height 13
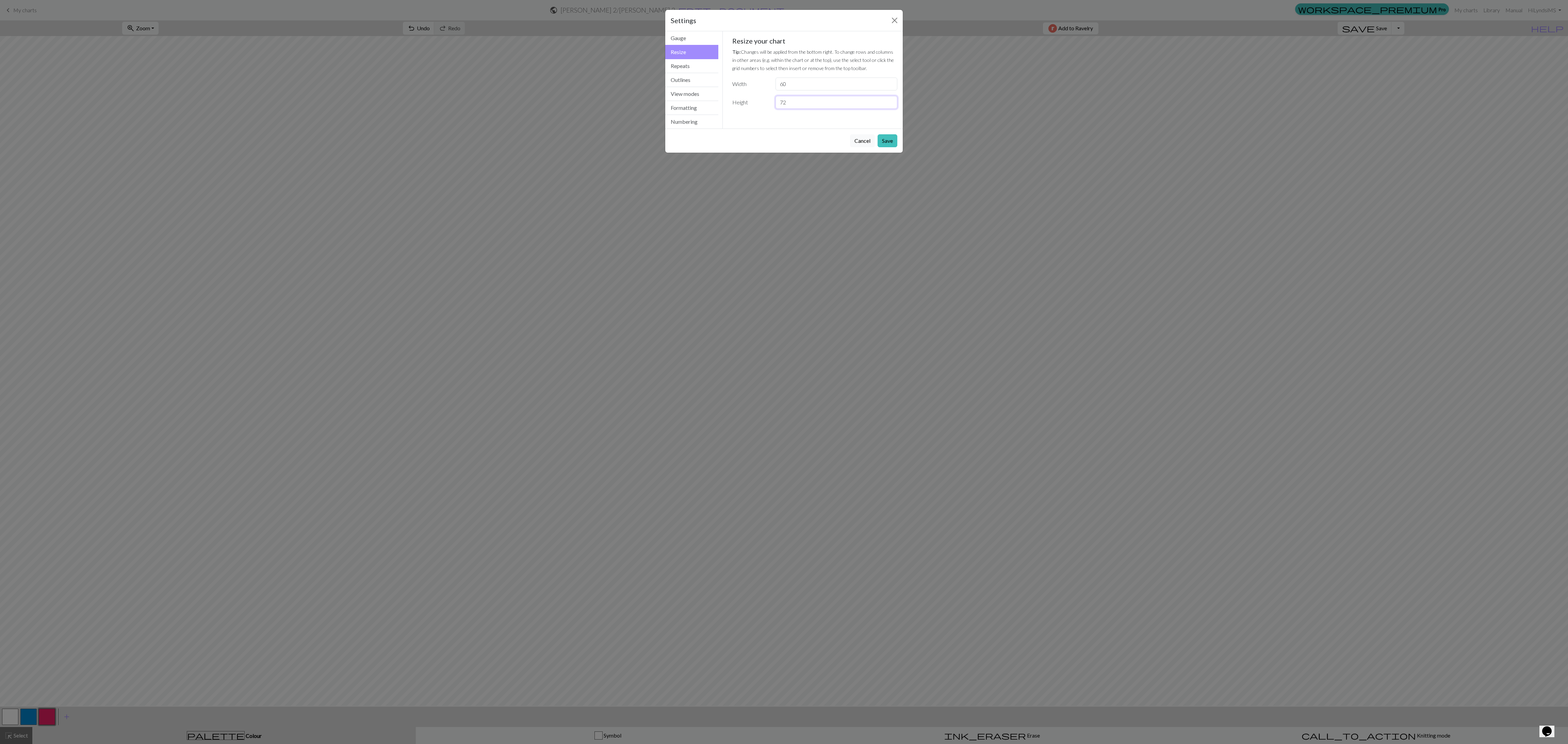
click at [517, 102] on input "72" at bounding box center [836, 102] width 122 height 13
type input "73"
click at [517, 89] on input "60" at bounding box center [836, 83] width 122 height 13
type input "6"
type input "45"
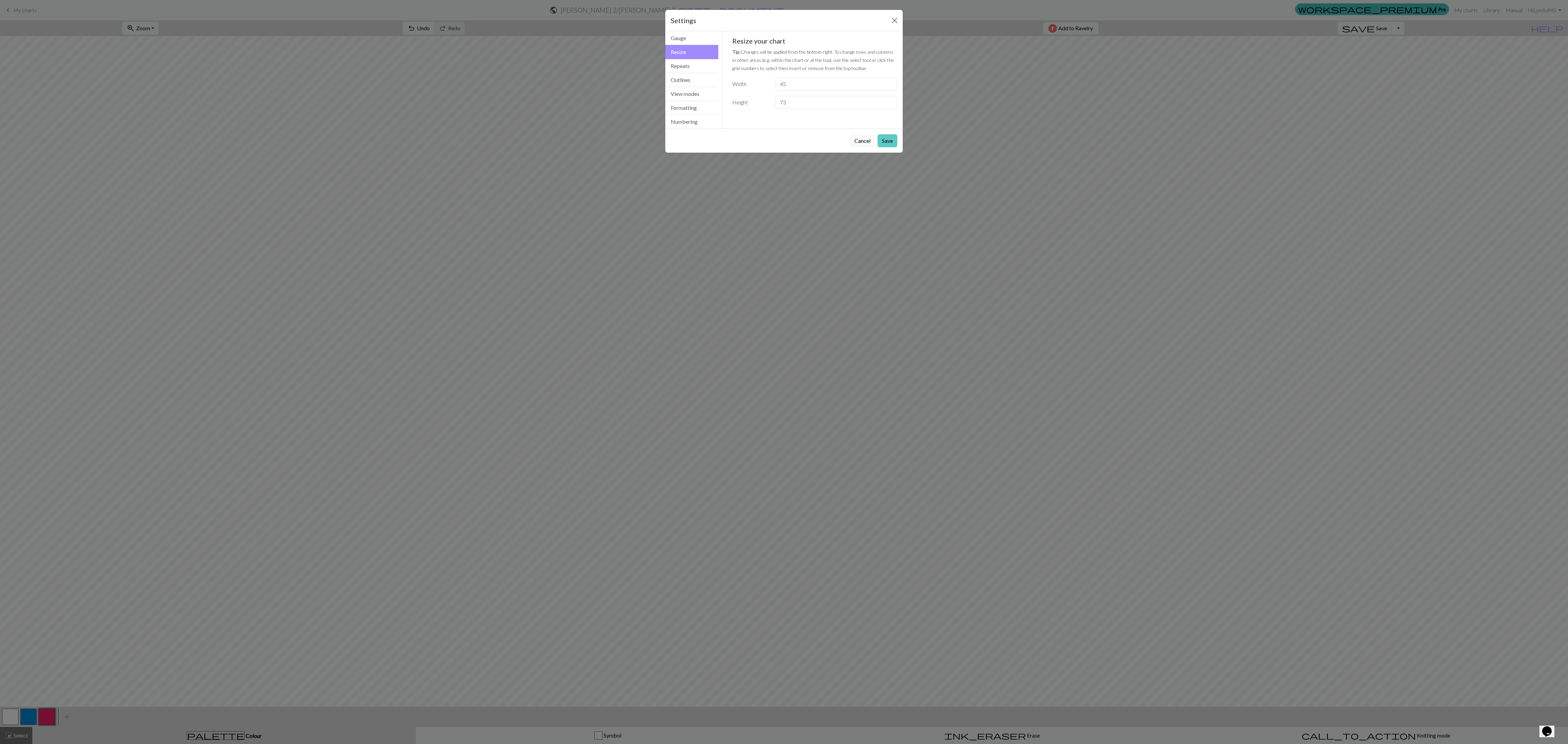
click at [517, 145] on button "Save" at bounding box center [887, 141] width 19 height 13
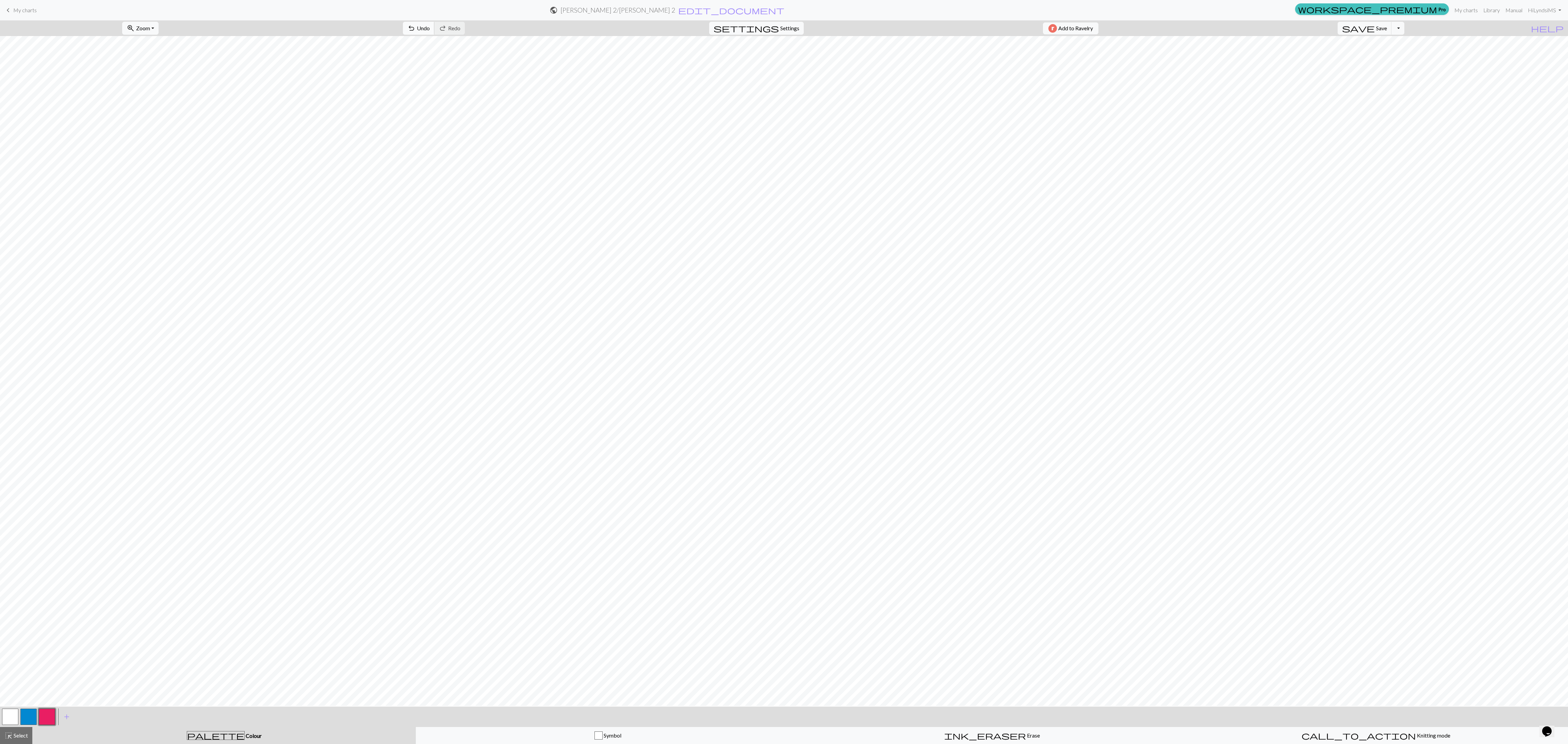
click at [435, 27] on button "undo Undo Undo" at bounding box center [419, 28] width 32 height 13
click at [460, 25] on span "Redo" at bounding box center [454, 28] width 12 height 7
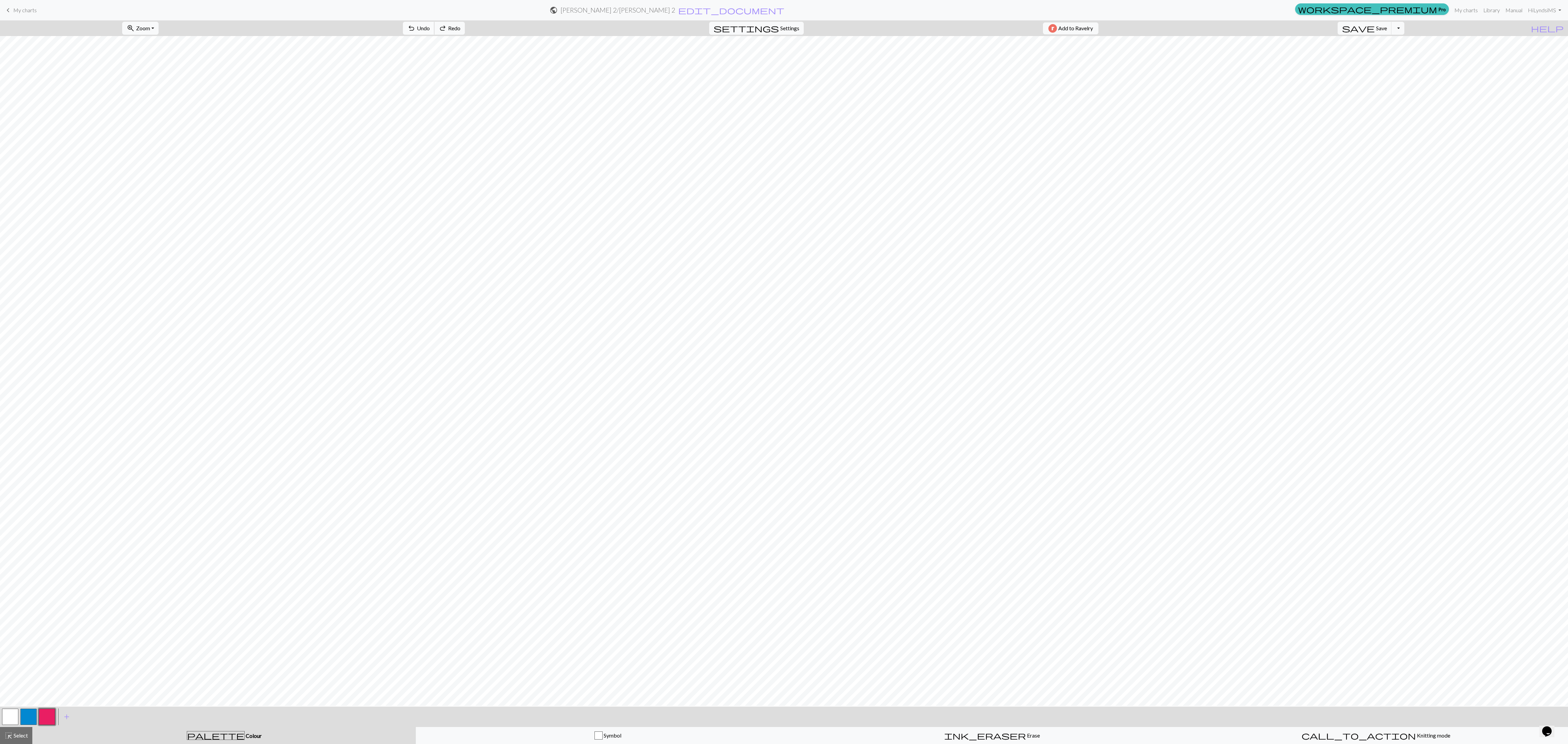
click at [430, 27] on span "Undo" at bounding box center [423, 28] width 13 height 7
click at [517, 32] on span "settings" at bounding box center [746, 29] width 65 height 10
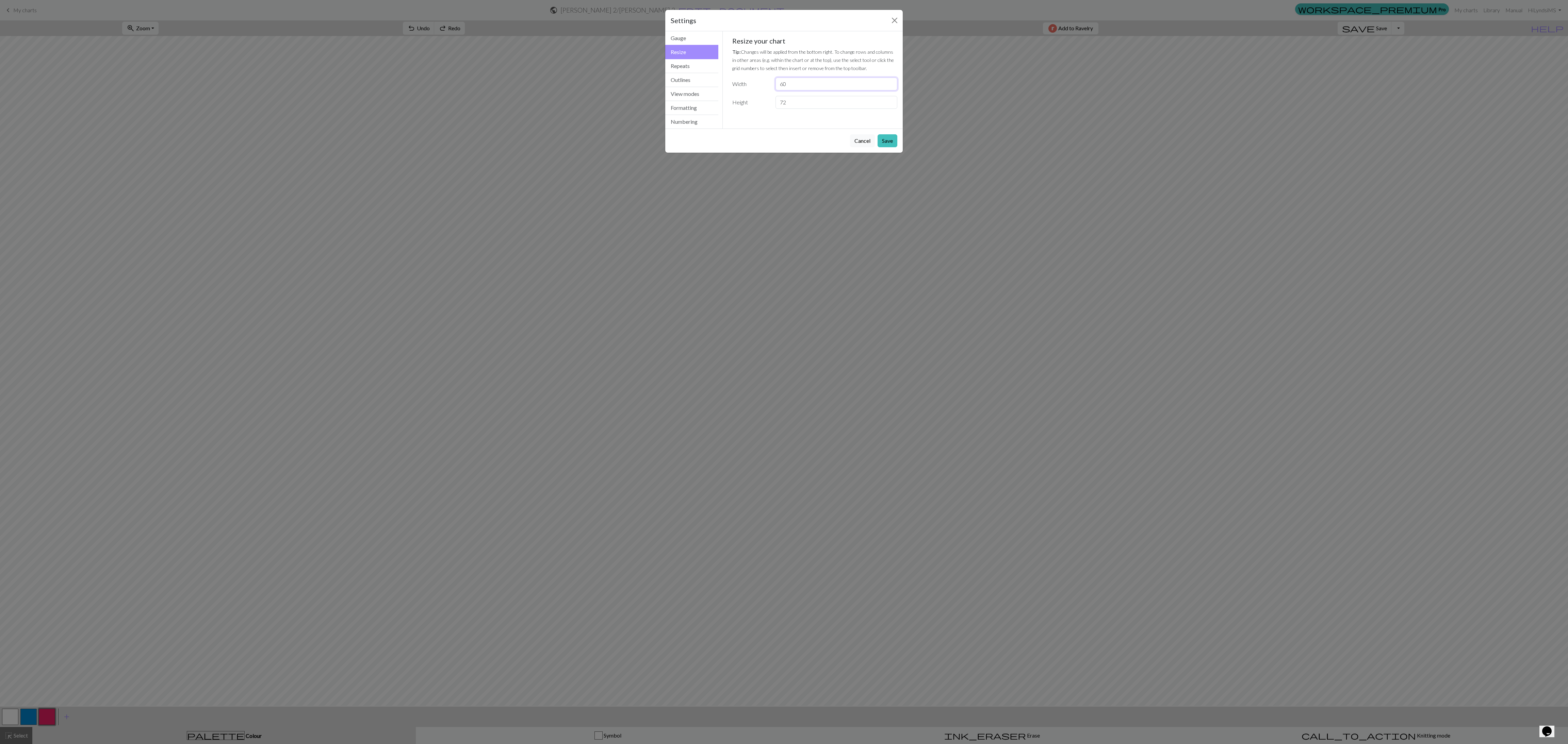
click at [517, 91] on input "60" at bounding box center [836, 83] width 122 height 13
type input "6"
type input "45"
click at [517, 143] on button "Save" at bounding box center [887, 141] width 19 height 13
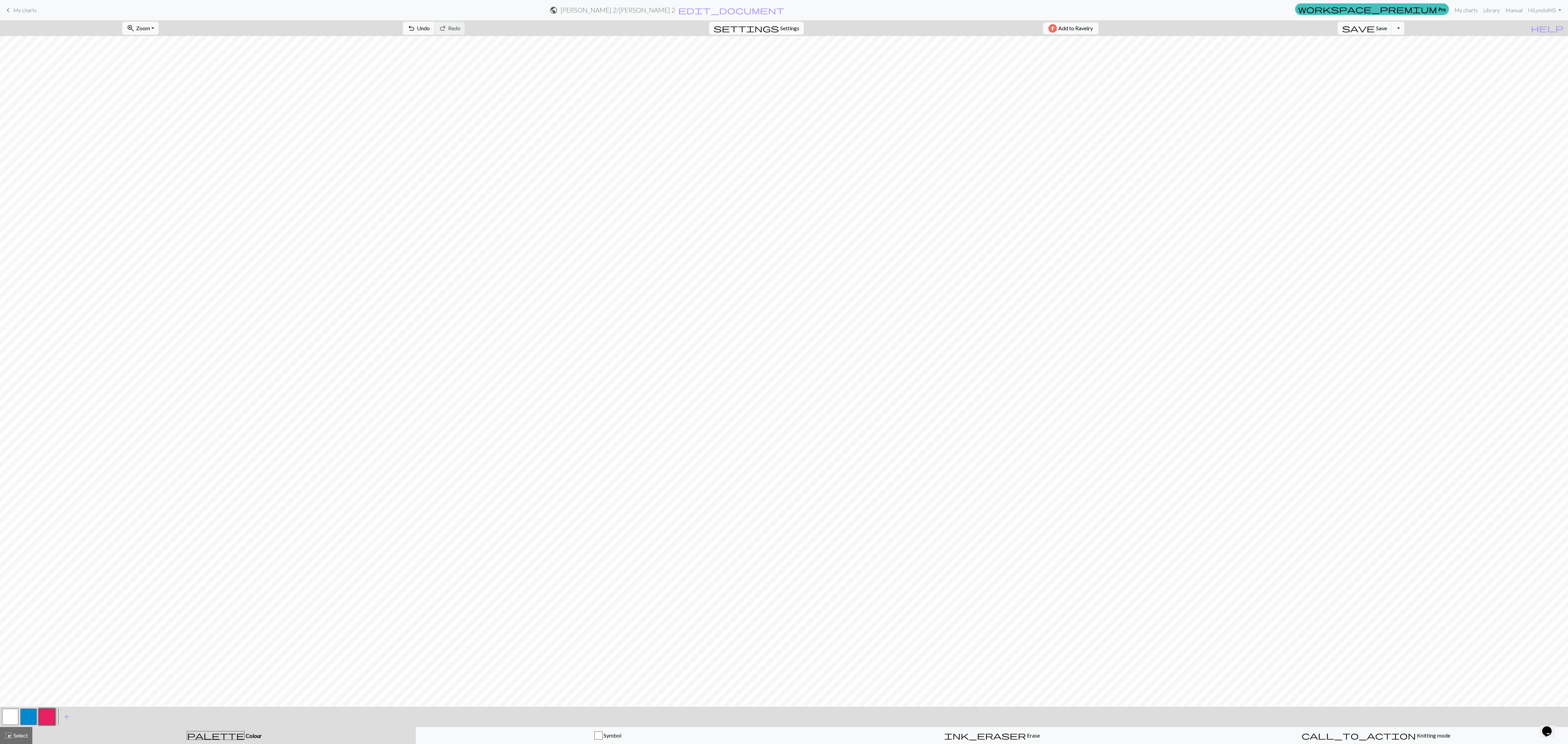
click at [517, 29] on span "Settings" at bounding box center [789, 28] width 19 height 8
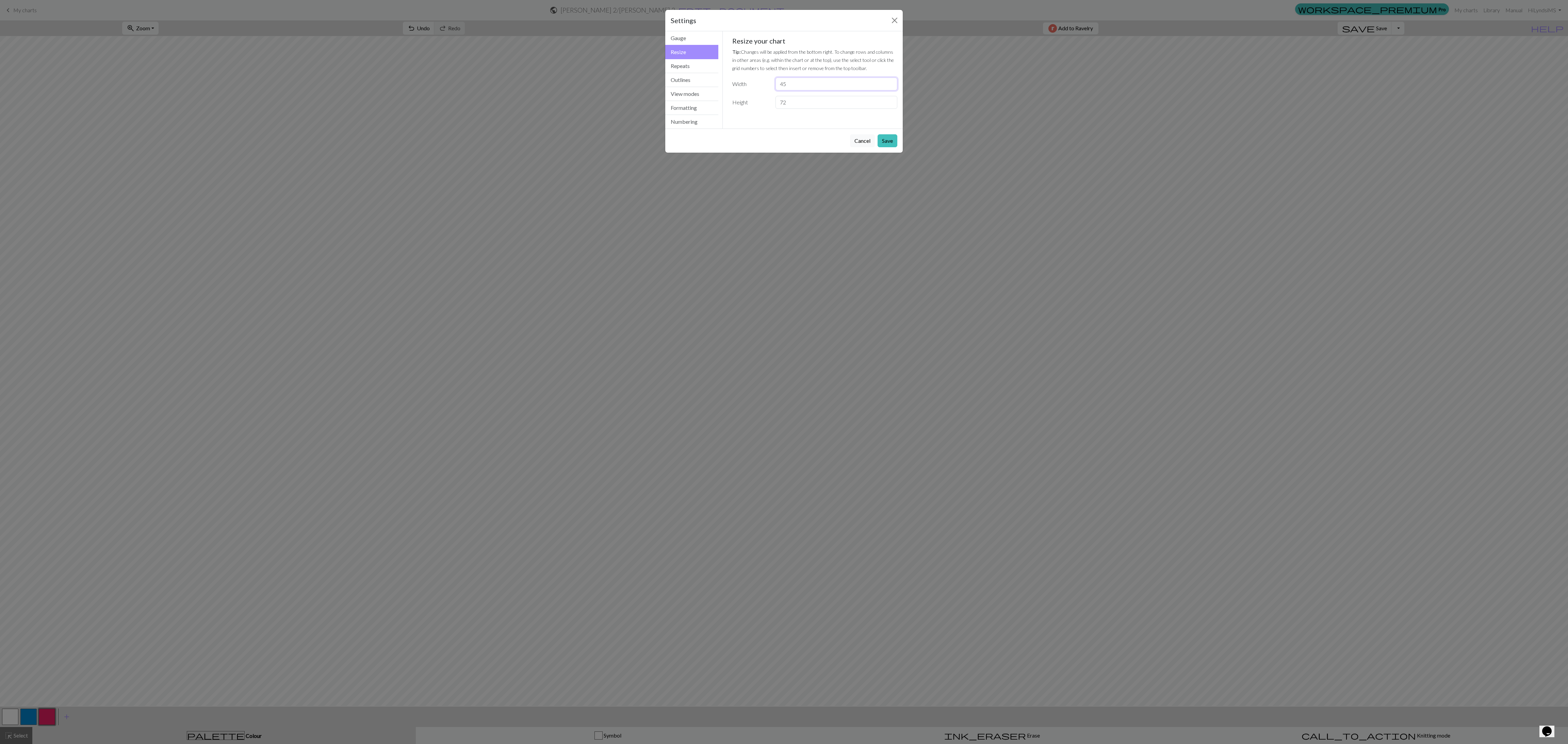
click at [517, 91] on input "45" at bounding box center [836, 83] width 122 height 13
type input "42"
click at [517, 144] on button "Save" at bounding box center [887, 141] width 19 height 13
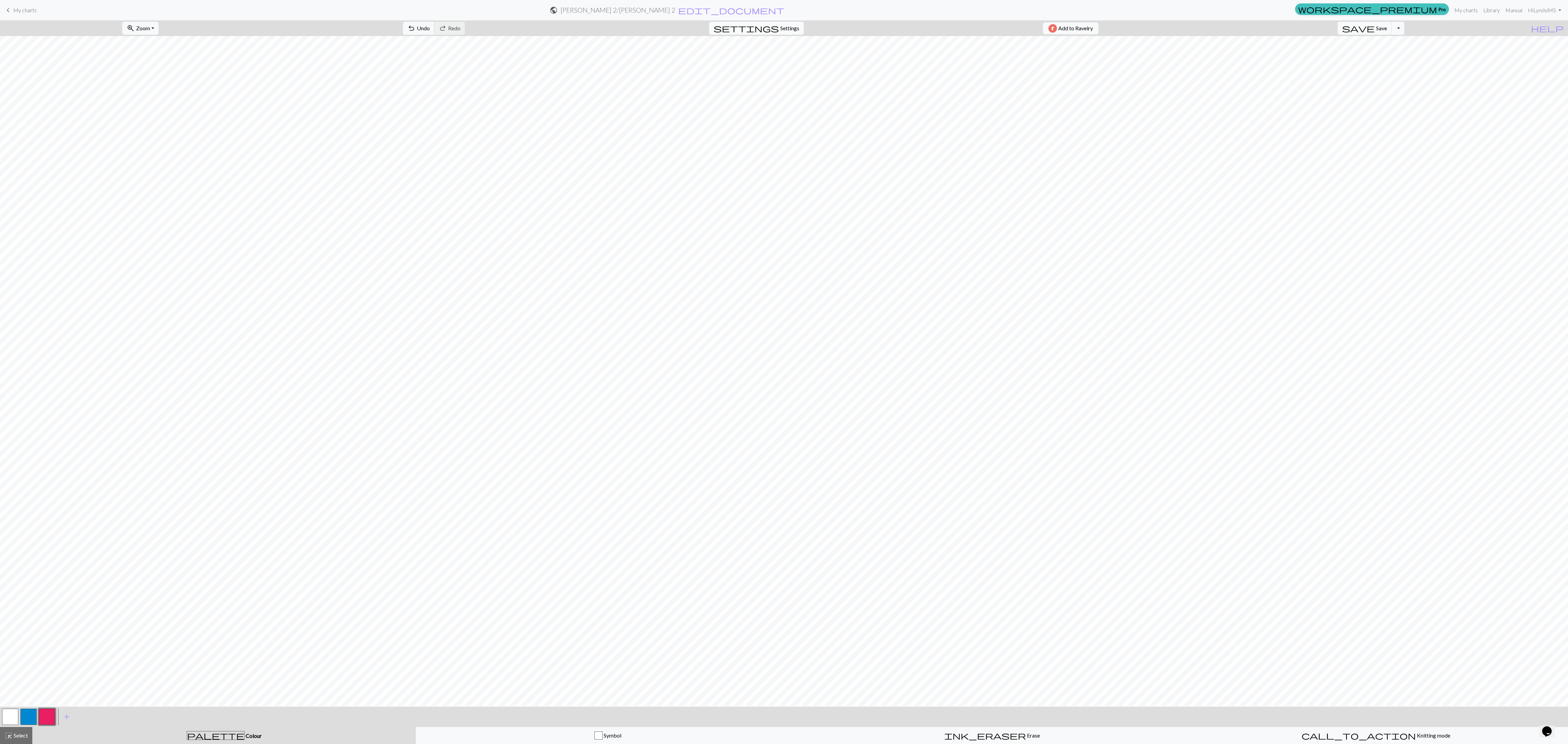
click at [517, 29] on span "Settings" at bounding box center [789, 28] width 19 height 8
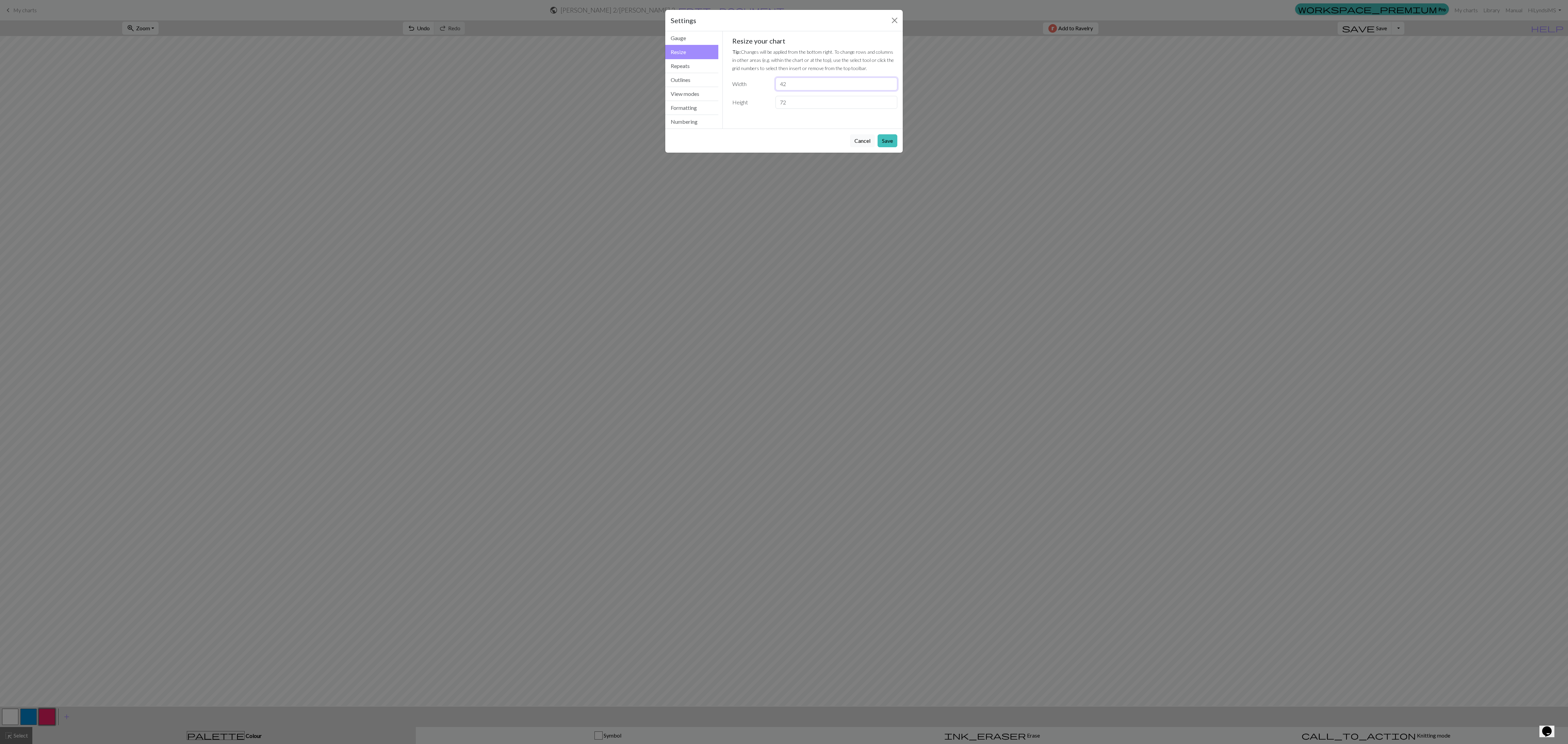
click at [517, 85] on input "42" at bounding box center [836, 83] width 122 height 13
type input "4"
type input "38"
click at [517, 147] on button "Save" at bounding box center [887, 141] width 19 height 13
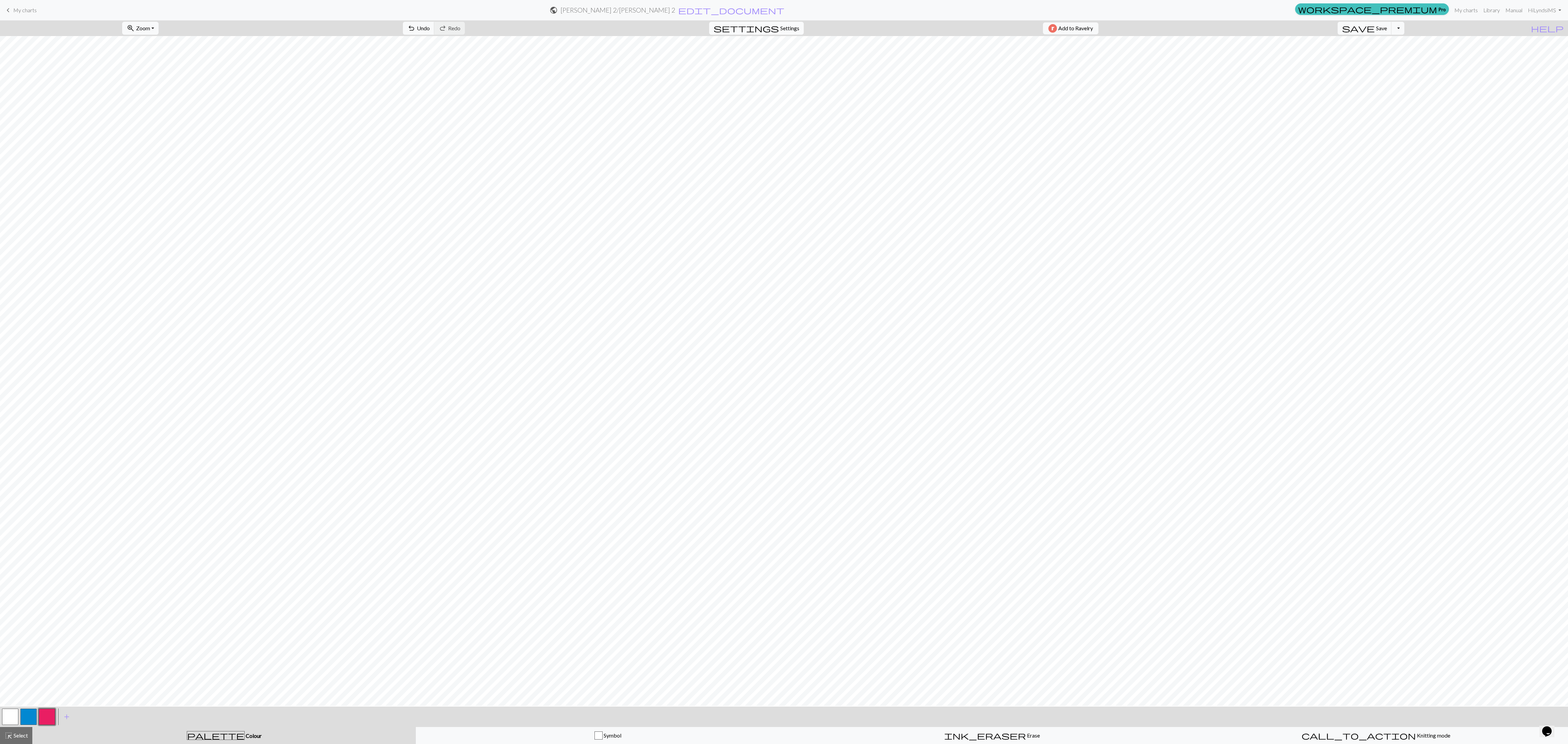
click at [517, 31] on span "Settings" at bounding box center [789, 28] width 19 height 8
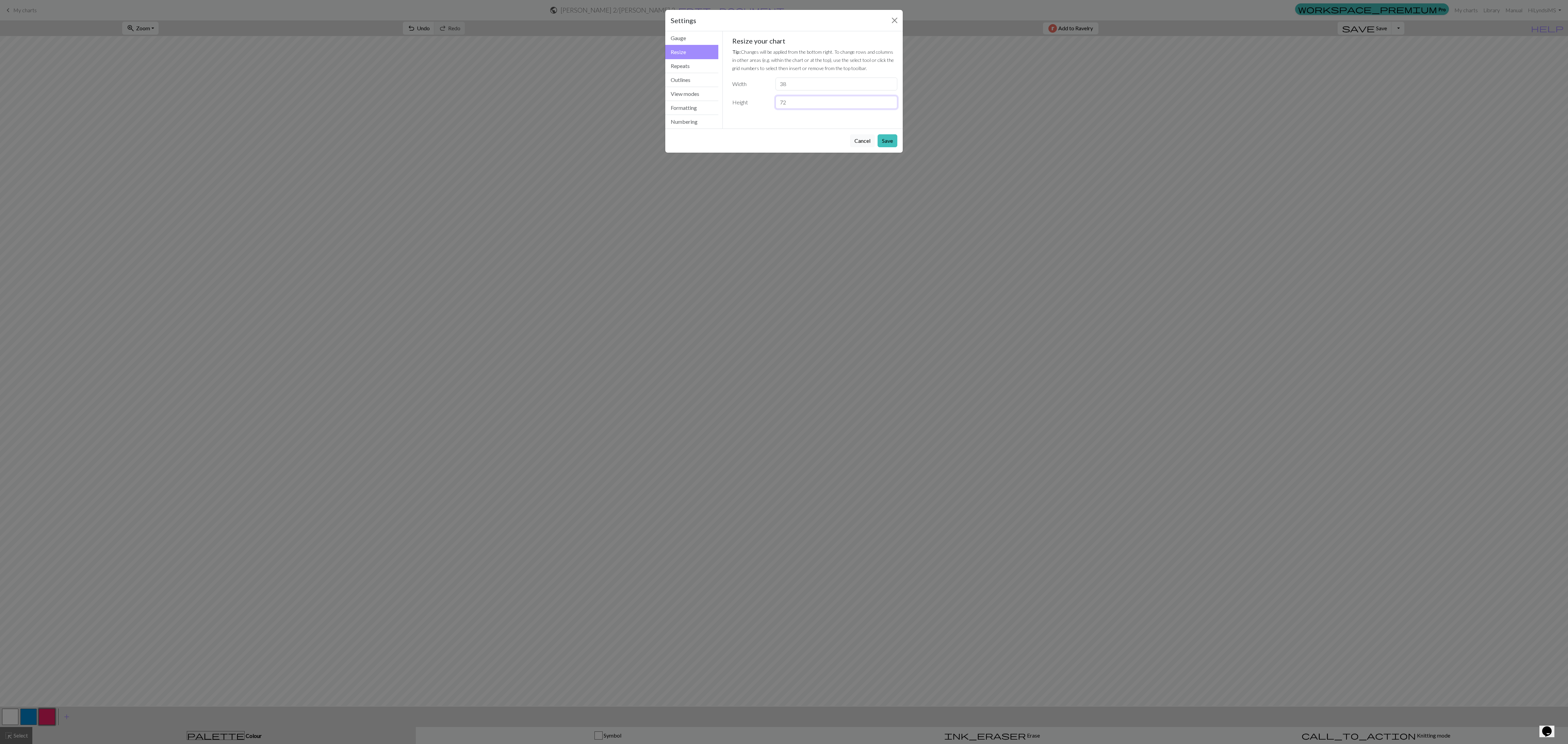
click at [517, 105] on input "72" at bounding box center [836, 102] width 122 height 13
type input "73"
click at [517, 147] on button "Save" at bounding box center [887, 141] width 19 height 13
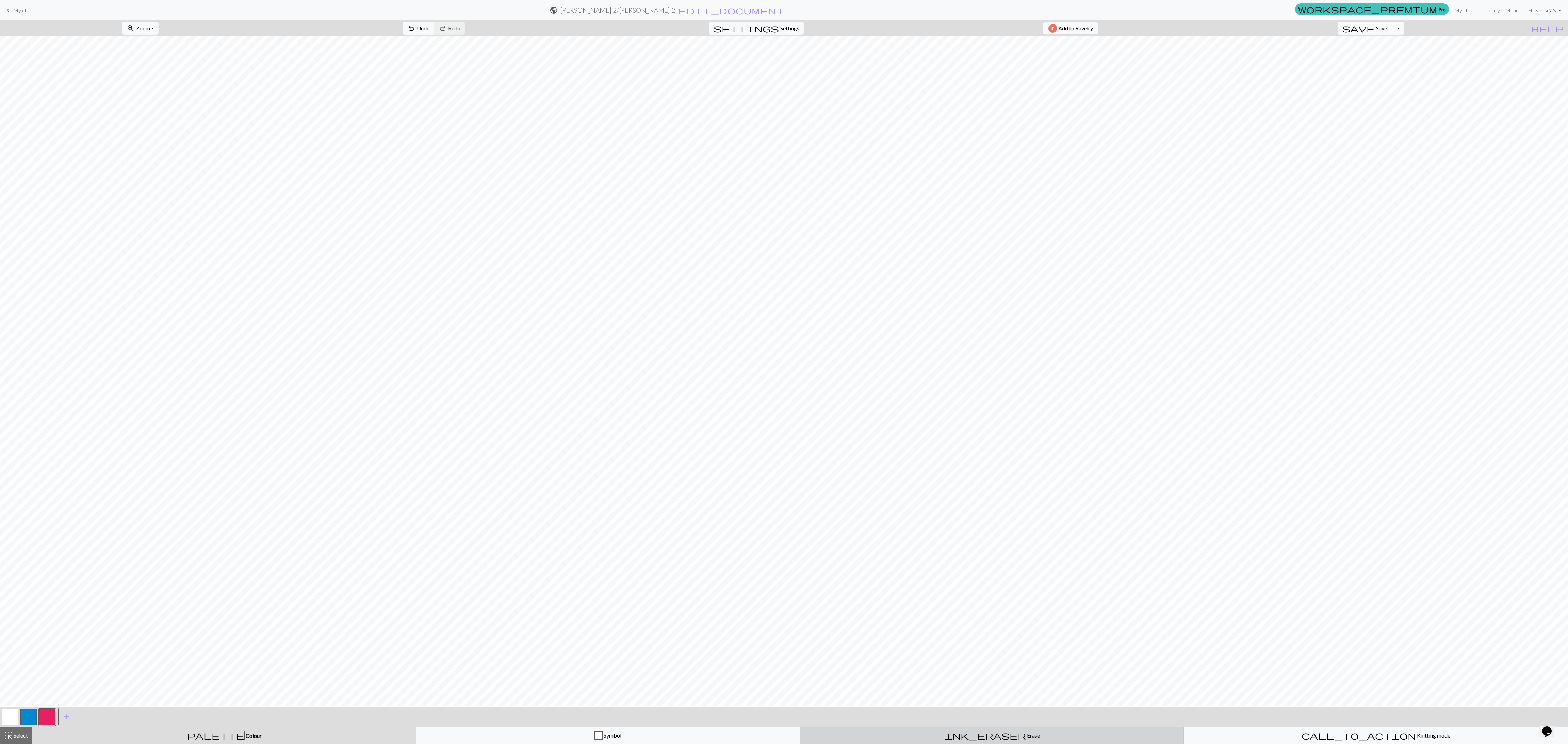
click at [517, 248] on div "ink_eraser Erase Erase" at bounding box center [992, 735] width 376 height 8
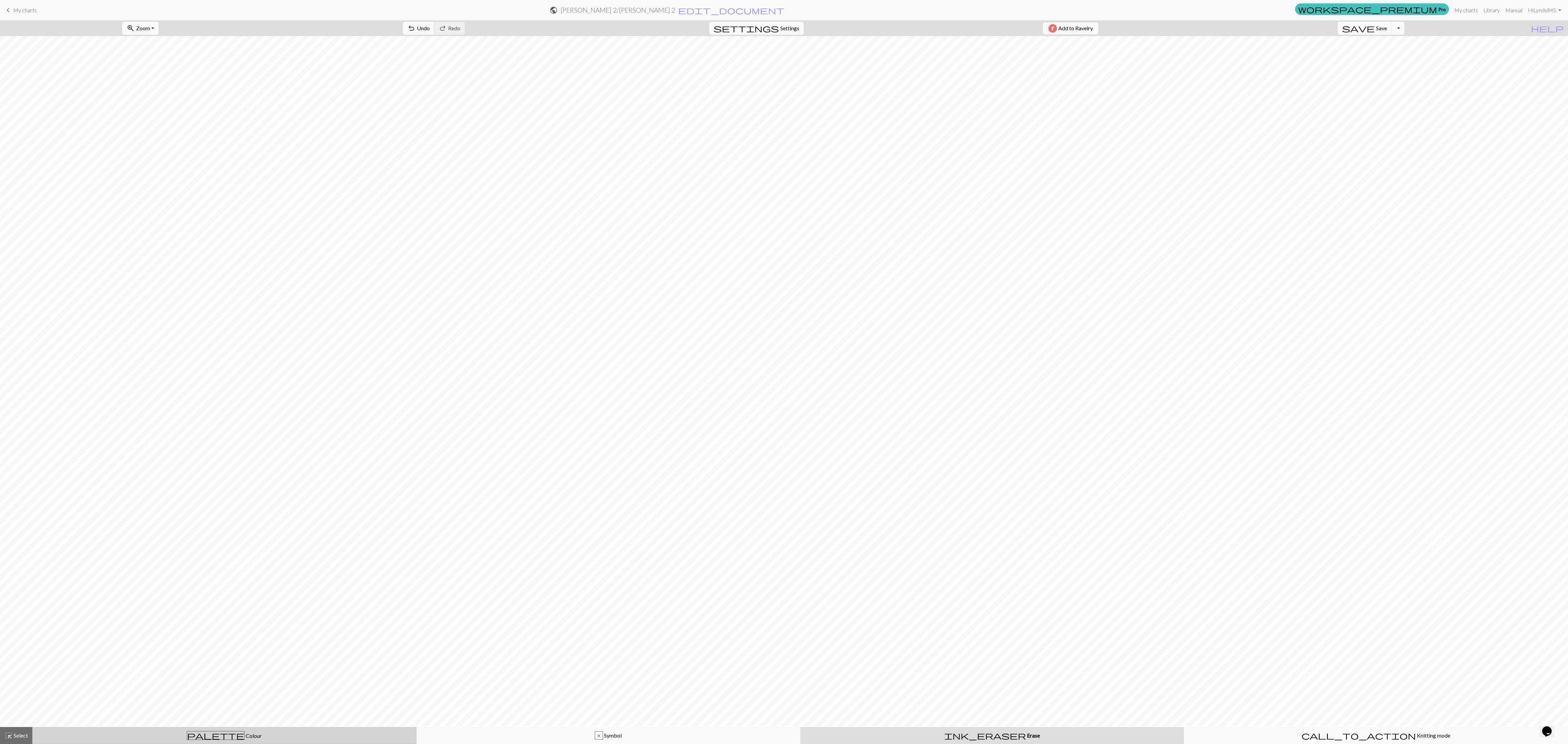
click at [358, 248] on div "palette Colour Colour" at bounding box center [224, 735] width 376 height 9
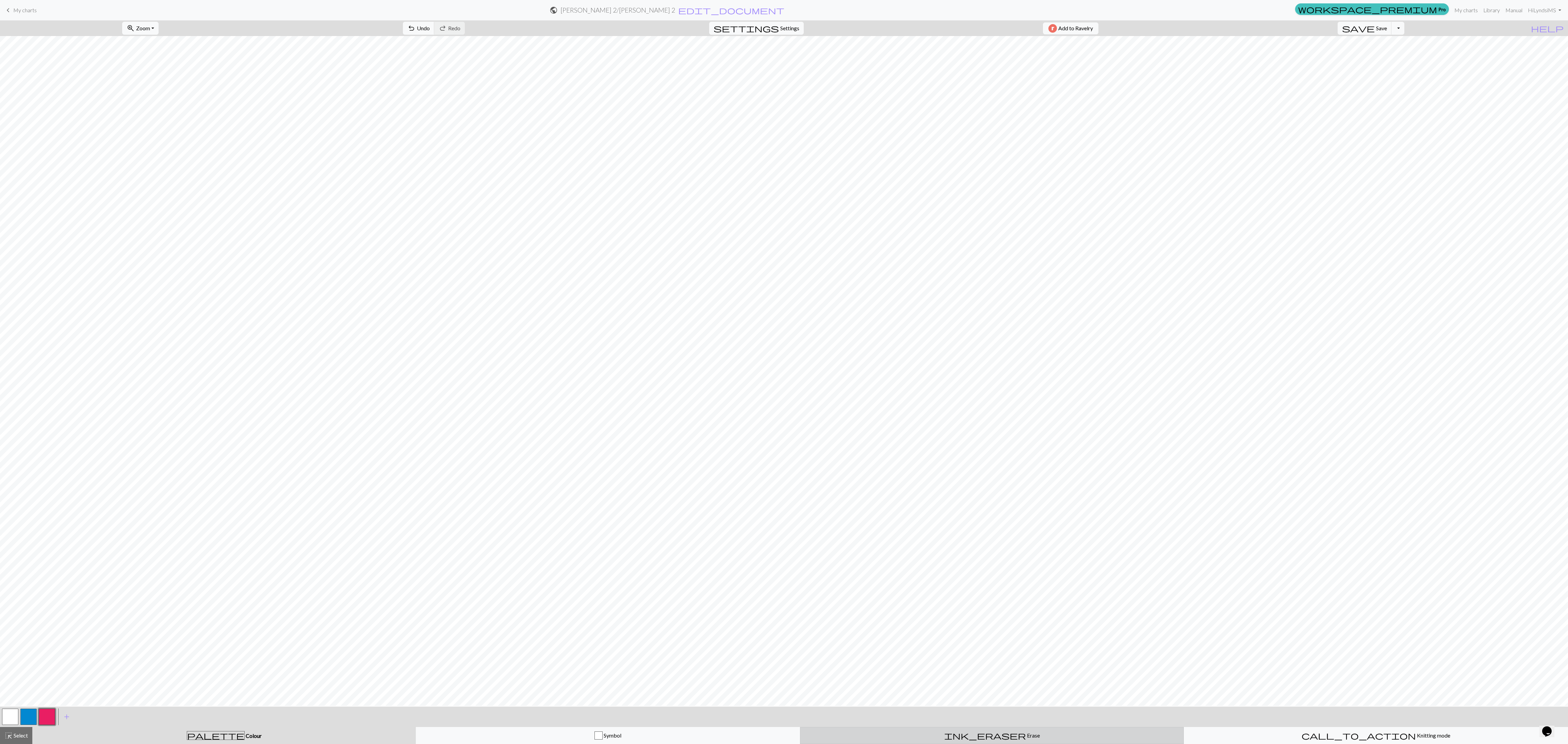
click at [517, 248] on div "ink_eraser Erase Erase" at bounding box center [992, 735] width 376 height 8
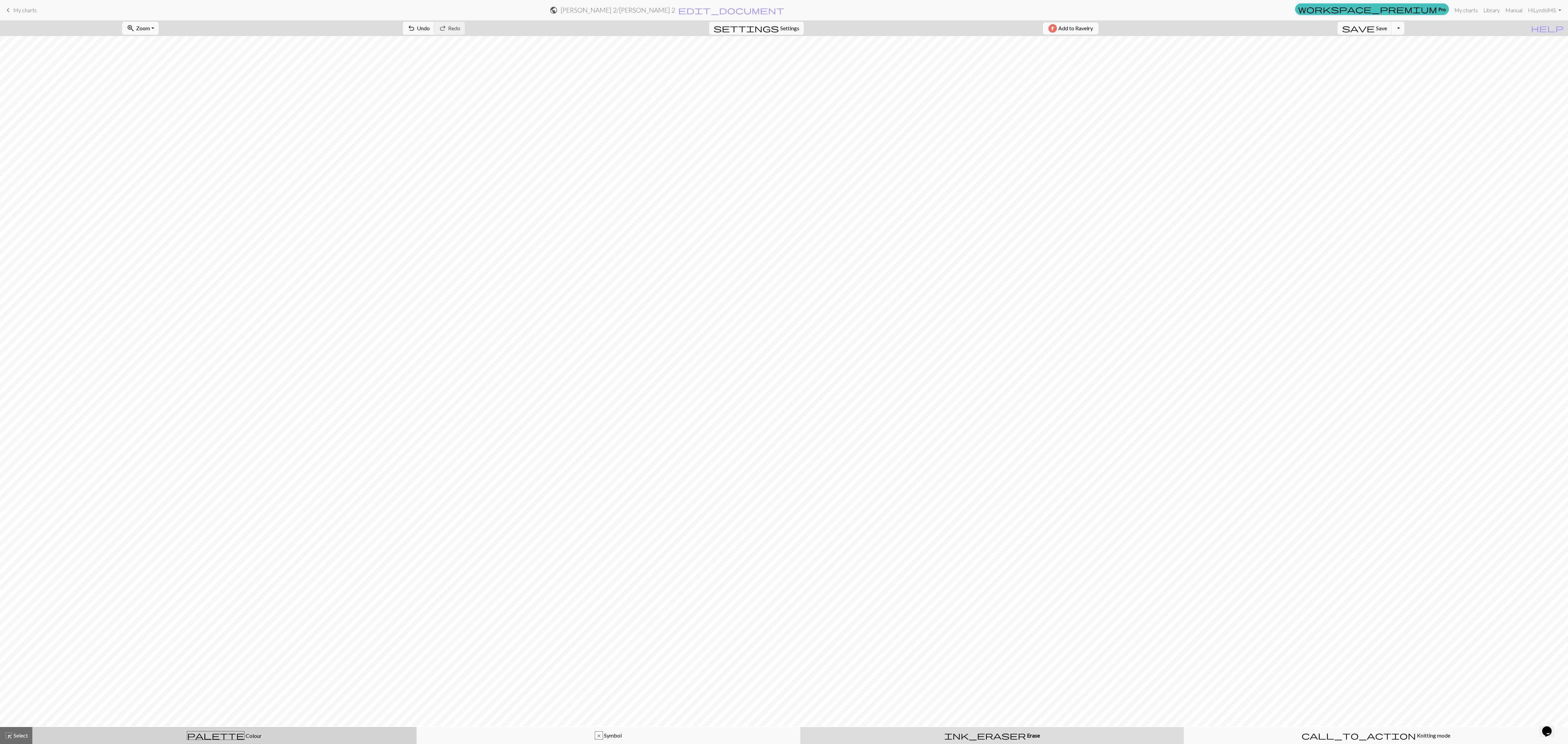
click at [327, 248] on div "palette Colour Colour" at bounding box center [224, 735] width 376 height 9
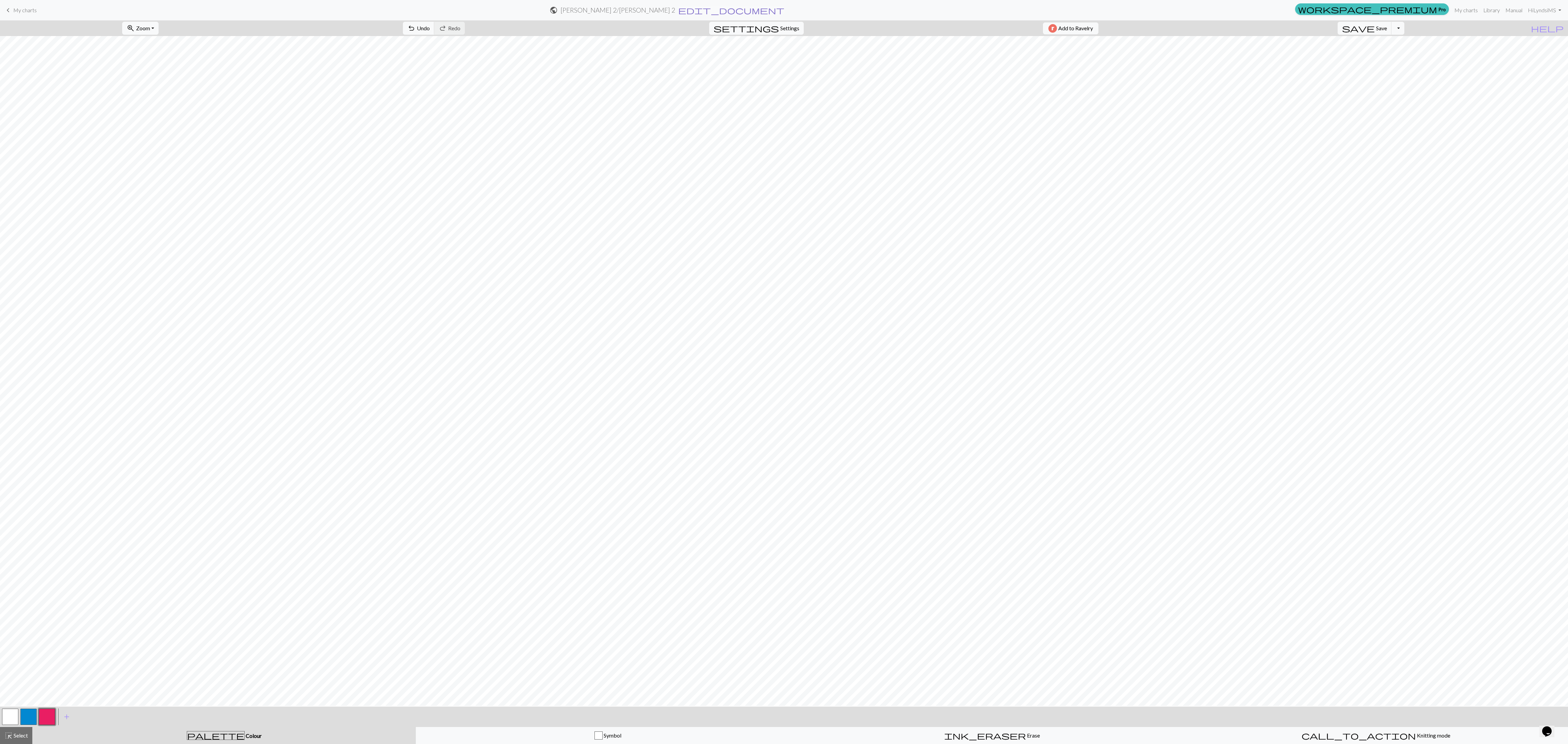
click at [517, 12] on span "edit_document" at bounding box center [731, 10] width 106 height 10
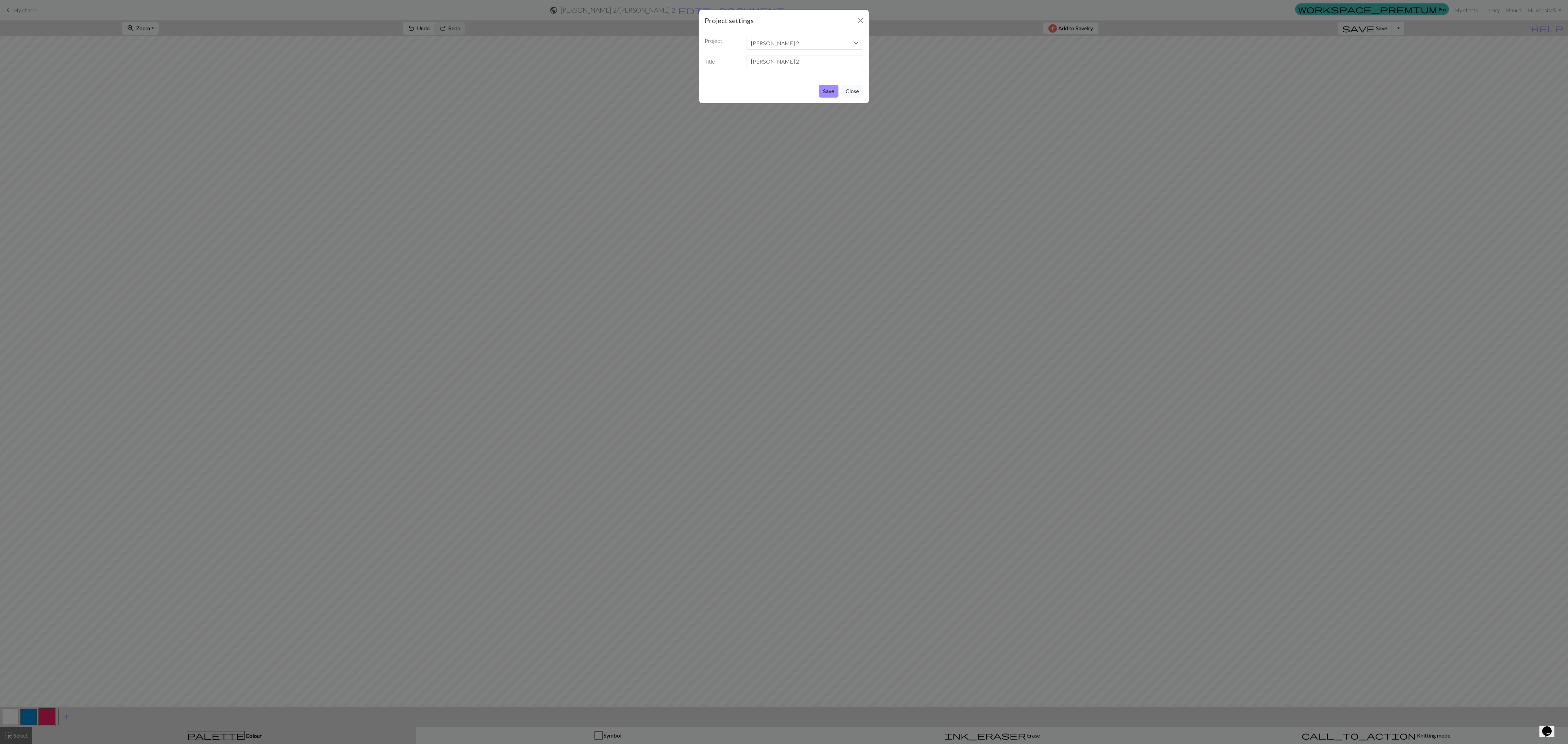
click at [517, 27] on div "Project settings" at bounding box center [784, 20] width 169 height 21
click at [517, 25] on button "Close" at bounding box center [861, 21] width 11 height 11
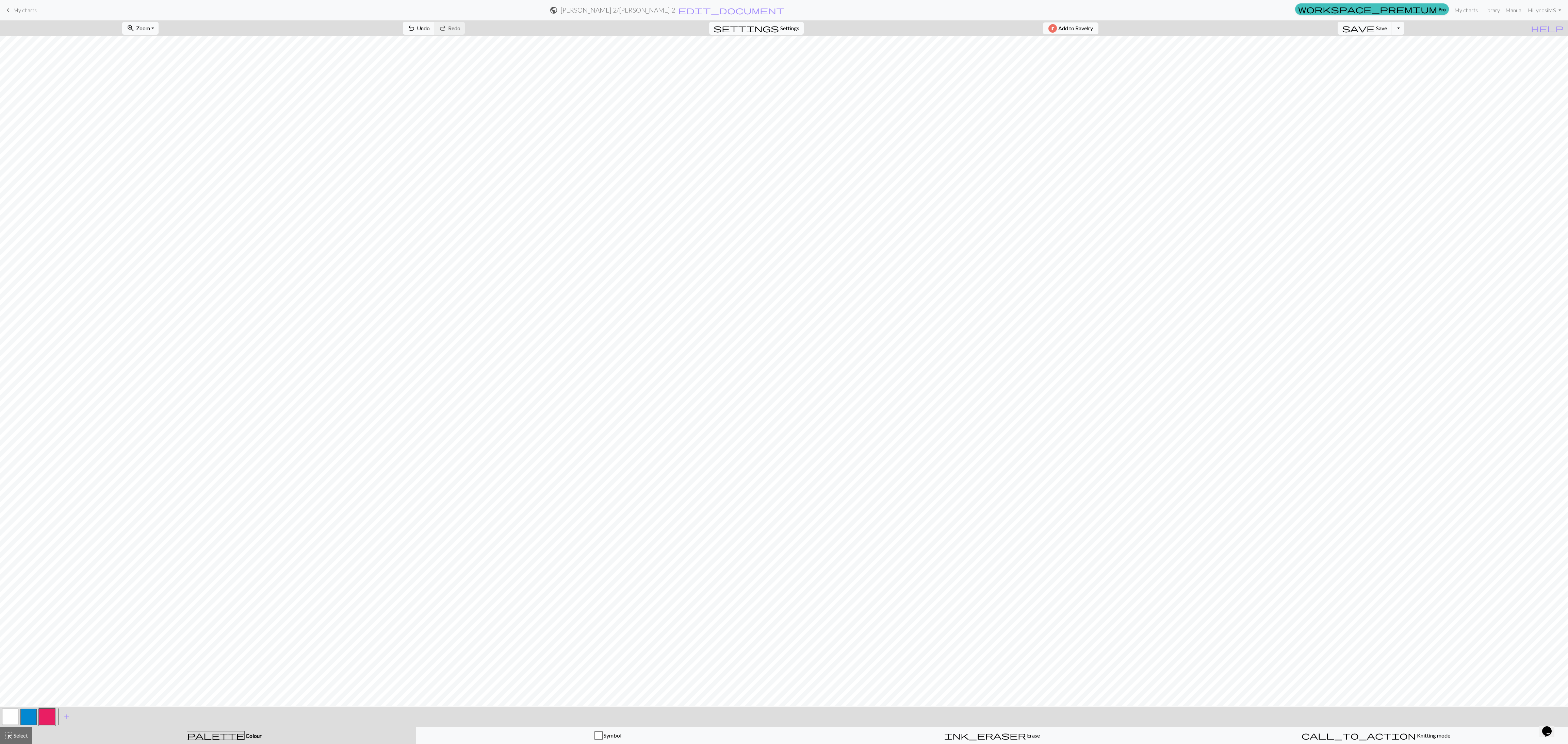
click at [517, 29] on span "settings" at bounding box center [746, 29] width 65 height 10
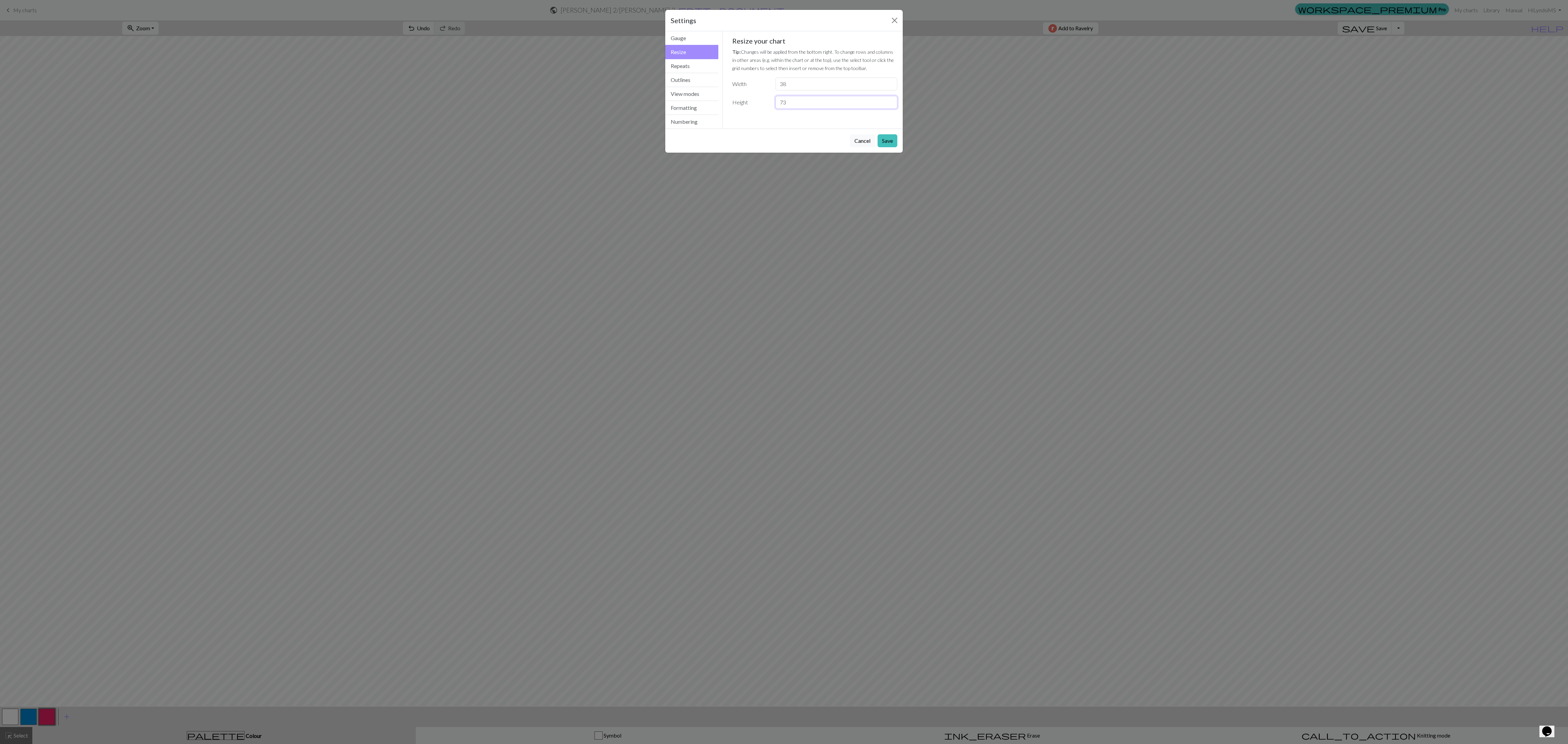
click at [517, 109] on input "73" at bounding box center [836, 102] width 122 height 13
type input "74"
click at [517, 145] on button "Save" at bounding box center [887, 141] width 19 height 13
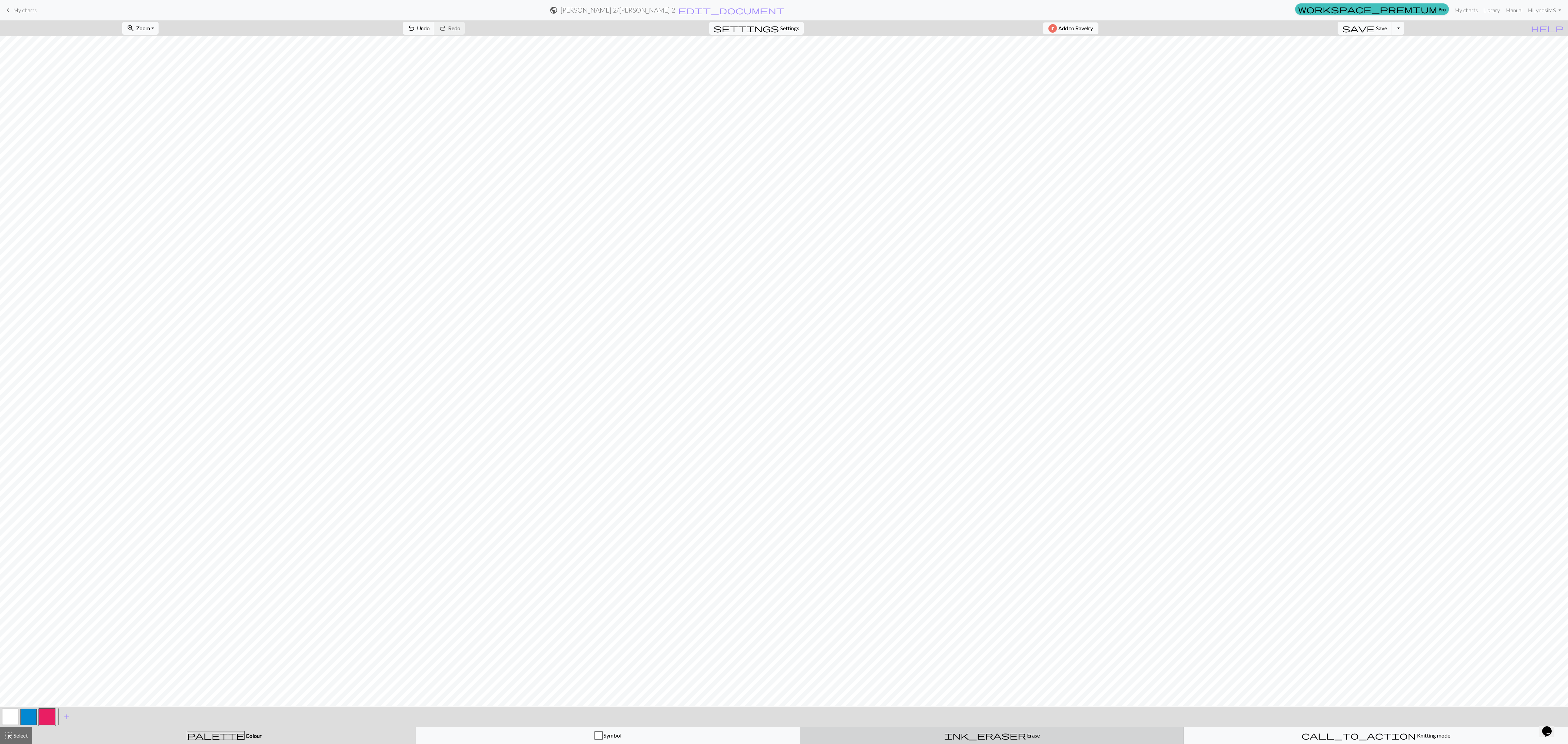
click at [517, 248] on button "ink_eraser Erase Erase" at bounding box center [992, 735] width 384 height 17
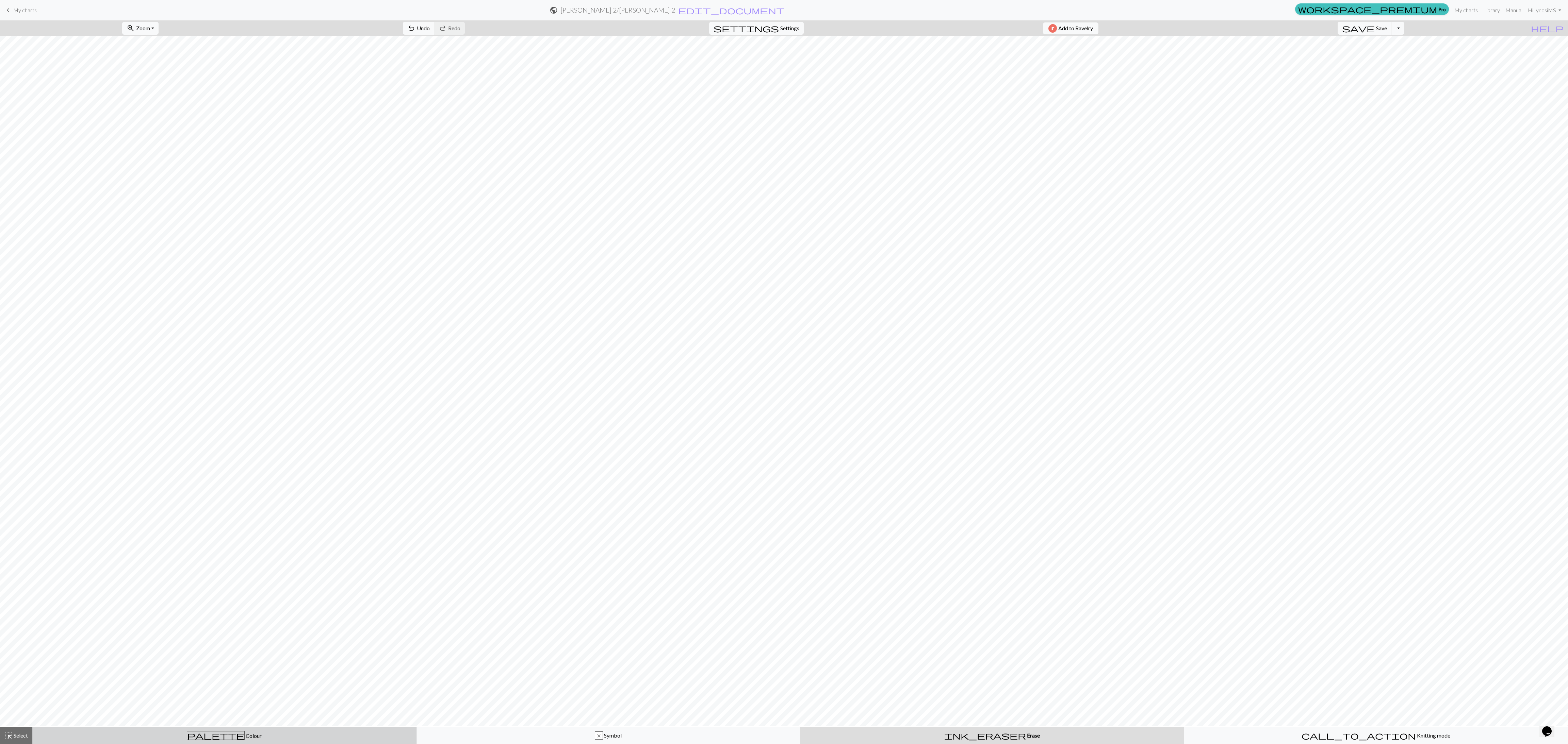
click at [245, 248] on span "Colour" at bounding box center [253, 735] width 17 height 7
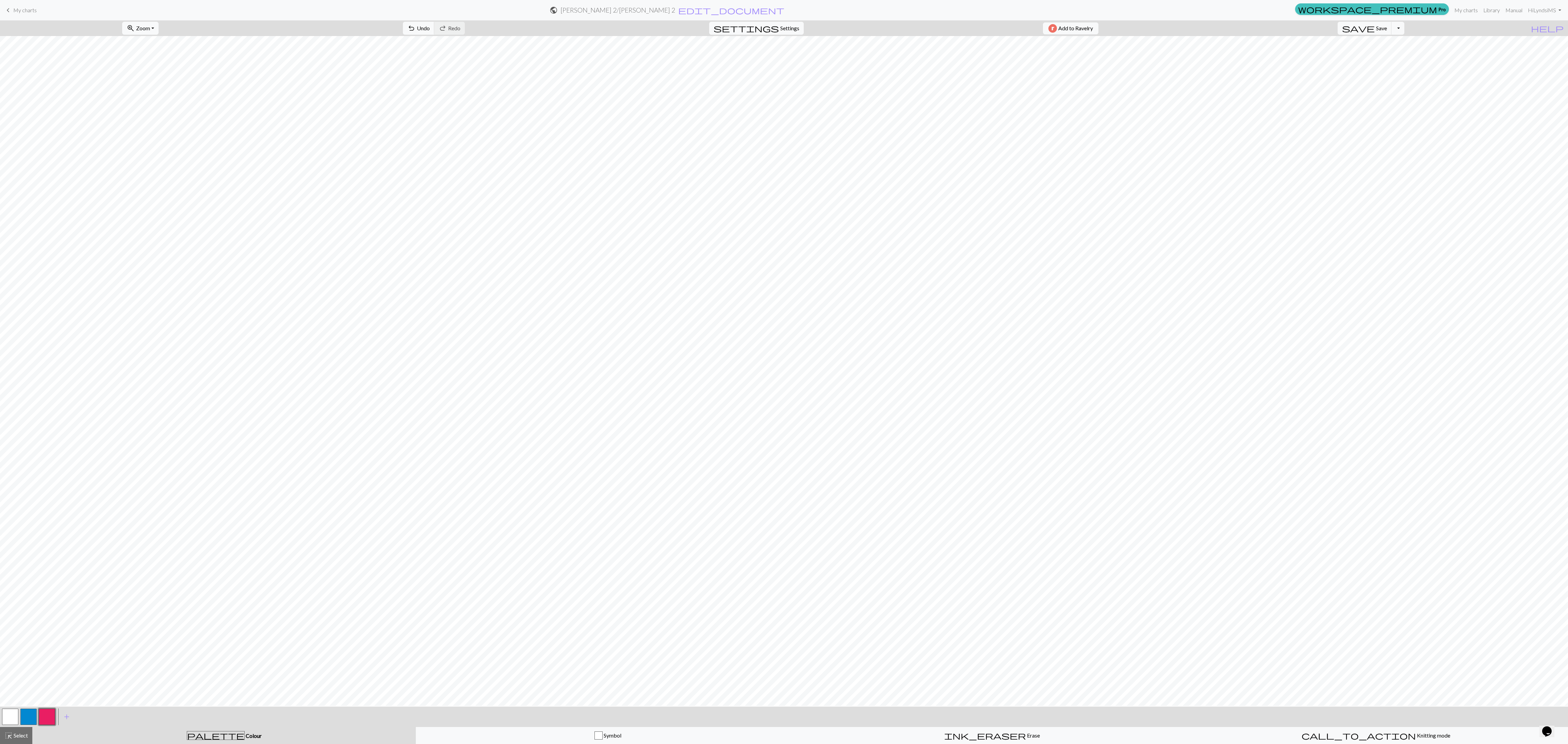
click at [27, 248] on button "button" at bounding box center [29, 717] width 16 height 16
click at [435, 33] on button "undo Undo Undo" at bounding box center [419, 28] width 32 height 13
click at [416, 29] on span "undo" at bounding box center [411, 29] width 8 height 10
click at [430, 27] on span "Undo" at bounding box center [423, 28] width 13 height 7
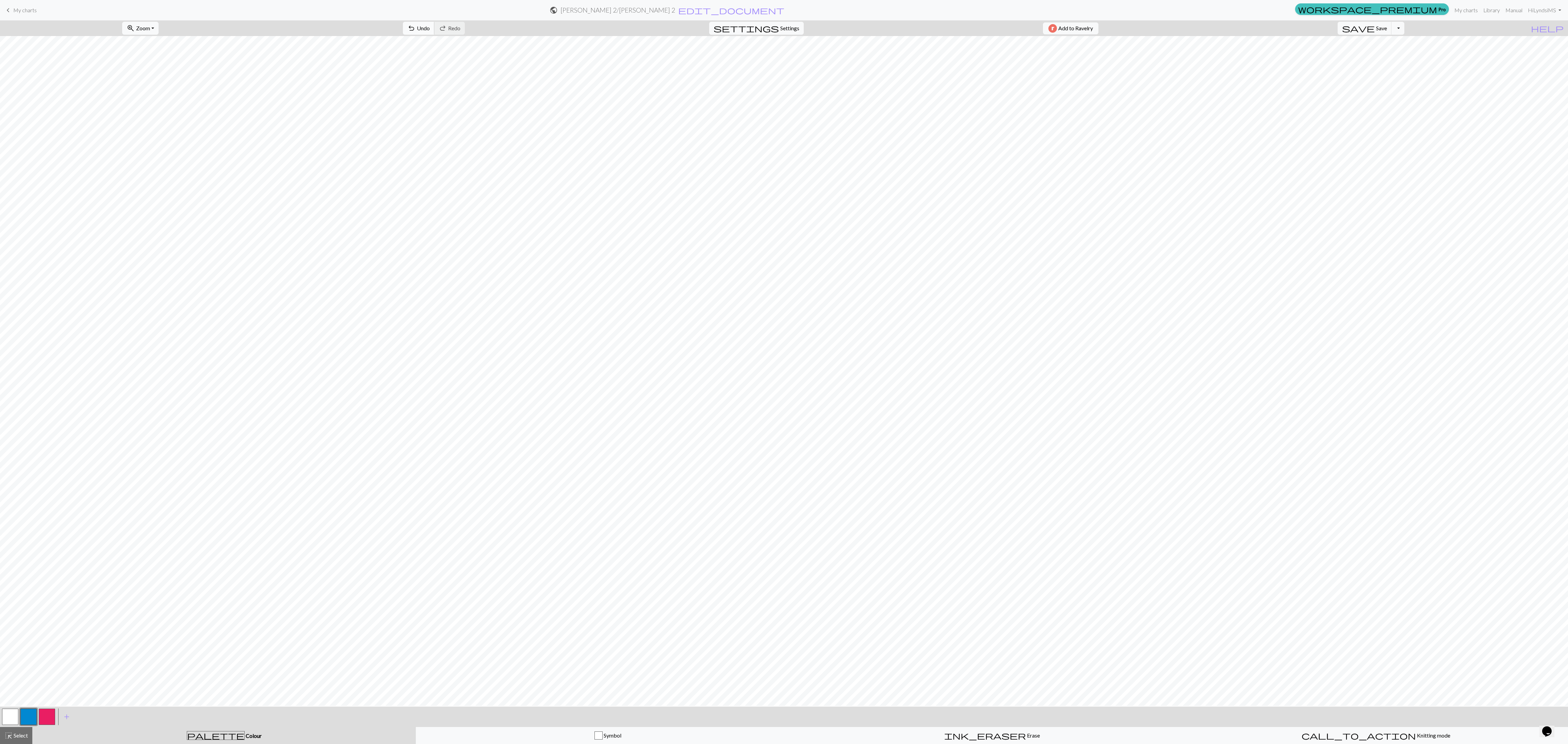
click at [435, 22] on button "undo Undo Undo" at bounding box center [419, 28] width 32 height 13
click at [416, 29] on span "undo" at bounding box center [411, 29] width 8 height 10
click at [435, 34] on button "undo Undo Undo" at bounding box center [419, 28] width 32 height 13
click at [517, 31] on span "save" at bounding box center [1359, 29] width 33 height 10
click at [517, 25] on span "Save" at bounding box center [1382, 28] width 11 height 7
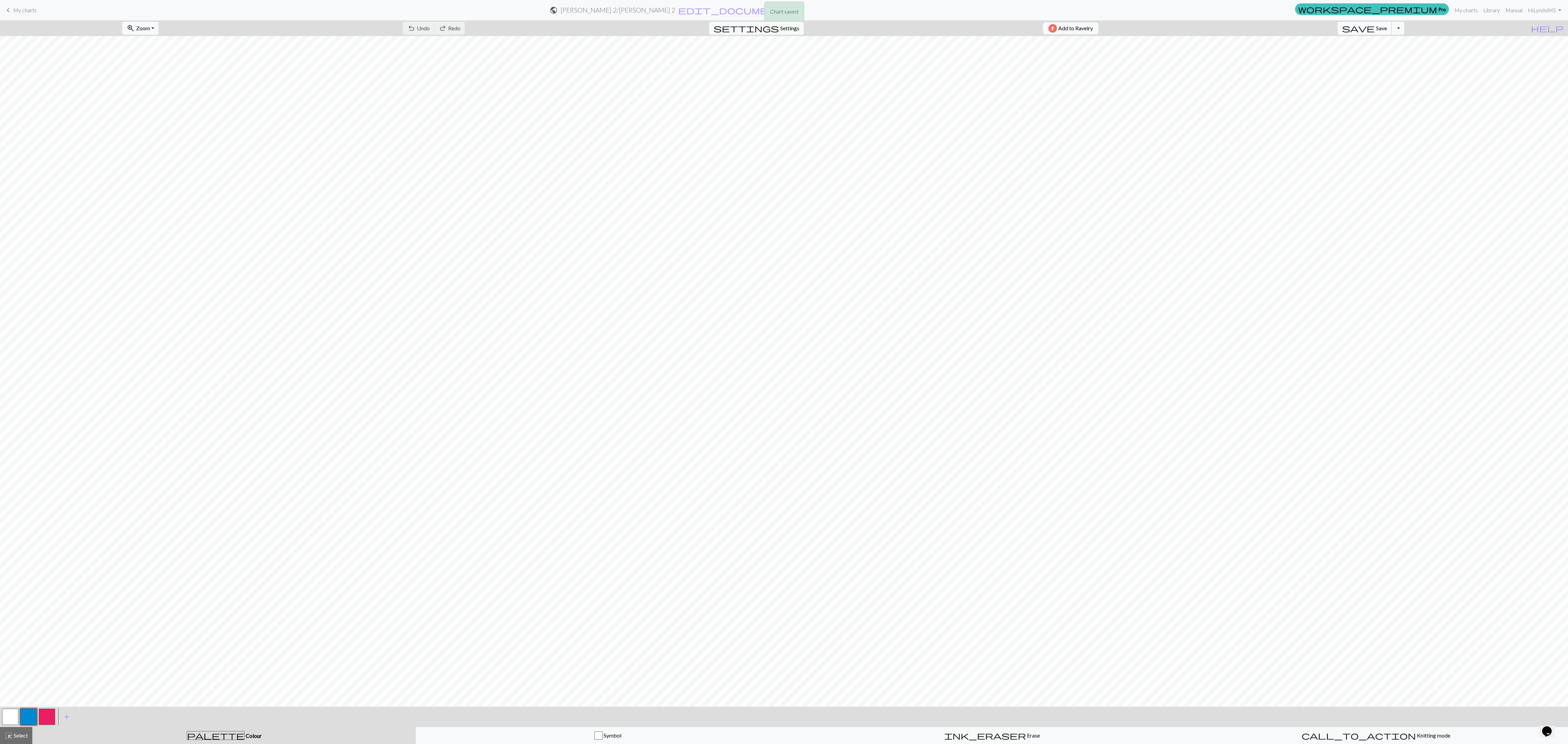
click at [517, 25] on div "Chart saved" at bounding box center [784, 13] width 1568 height 27
